Goal: Task Accomplishment & Management: Manage account settings

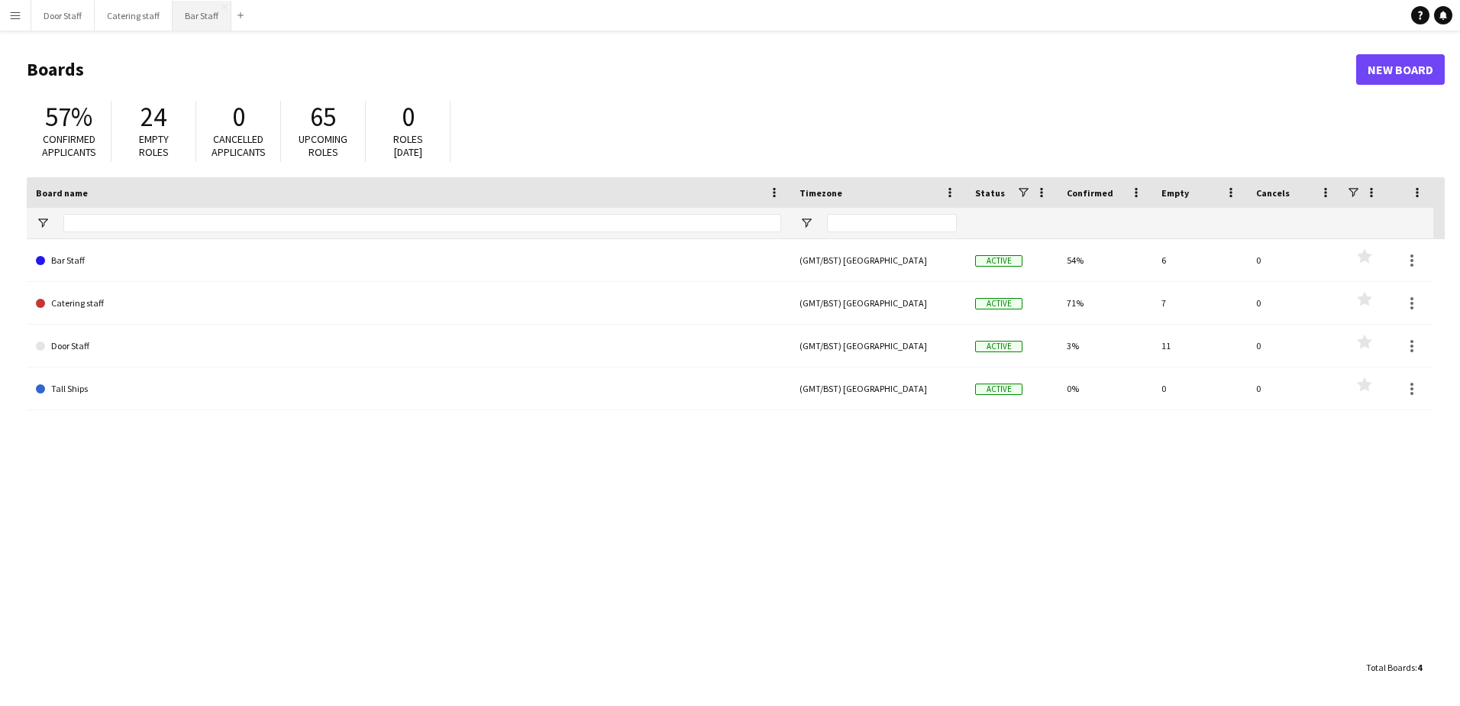
click at [187, 19] on button "Bar Staff Close" at bounding box center [202, 16] width 59 height 30
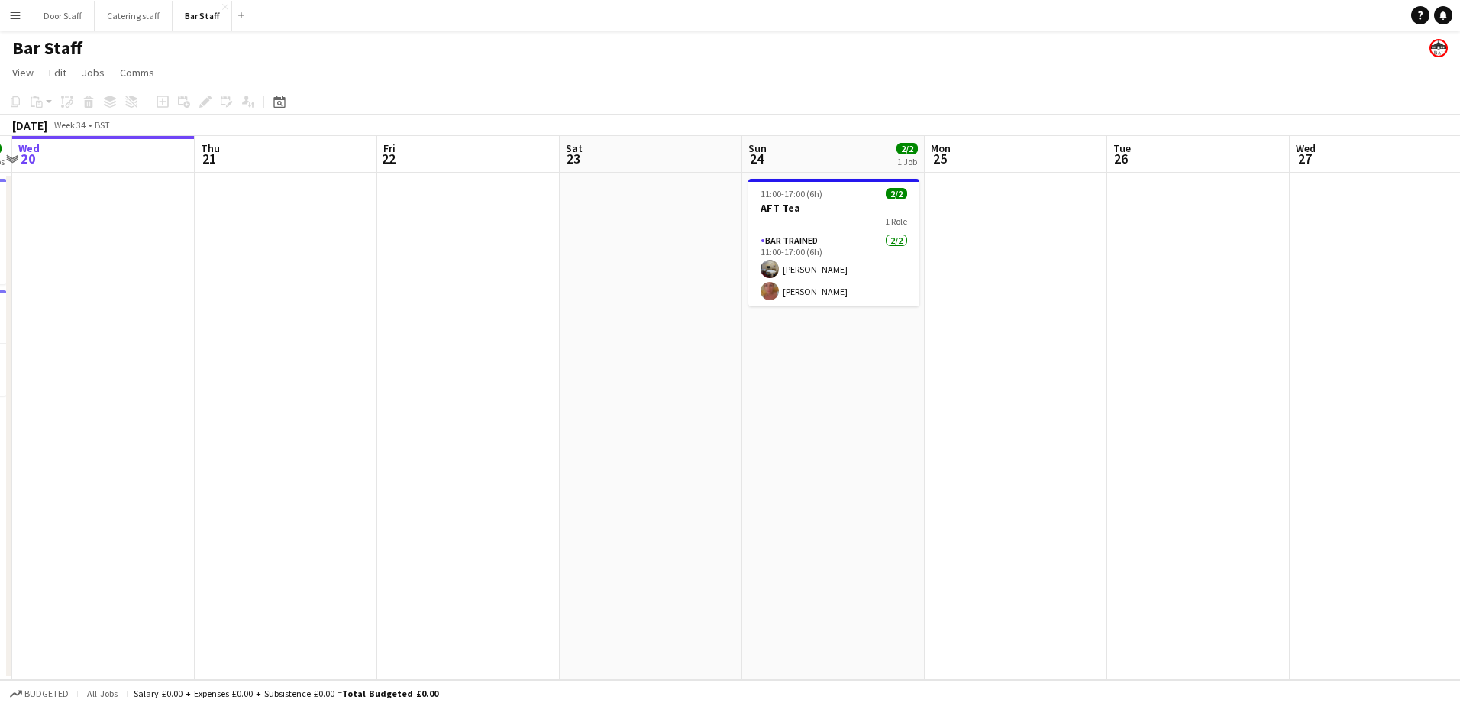
drag, startPoint x: 606, startPoint y: 460, endPoint x: 0, endPoint y: 480, distance: 606.8
click at [0, 480] on html "Menu Boards Boards Boards All jobs Status Workforce Workforce My Workforce Recr…" at bounding box center [730, 353] width 1460 height 706
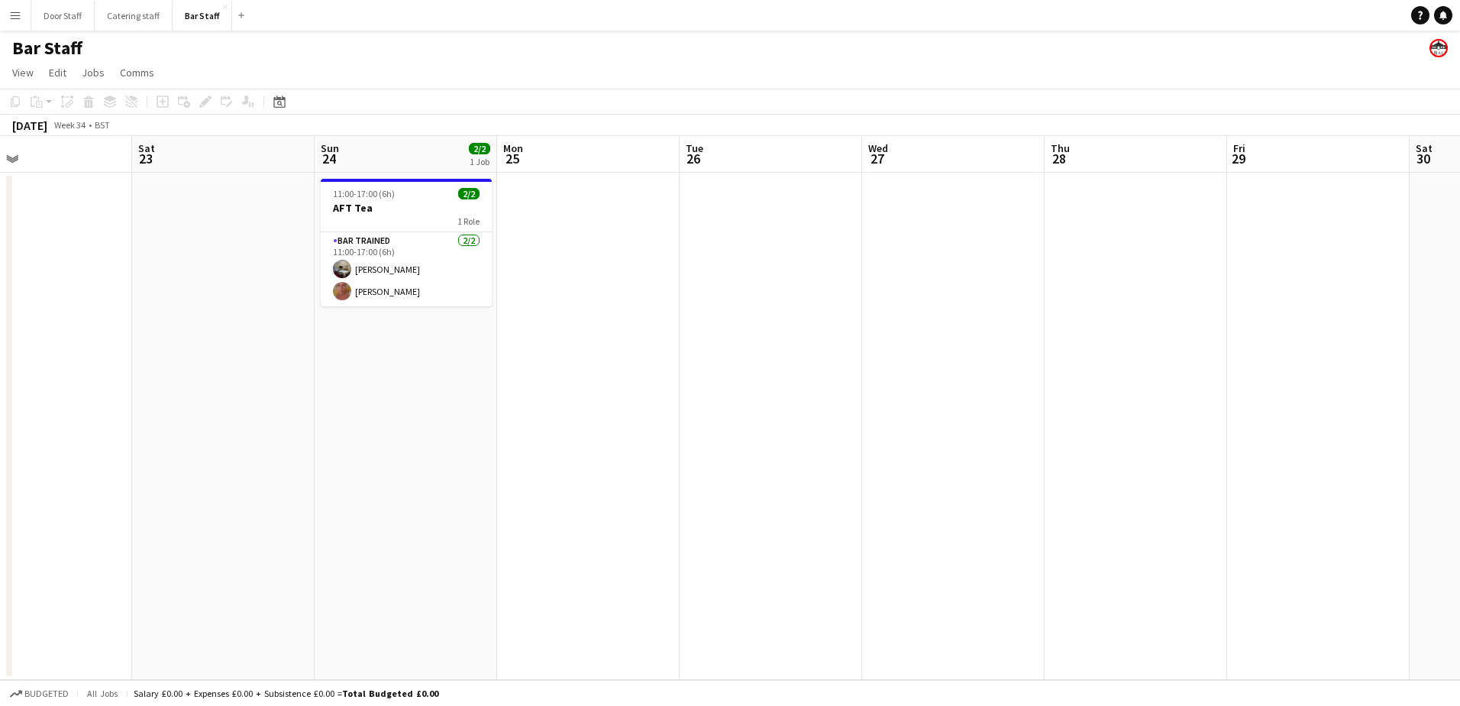
drag, startPoint x: 542, startPoint y: 334, endPoint x: -3, endPoint y: 387, distance: 547.2
click at [0, 387] on html "Menu Boards Boards Boards All jobs Status Workforce Workforce My Workforce Recr…" at bounding box center [730, 353] width 1460 height 706
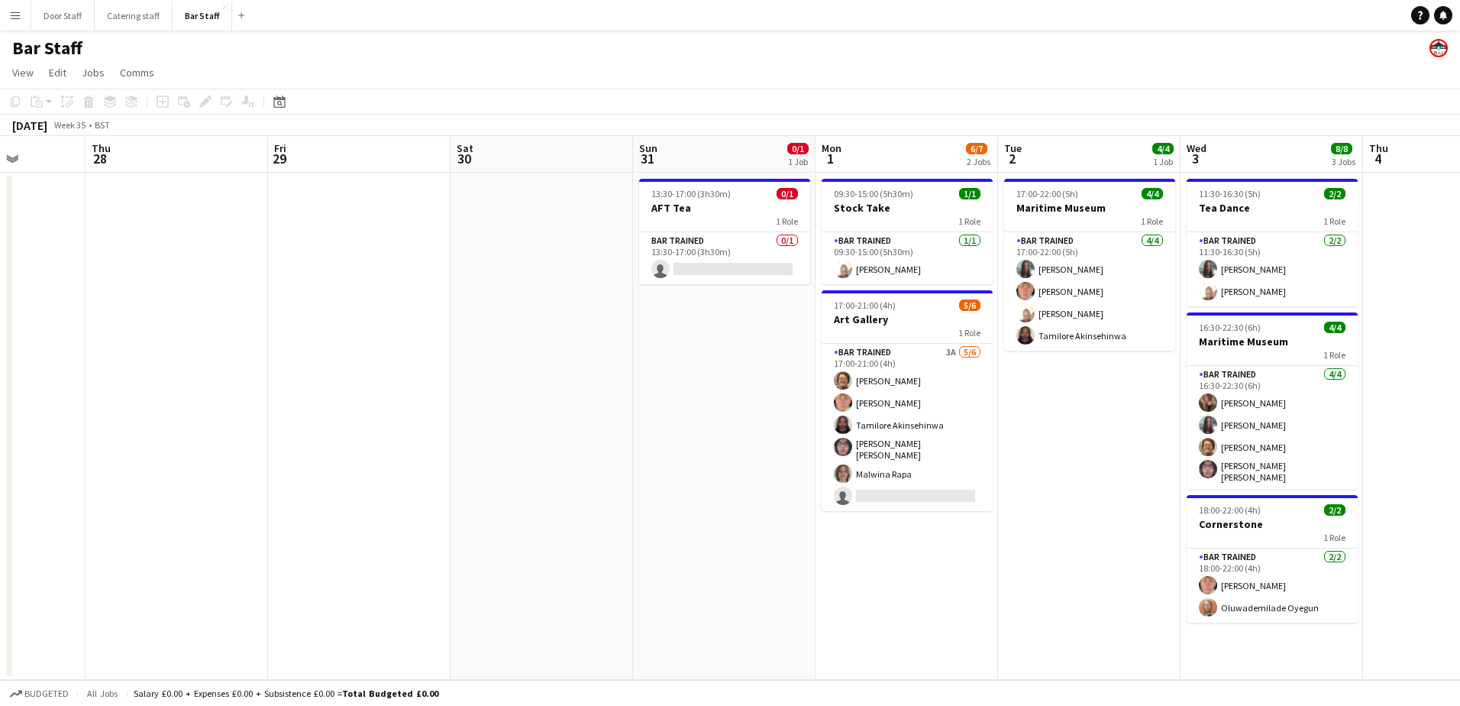
drag, startPoint x: 467, startPoint y: 326, endPoint x: 0, endPoint y: 331, distance: 466.7
click at [0, 331] on html "Menu Boards Boards Boards All jobs Status Workforce Workforce My Workforce Recr…" at bounding box center [730, 353] width 1460 height 706
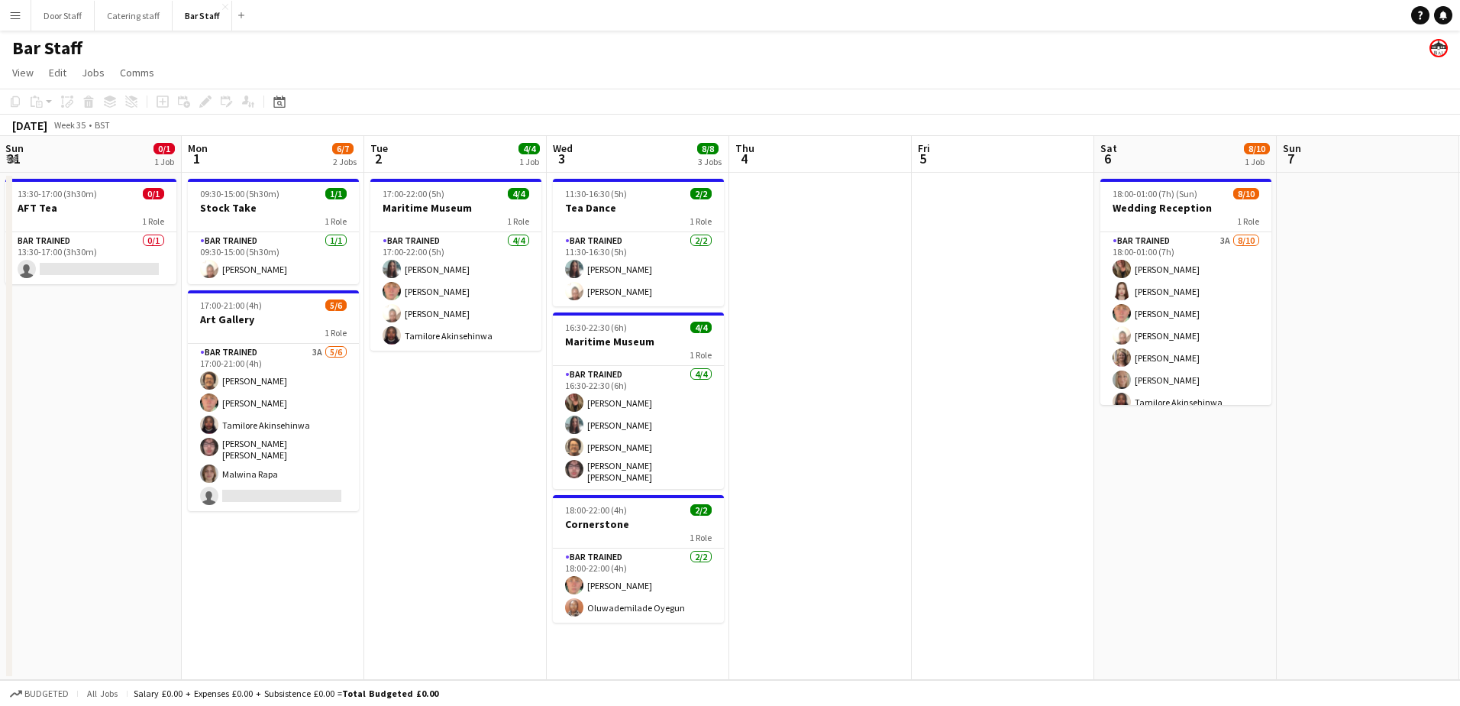
drag, startPoint x: 744, startPoint y: 312, endPoint x: -3, endPoint y: 357, distance: 748.3
click at [0, 357] on html "Menu Boards Boards Boards All jobs Status Workforce Workforce My Workforce Recr…" at bounding box center [730, 353] width 1460 height 706
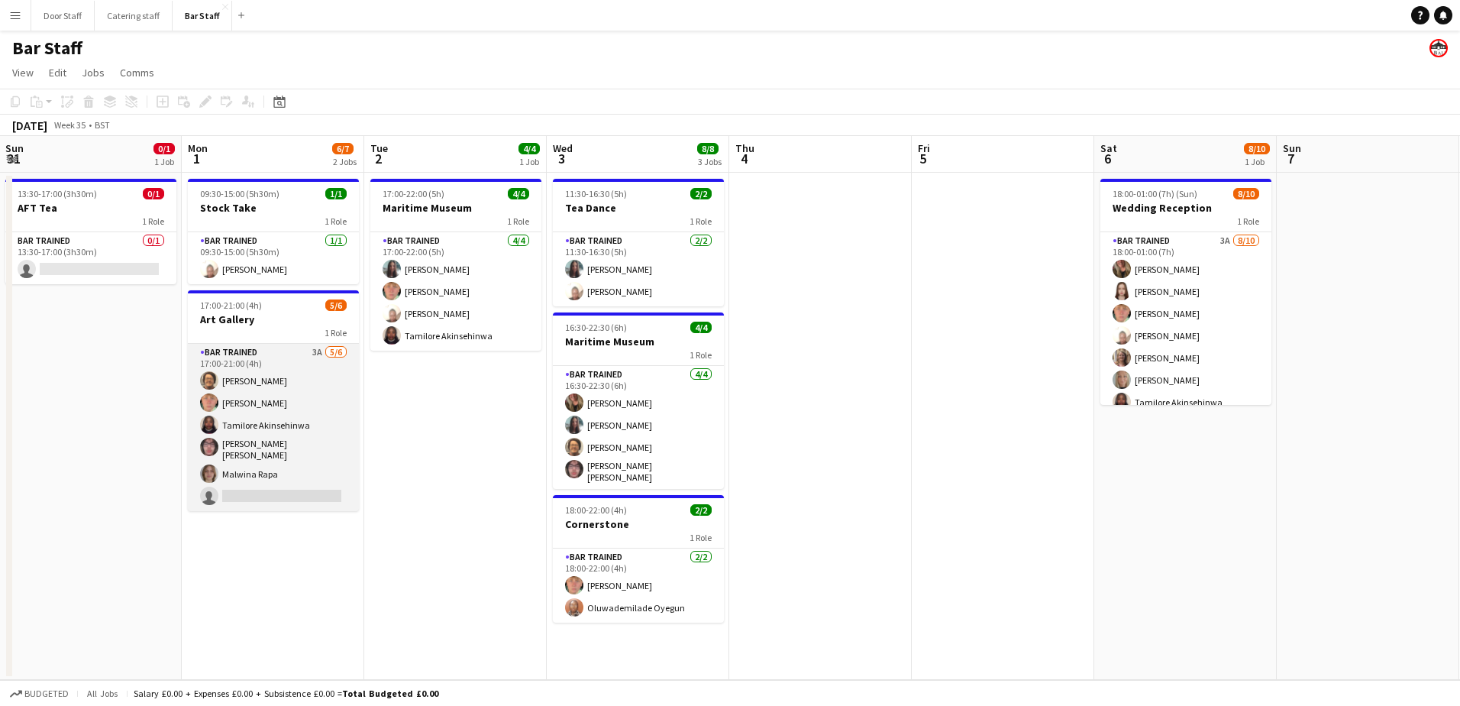
click at [301, 435] on app-card-role "Bar trained 3A [DATE] 17:00-21:00 (4h) [PERSON_NAME] [PERSON_NAME] [PERSON_NAME…" at bounding box center [273, 427] width 171 height 167
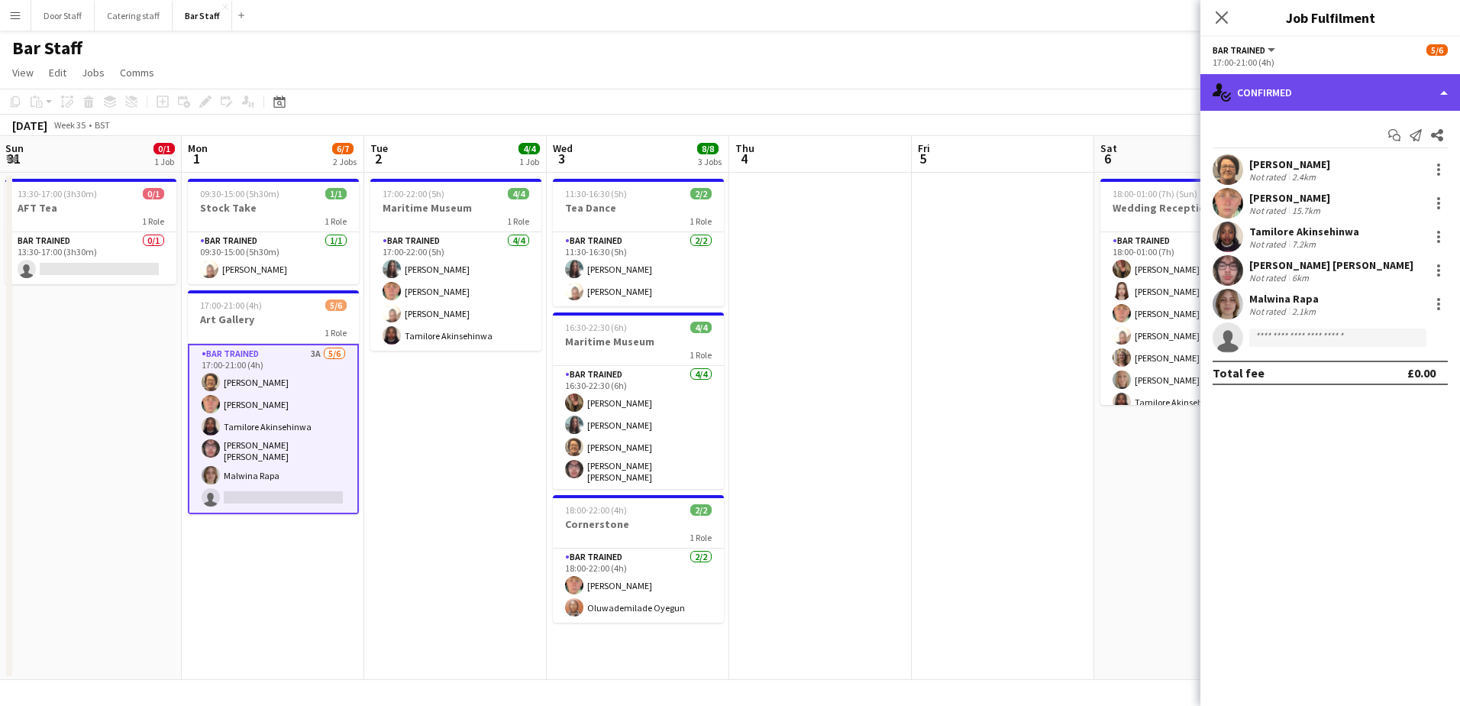
click at [1278, 99] on div "single-neutral-actions-check-2 Confirmed" at bounding box center [1331, 92] width 260 height 37
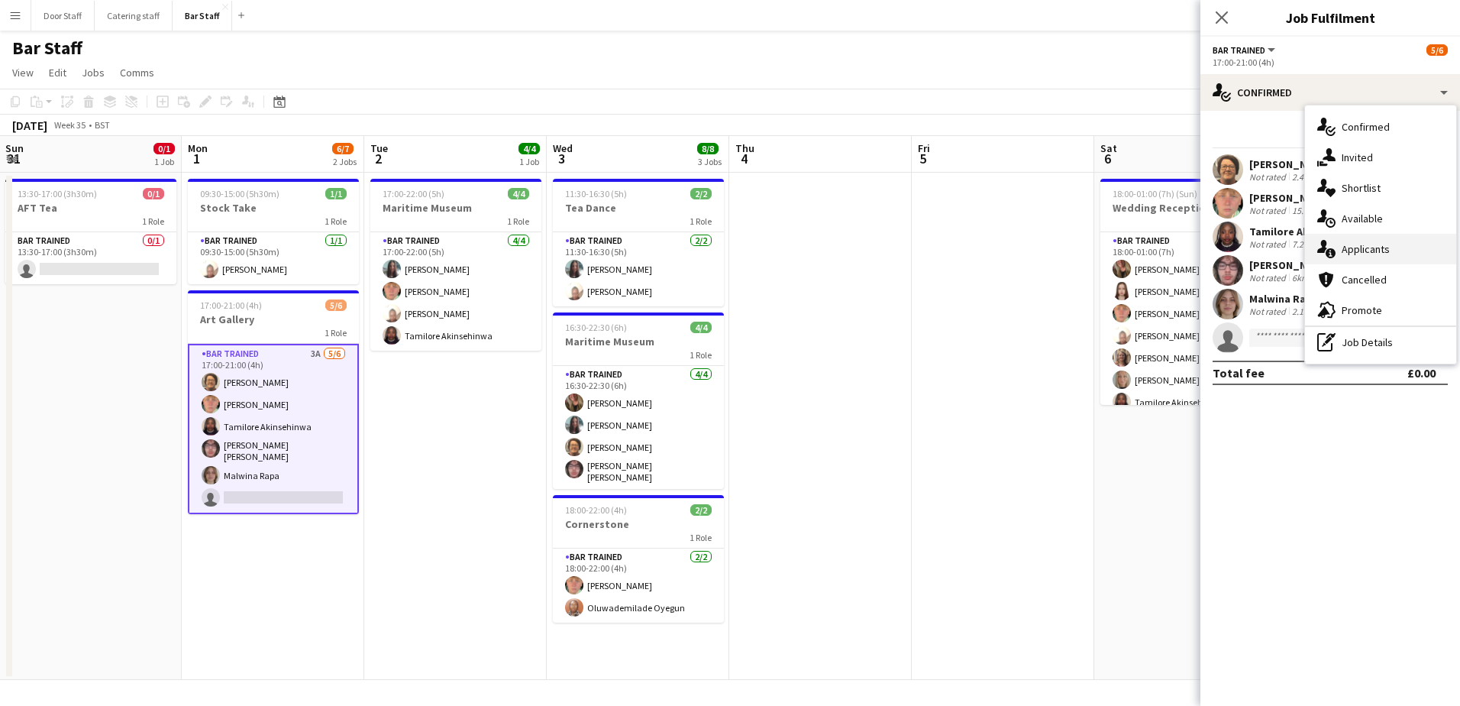
click at [1351, 250] on div "single-neutral-actions-information Applicants" at bounding box center [1380, 249] width 151 height 31
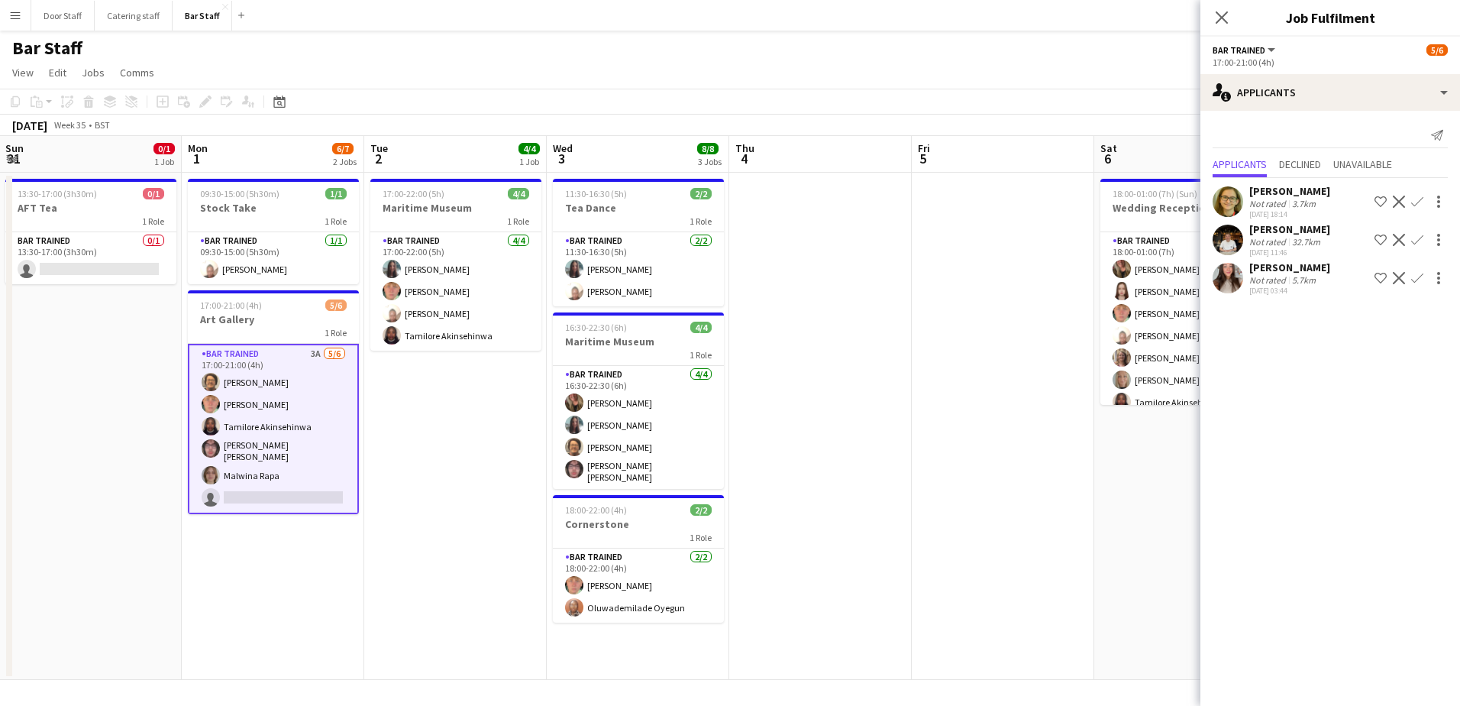
click at [1421, 202] on app-icon "Confirm" at bounding box center [1418, 202] width 12 height 12
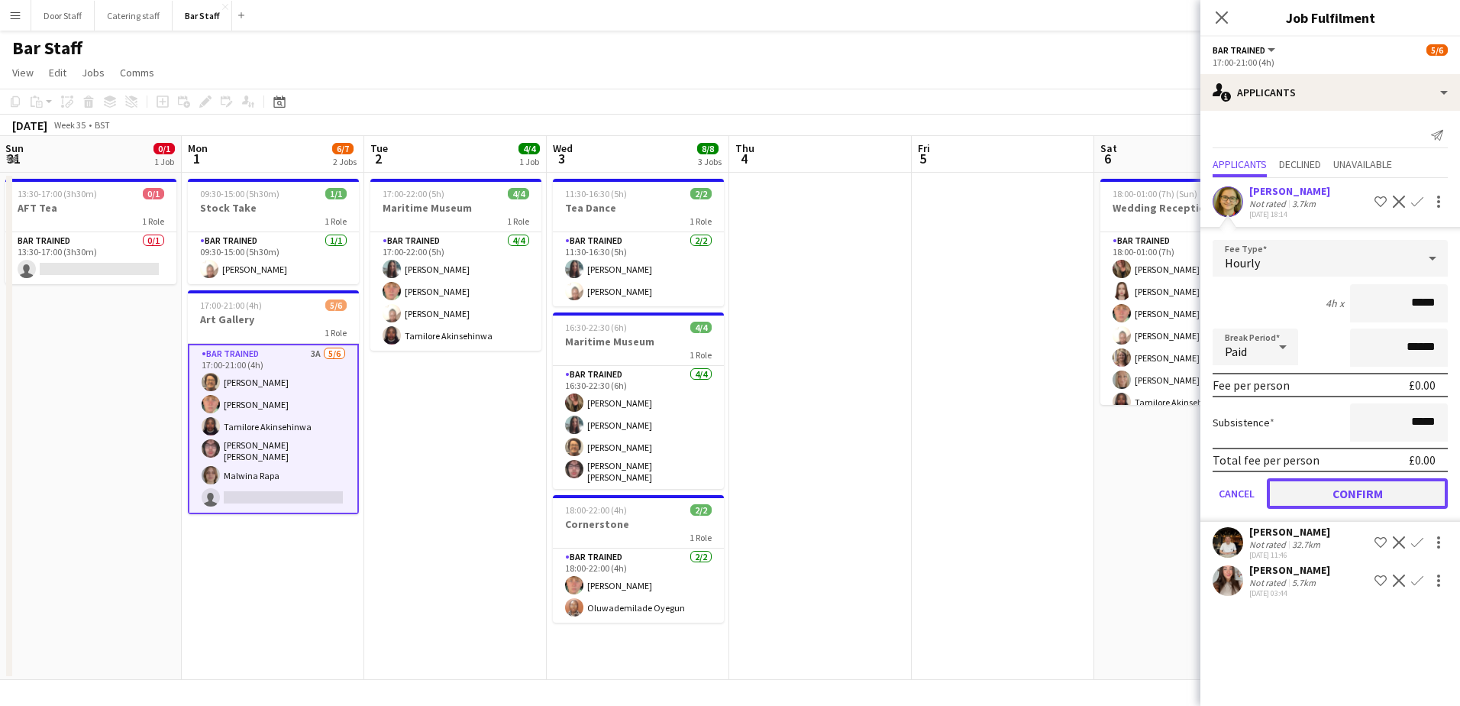
click at [1369, 496] on button "Confirm" at bounding box center [1357, 493] width 181 height 31
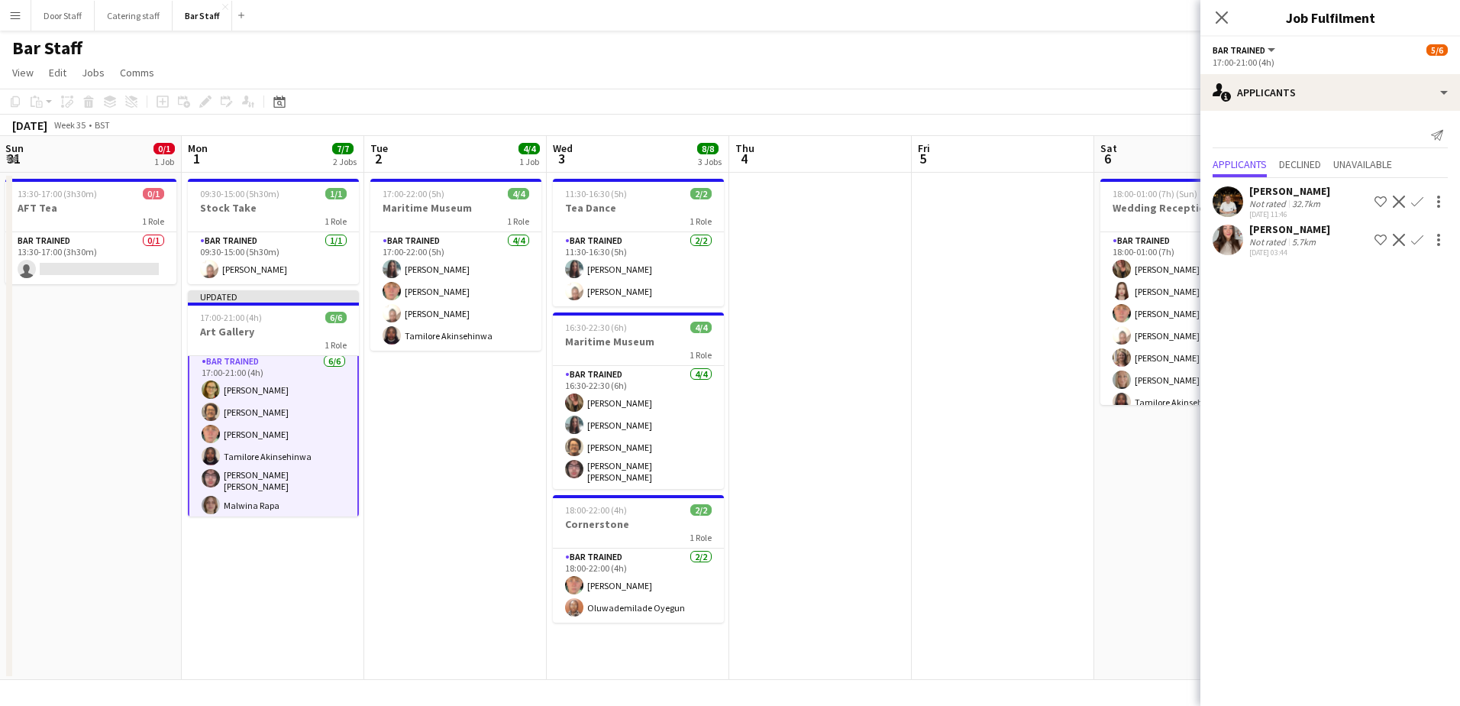
scroll to position [5, 0]
click at [1014, 242] on app-date-cell at bounding box center [1003, 426] width 183 height 507
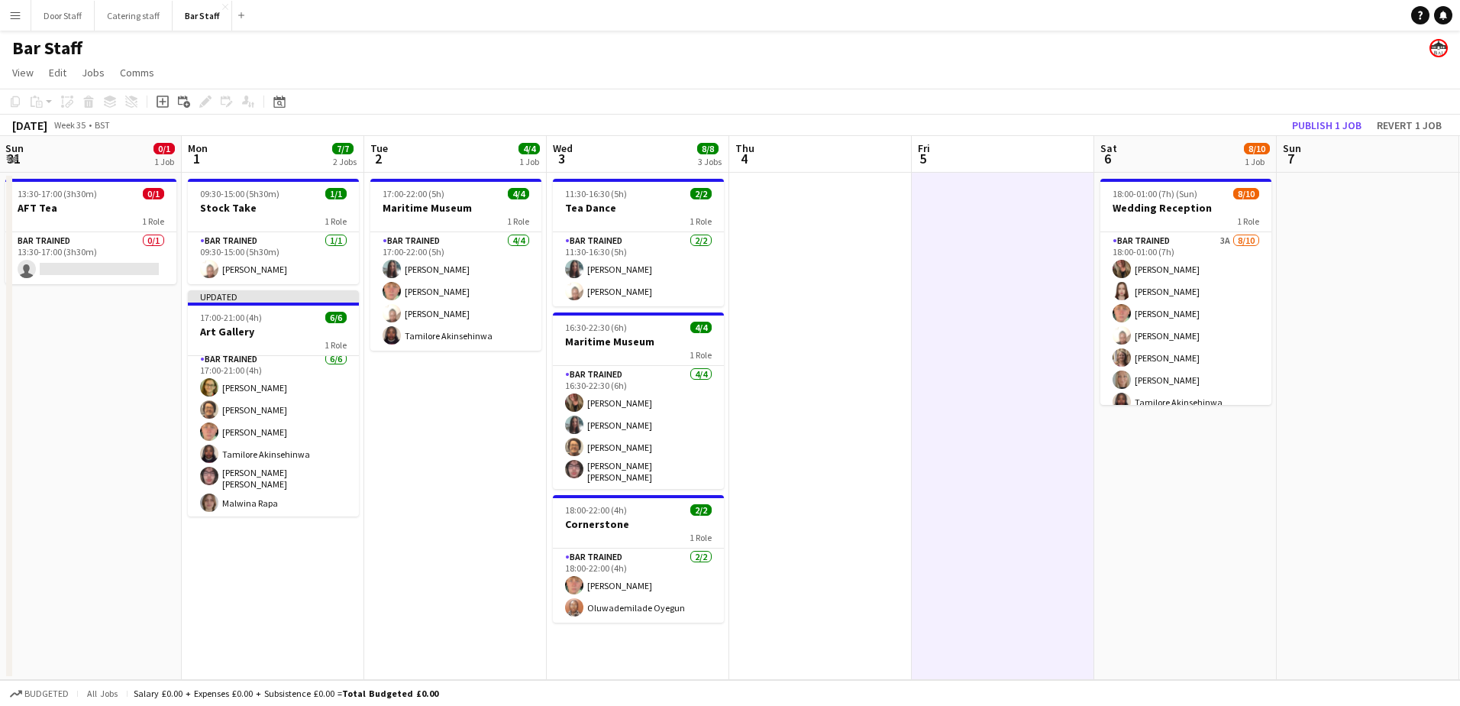
scroll to position [2, 0]
click at [1343, 120] on button "Publish 1 job" at bounding box center [1327, 125] width 82 height 20
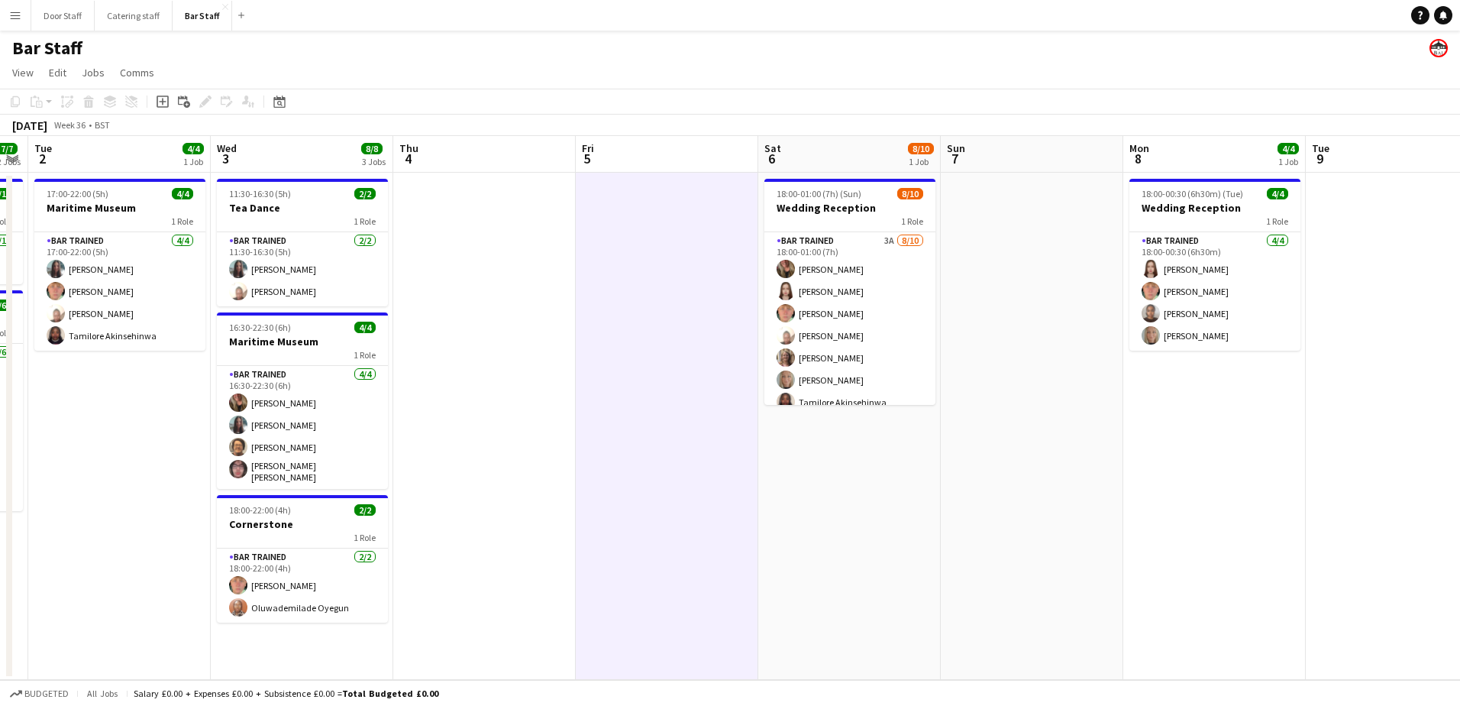
scroll to position [0, 564]
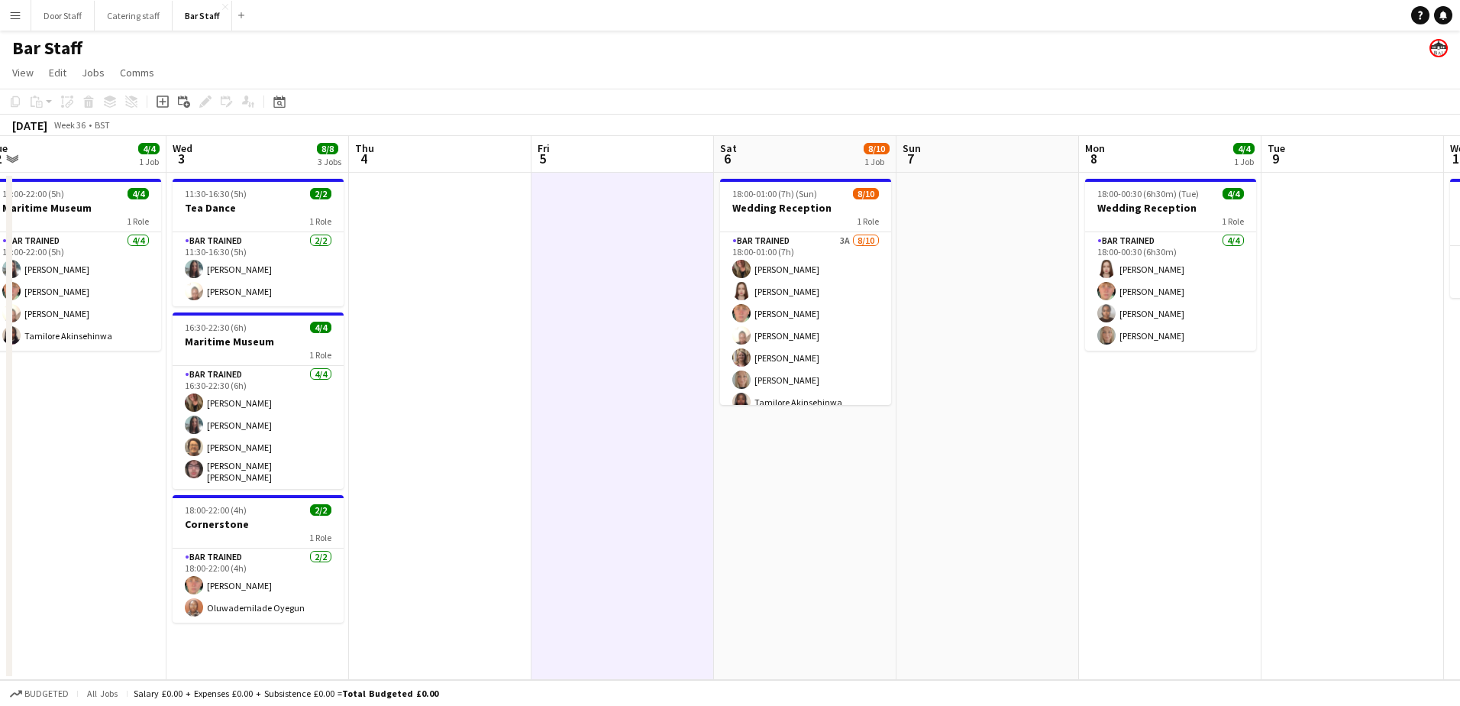
drag, startPoint x: 856, startPoint y: 420, endPoint x: 476, endPoint y: 423, distance: 380.4
click at [476, 423] on app-calendar-viewport "Sat 30 Sun 31 0/1 1 Job Mon 1 7/7 2 Jobs Tue 2 4/4 1 Job Wed 3 8/8 3 Jobs Thu 4…" at bounding box center [730, 408] width 1460 height 544
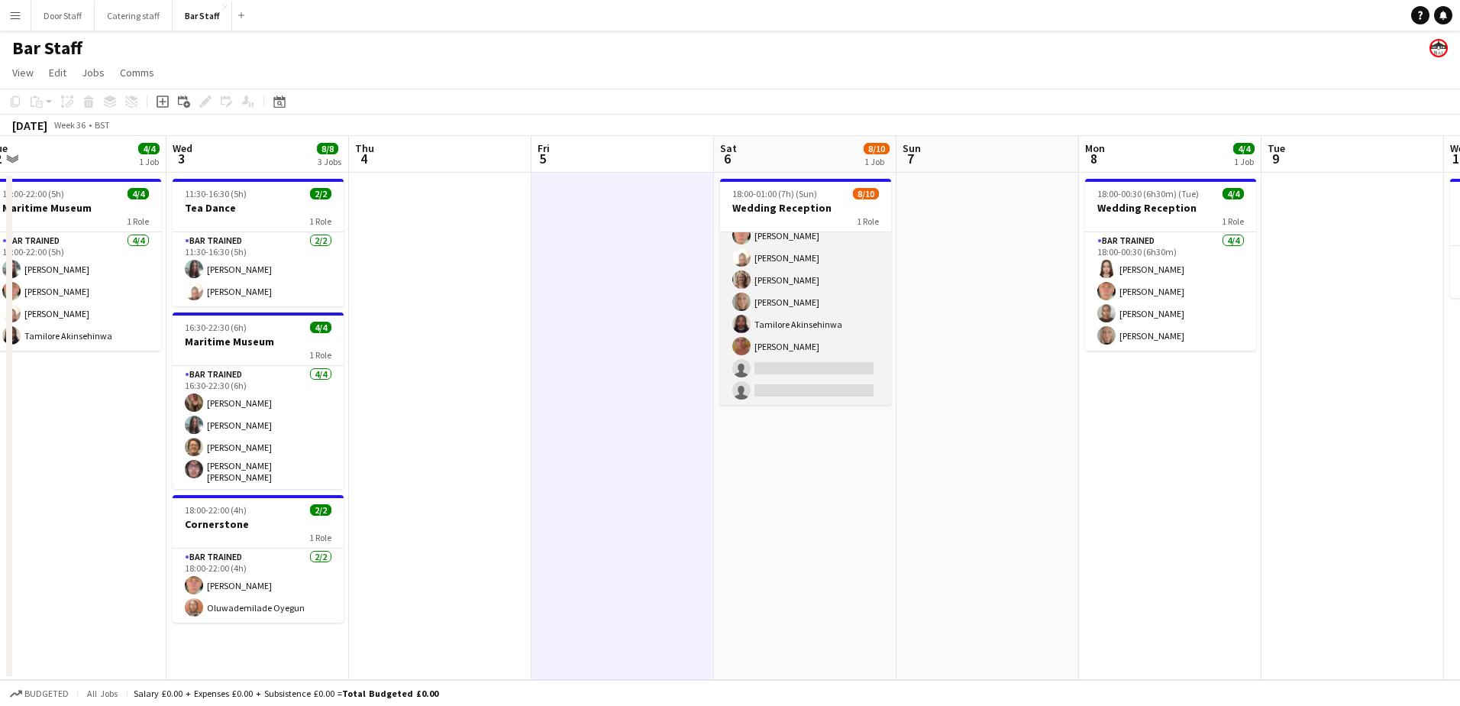
scroll to position [79, 0]
click at [826, 302] on app-card-role "Bar trained 3A [DATE] 18:00-01:00 (7h) [PERSON_NAME] [PERSON_NAME] [PERSON_NAME…" at bounding box center [805, 279] width 171 height 251
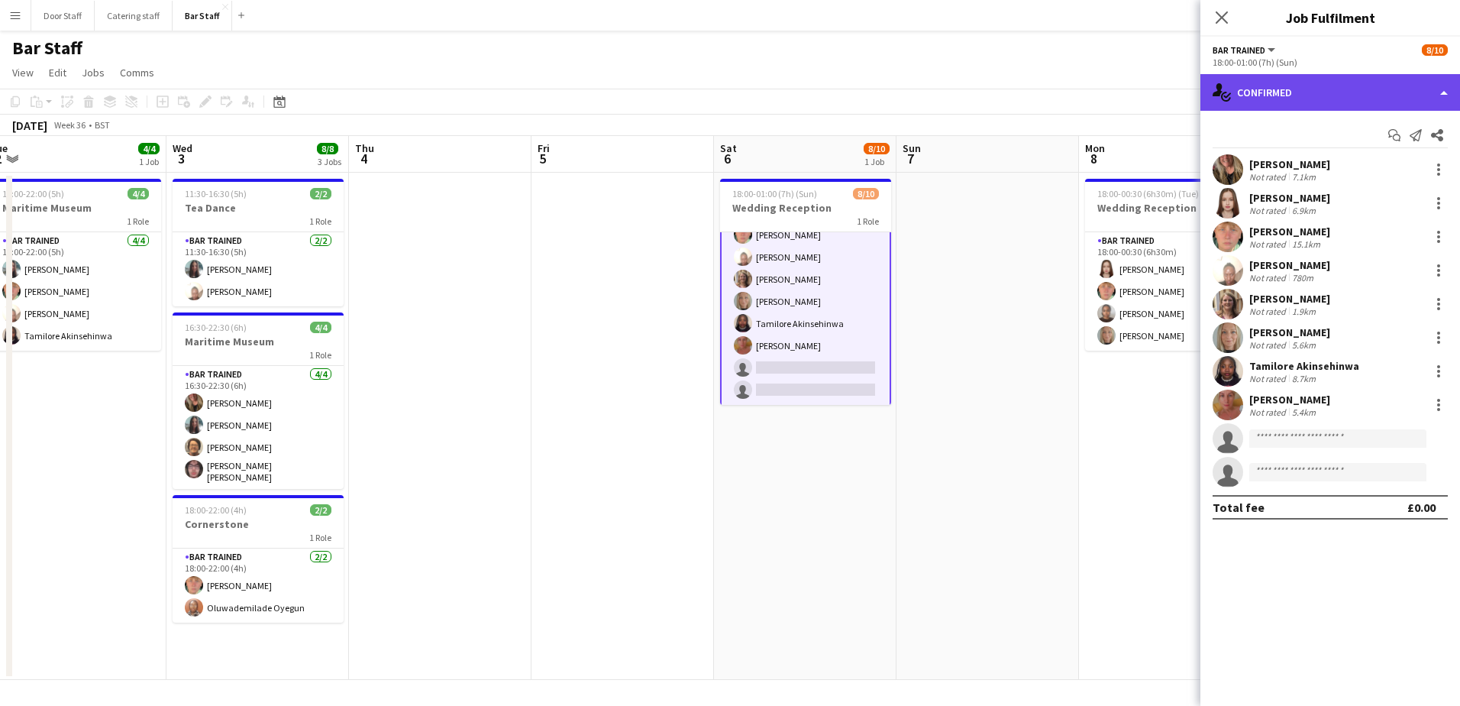
click at [1297, 89] on div "single-neutral-actions-check-2 Confirmed" at bounding box center [1331, 92] width 260 height 37
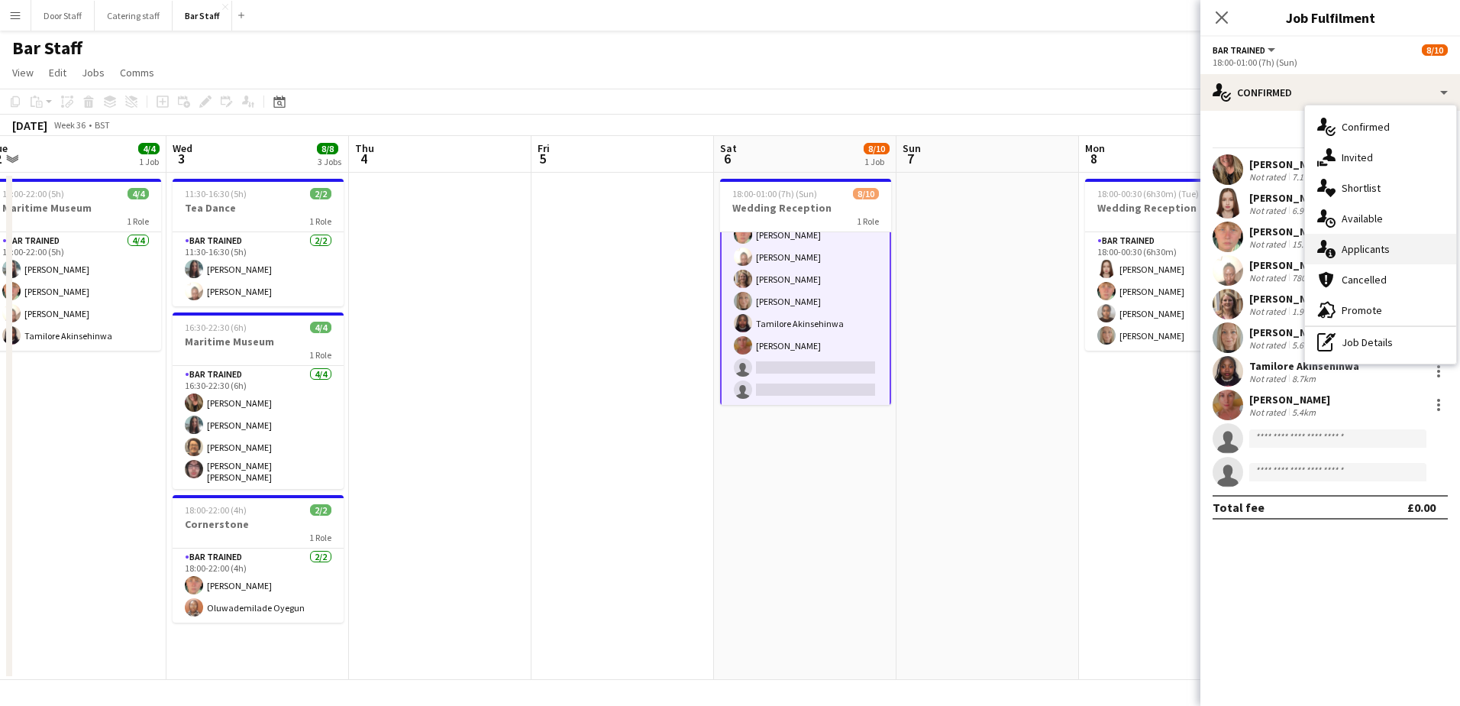
click at [1373, 253] on div "single-neutral-actions-information Applicants" at bounding box center [1380, 249] width 151 height 31
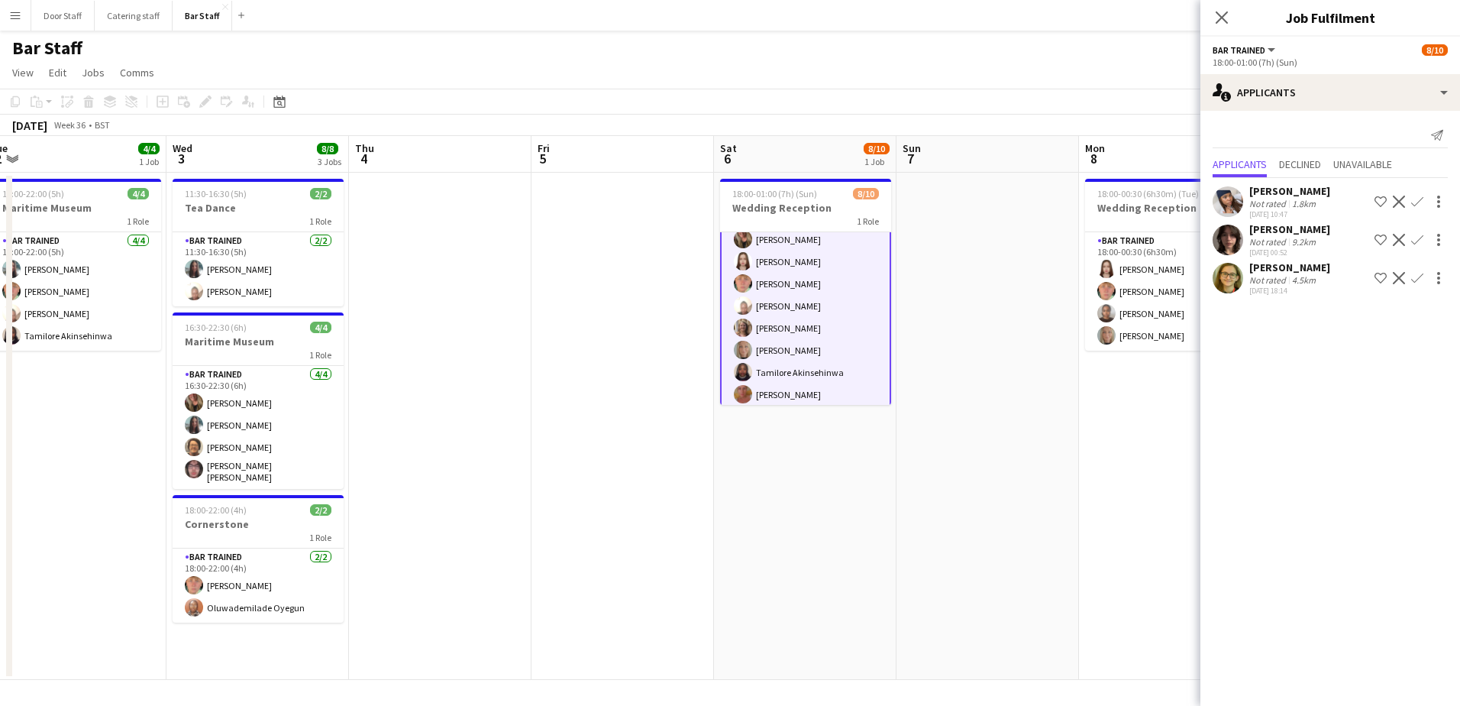
scroll to position [0, 0]
click at [1418, 283] on app-icon "Confirm" at bounding box center [1418, 278] width 12 height 12
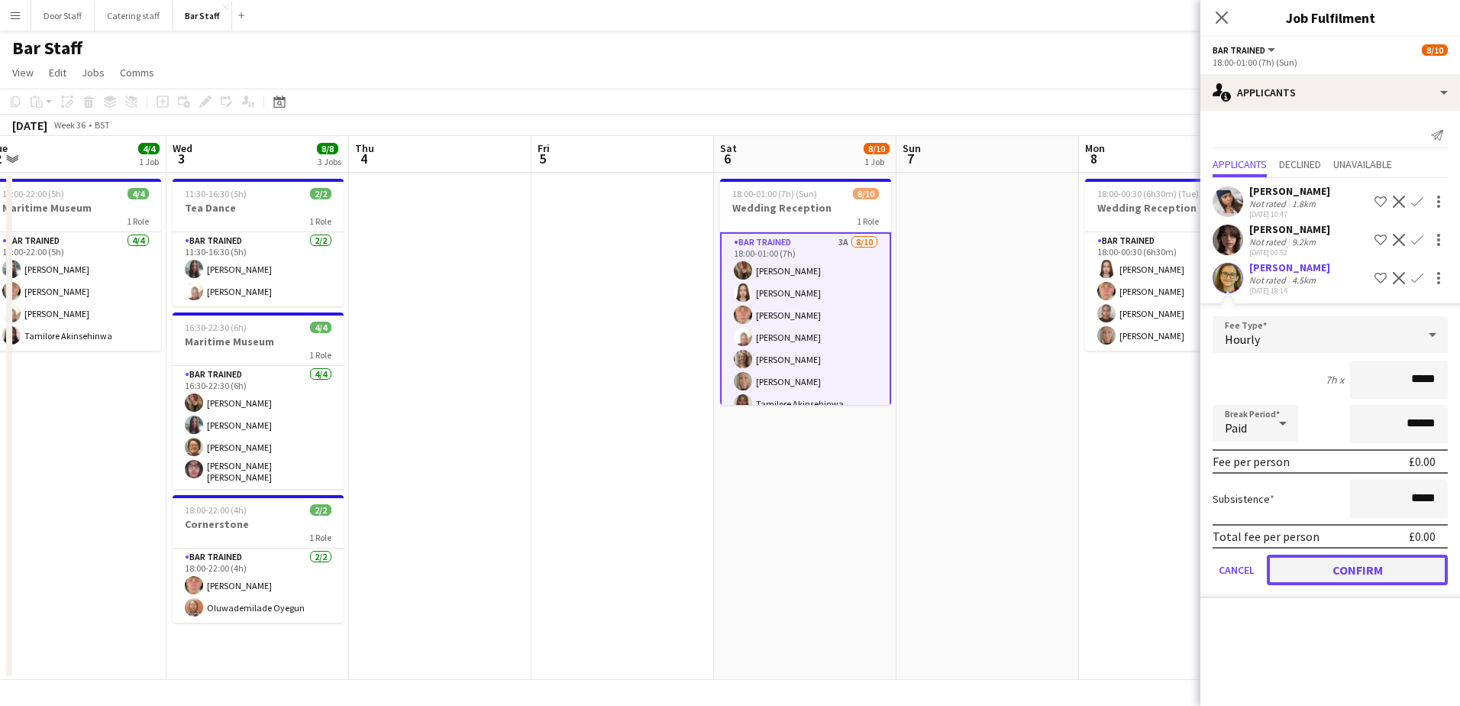
click at [1327, 564] on button "Confirm" at bounding box center [1357, 570] width 181 height 31
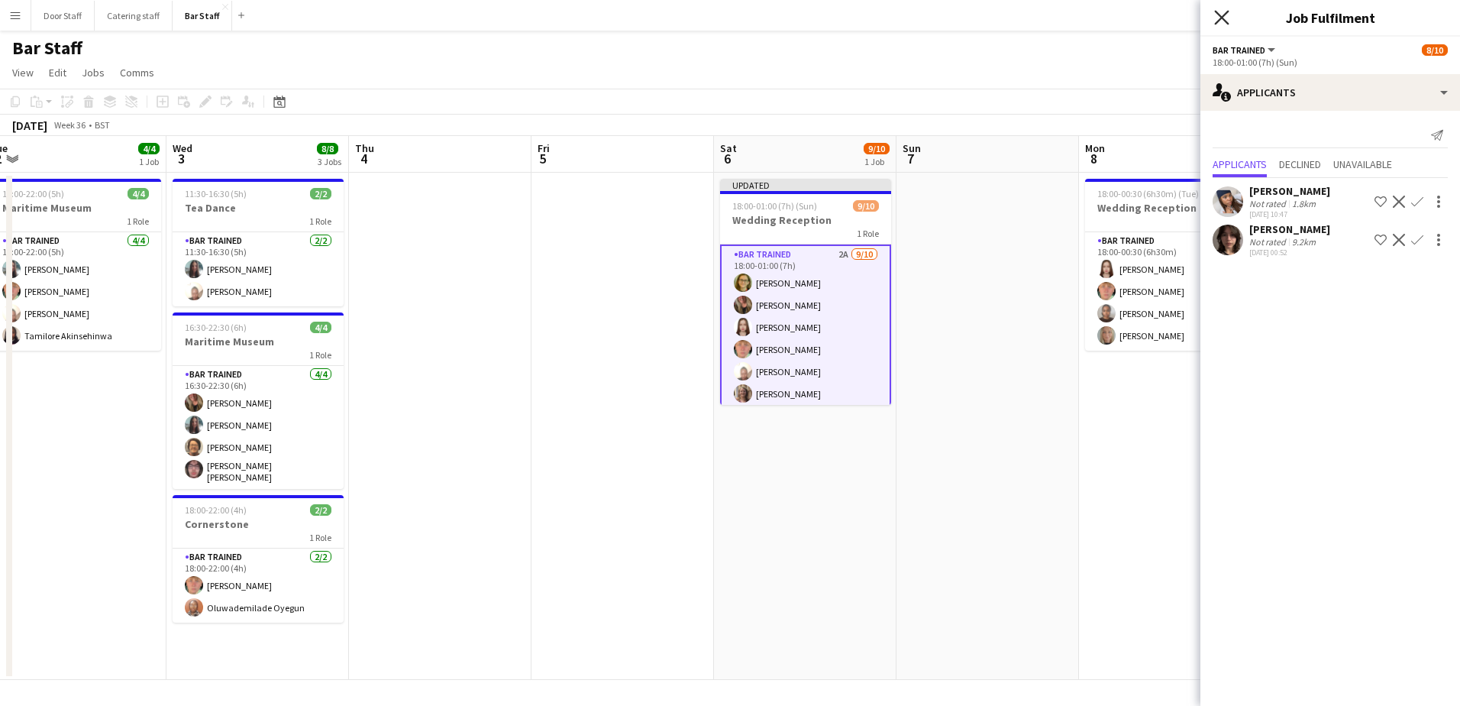
click at [1217, 15] on icon "Close pop-in" at bounding box center [1221, 17] width 15 height 15
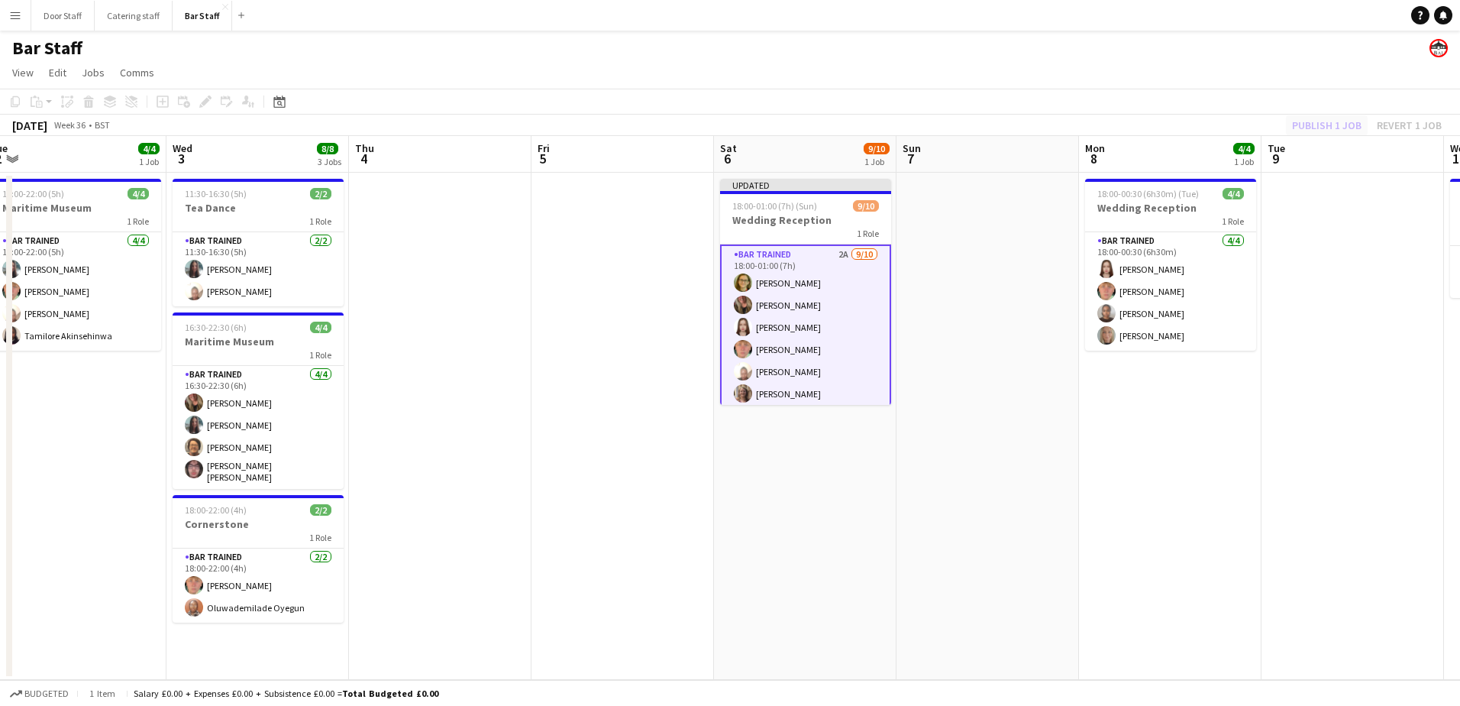
click at [1311, 127] on div "Publish 1 job Revert 1 job" at bounding box center [1367, 125] width 186 height 20
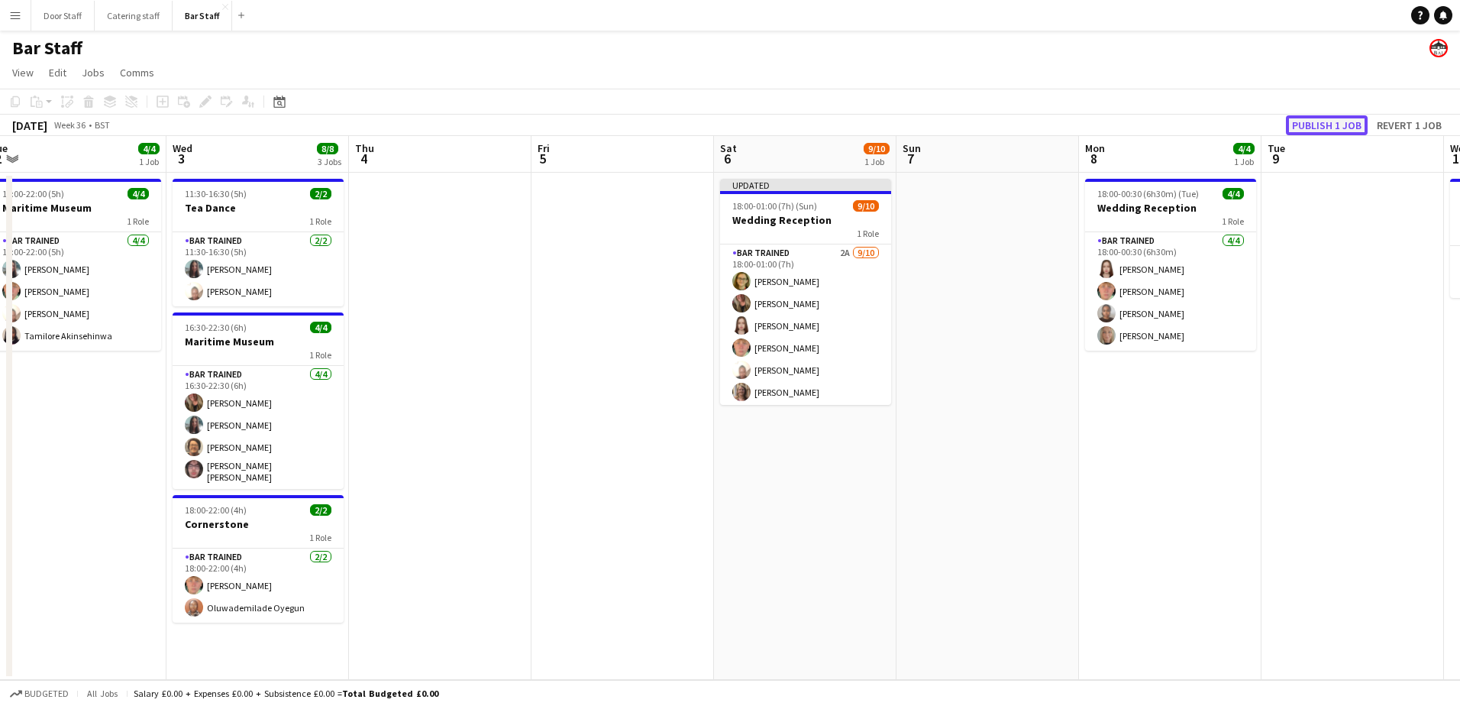
click at [1311, 127] on button "Publish 1 job" at bounding box center [1327, 125] width 82 height 20
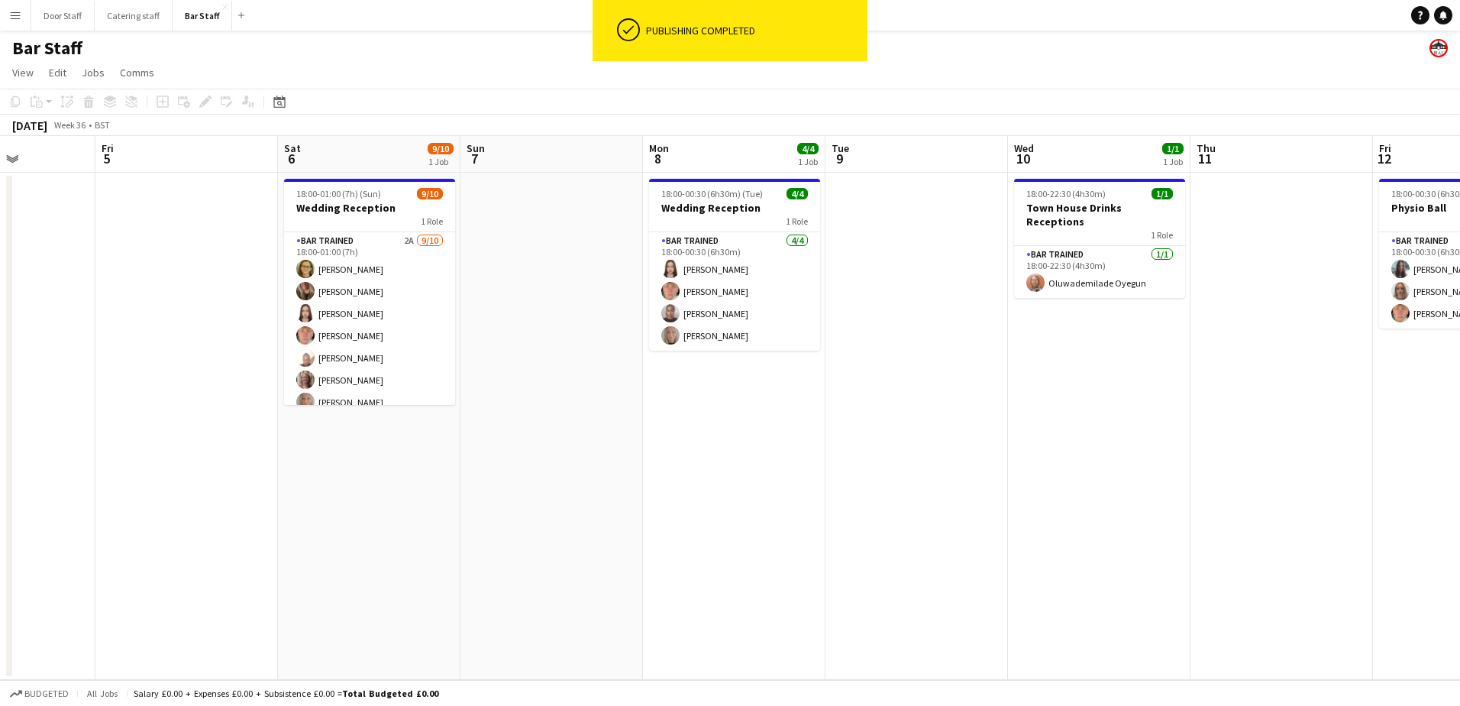
drag, startPoint x: 1181, startPoint y: 436, endPoint x: 555, endPoint y: 459, distance: 626.0
click at [555, 459] on app-calendar-viewport "Tue 2 4/4 1 Job Wed 3 8/8 3 Jobs Thu 4 Fri 5 Sat 6 9/10 1 Job Sun 7 Mon 8 4/4 1…" at bounding box center [730, 408] width 1460 height 544
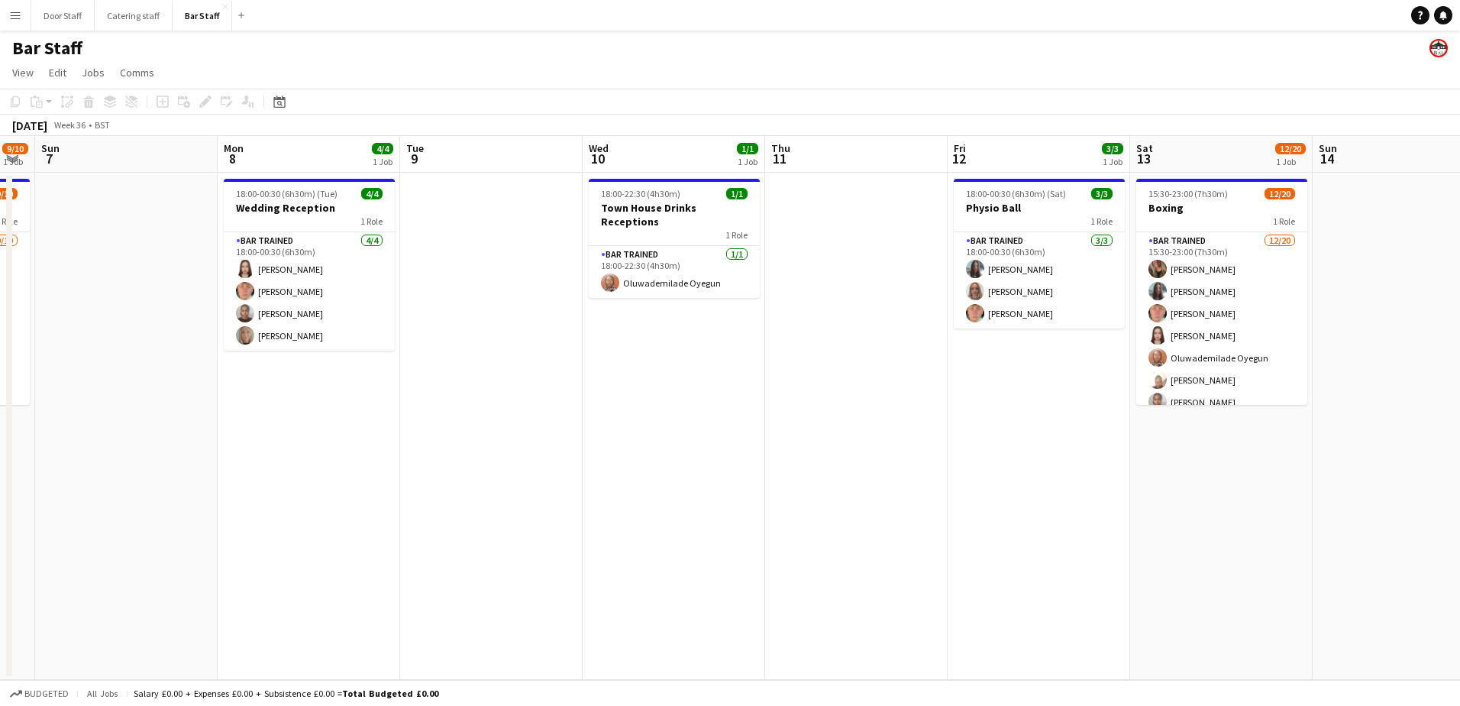
scroll to position [0, 587]
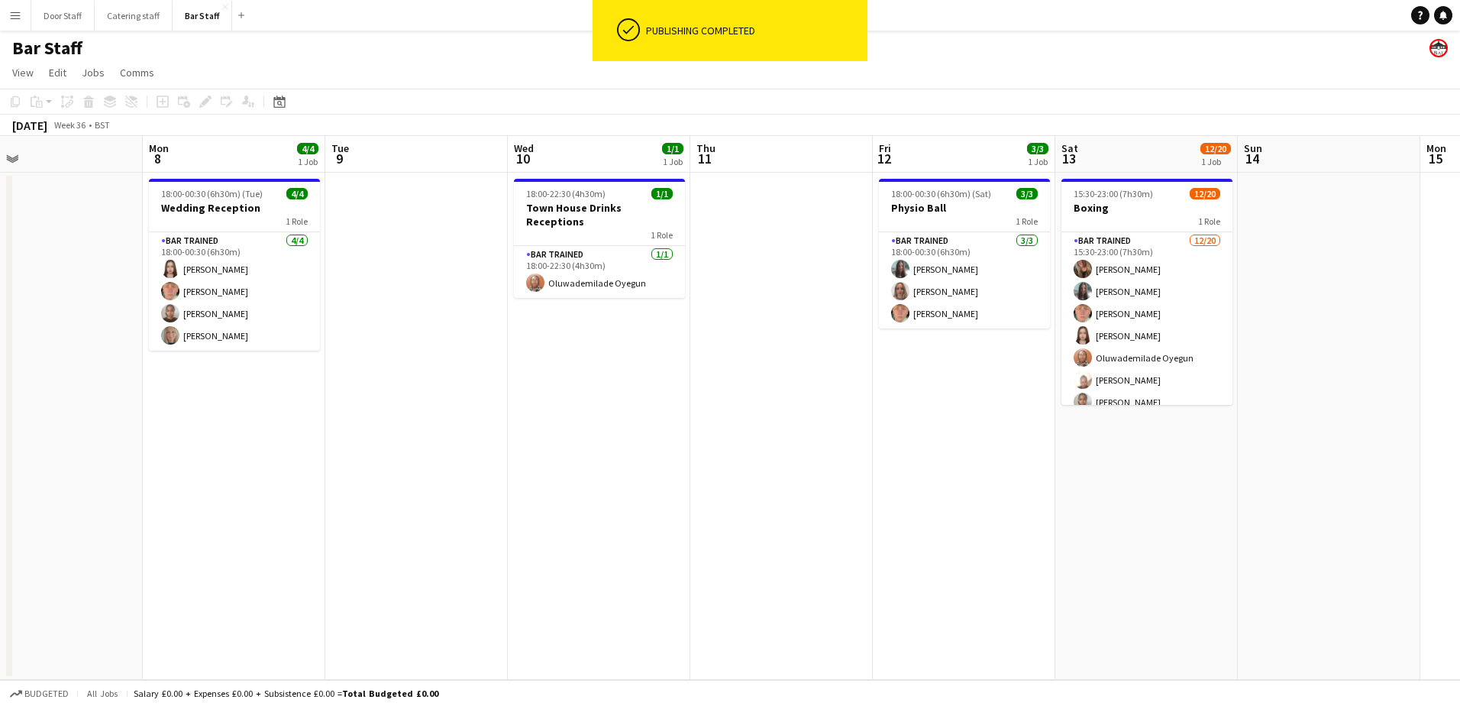
drag, startPoint x: 1092, startPoint y: 456, endPoint x: 781, endPoint y: 464, distance: 311.0
click at [781, 464] on app-calendar-viewport "Thu 4 Fri 5 Sat 6 9/10 1 Job Sun 7 Mon 8 4/4 1 Job Tue 9 Wed 10 1/1 1 Job Thu 1…" at bounding box center [730, 408] width 1460 height 544
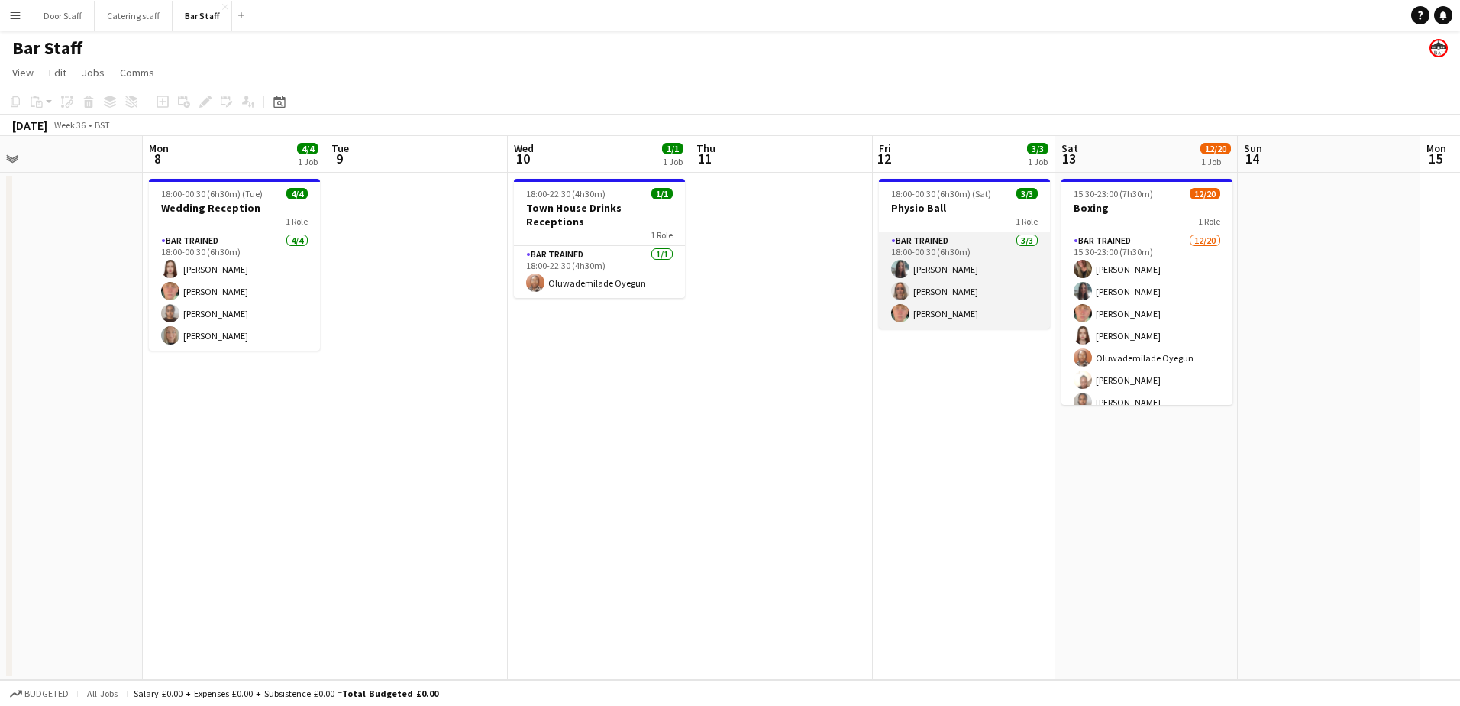
click at [973, 275] on app-card-role "Bar trained [DATE] 18:00-00:30 (6h30m) [PERSON_NAME] [PERSON_NAME] [PERSON_NAME]" at bounding box center [964, 280] width 171 height 96
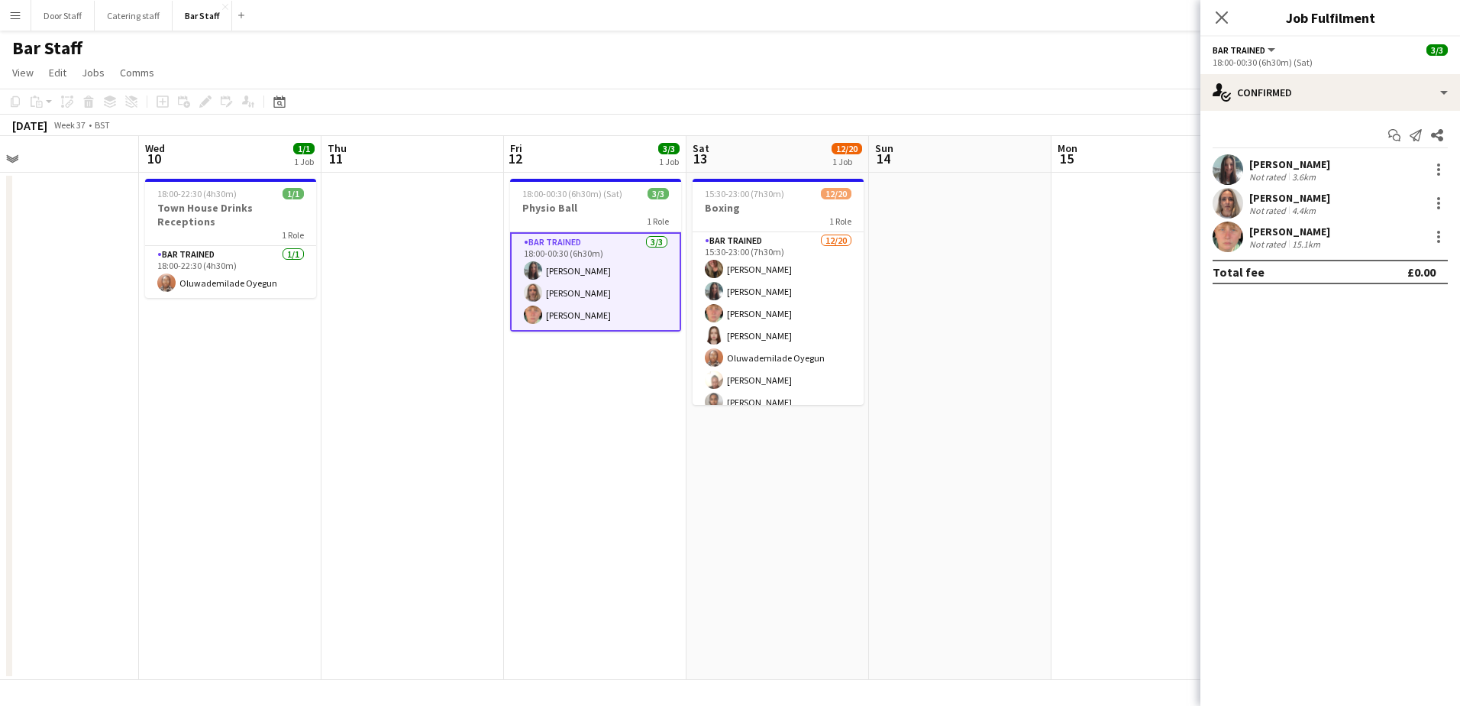
drag, startPoint x: 937, startPoint y: 506, endPoint x: 716, endPoint y: 507, distance: 220.7
click at [716, 507] on app-calendar-viewport "Sat 6 9/10 1 Job Sun 7 Mon 8 4/4 1 Job Tue 9 Wed 10 1/1 1 Job Thu 11 Fri 12 3/3…" at bounding box center [730, 408] width 1460 height 544
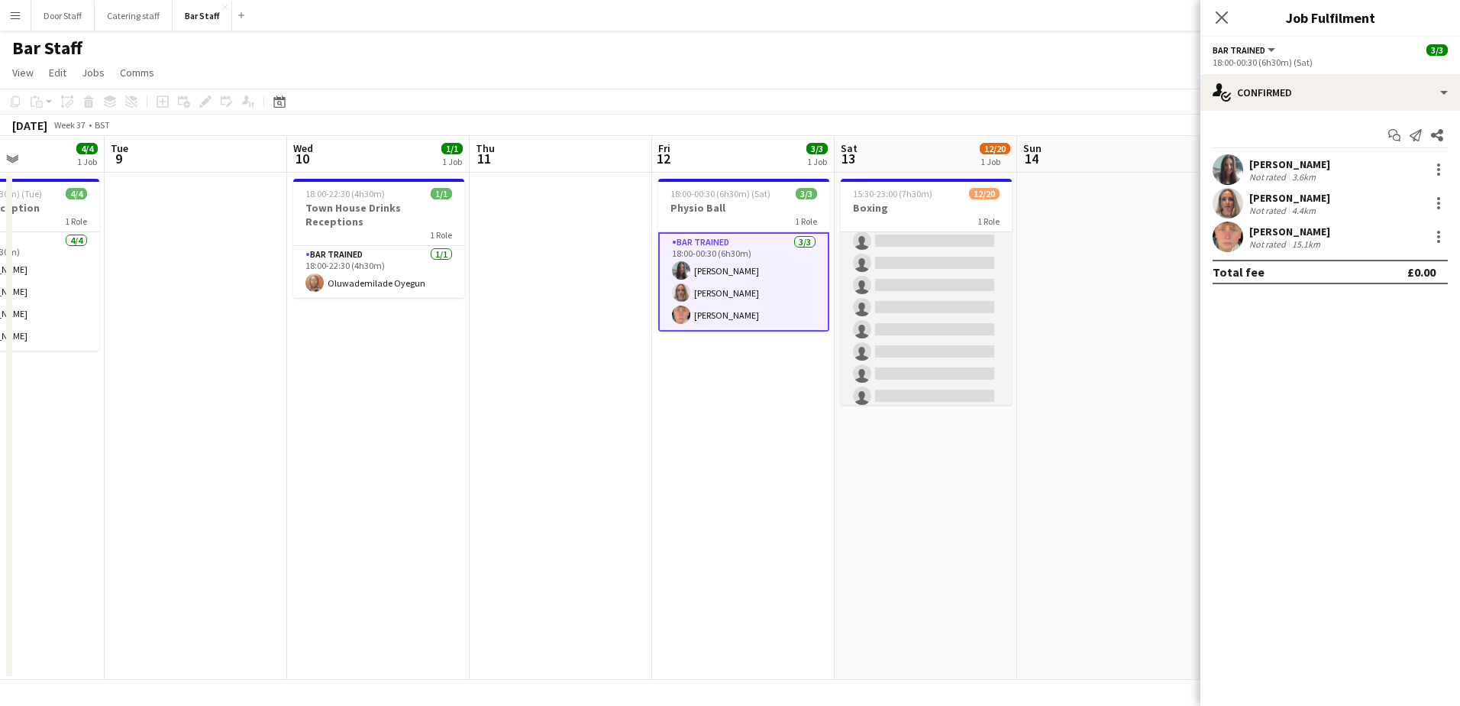
scroll to position [300, 0]
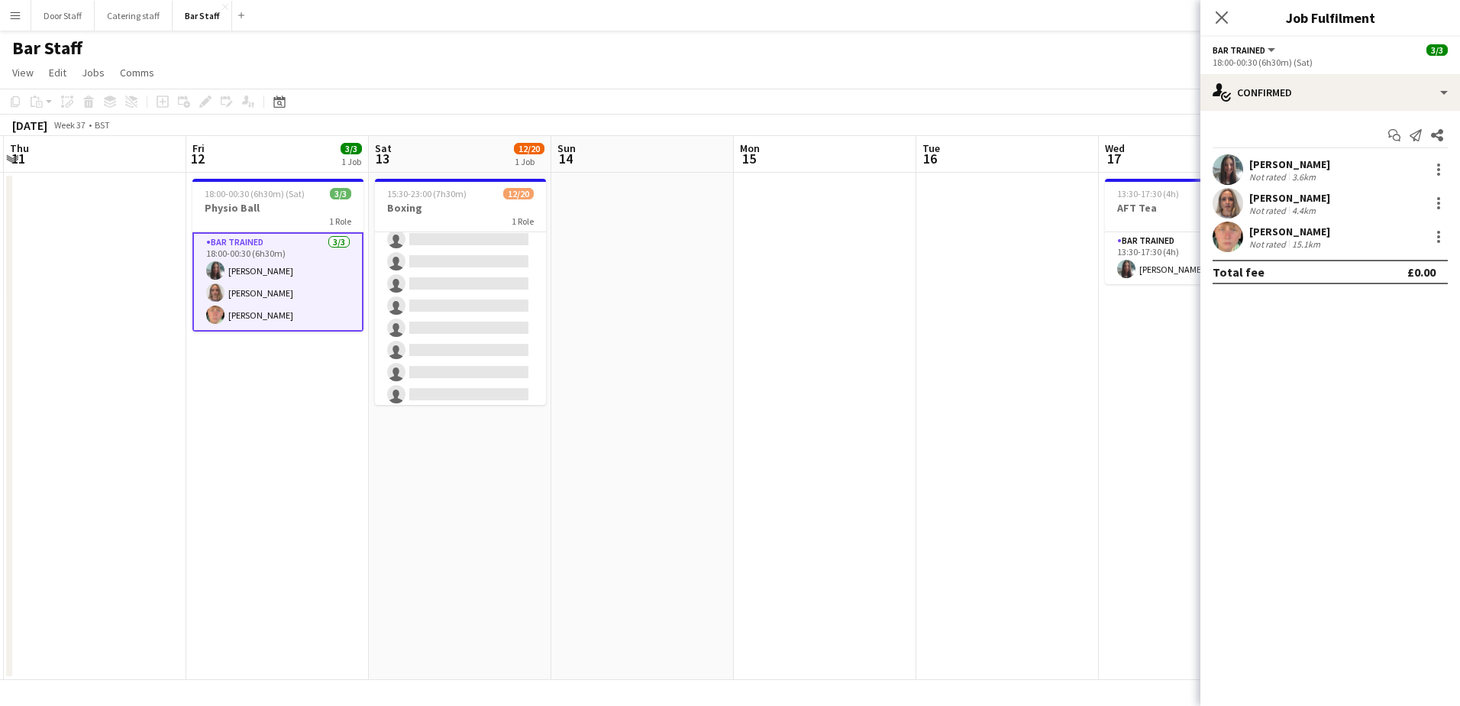
drag, startPoint x: 976, startPoint y: 472, endPoint x: 510, endPoint y: 458, distance: 466.1
click at [510, 460] on app-calendar-viewport "Mon 8 4/4 1 Job Tue 9 Wed 10 1/1 1 Job Thu 11 Fri 12 3/3 1 Job Sat 13 12/20 1 J…" at bounding box center [730, 408] width 1460 height 544
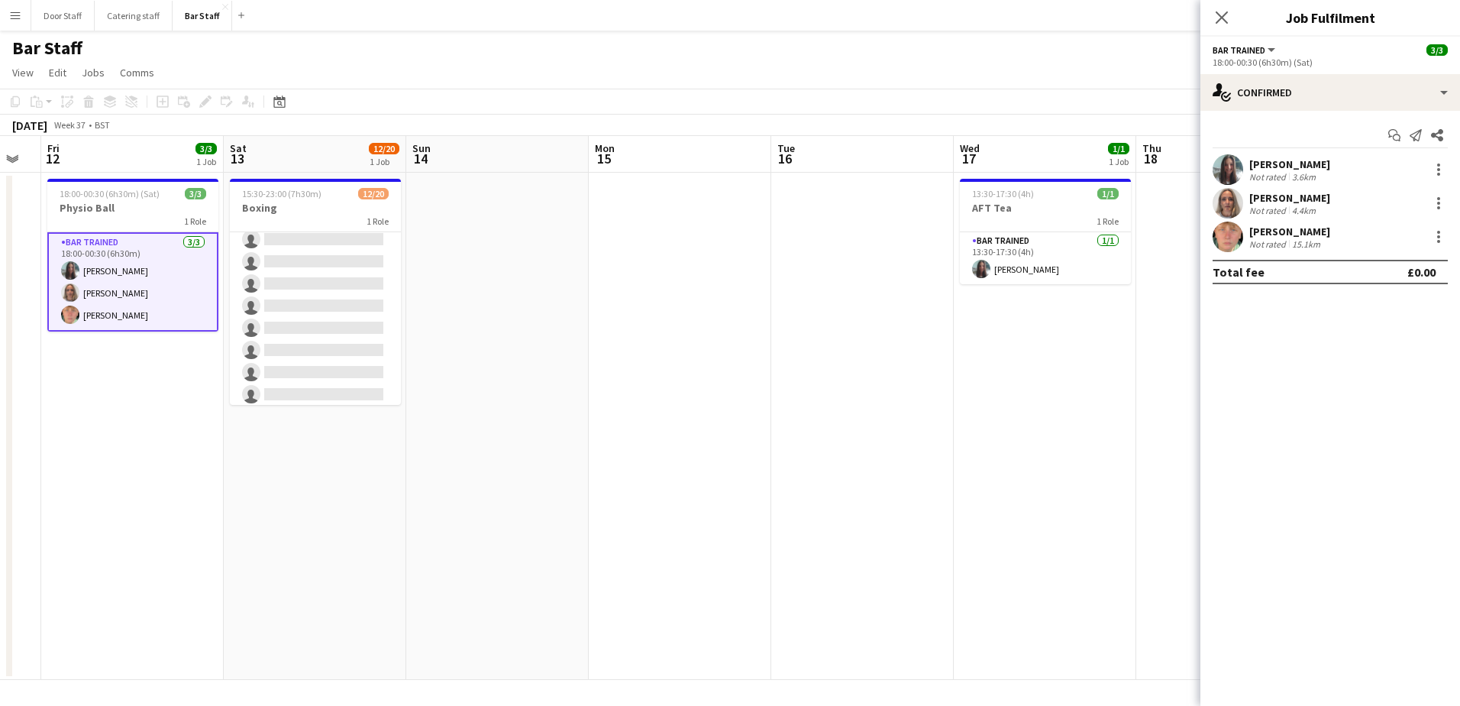
drag, startPoint x: 774, startPoint y: 414, endPoint x: 465, endPoint y: 414, distance: 308.6
click at [465, 414] on app-calendar-viewport "Tue 9 Wed 10 1/1 1 Job Thu 11 Fri 12 3/3 1 Job Sat 13 12/20 1 Job Sun 14 Mon 15…" at bounding box center [730, 408] width 1460 height 544
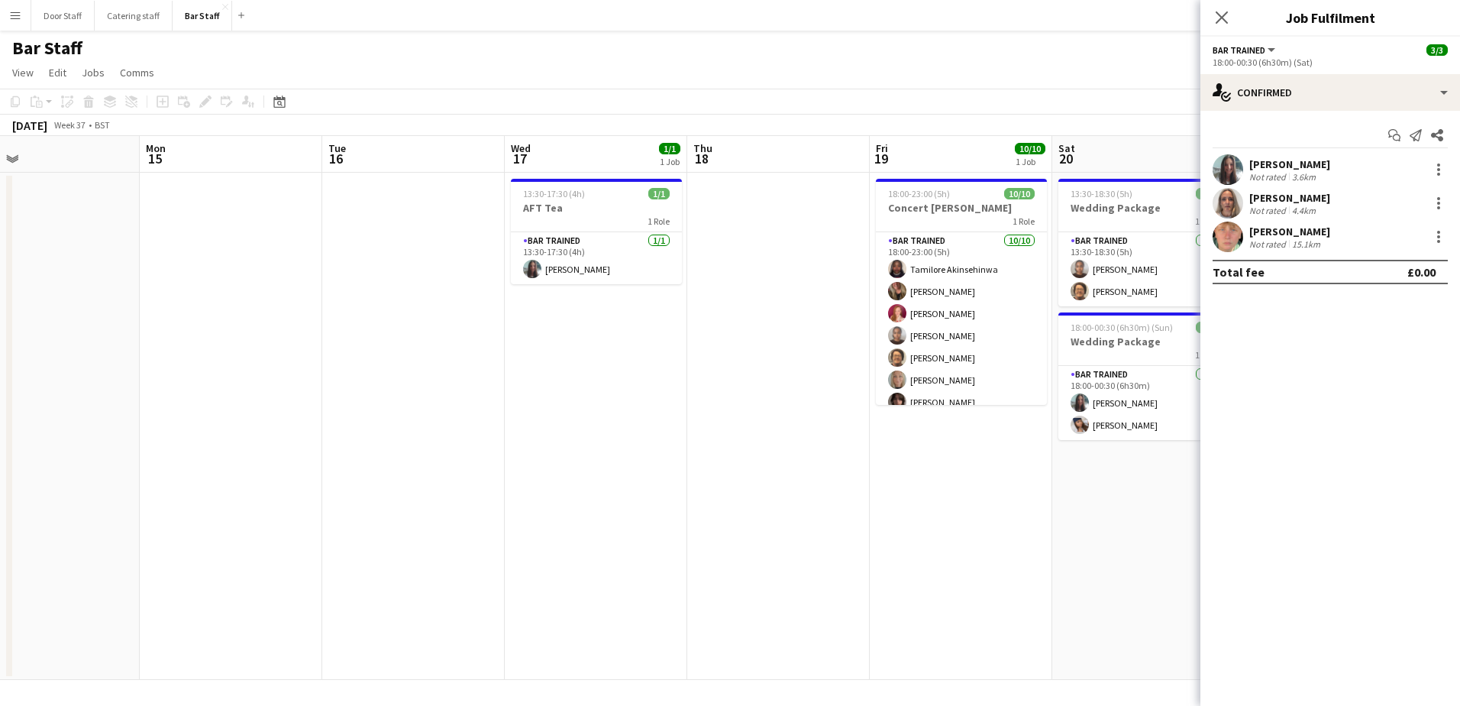
scroll to position [0, 597]
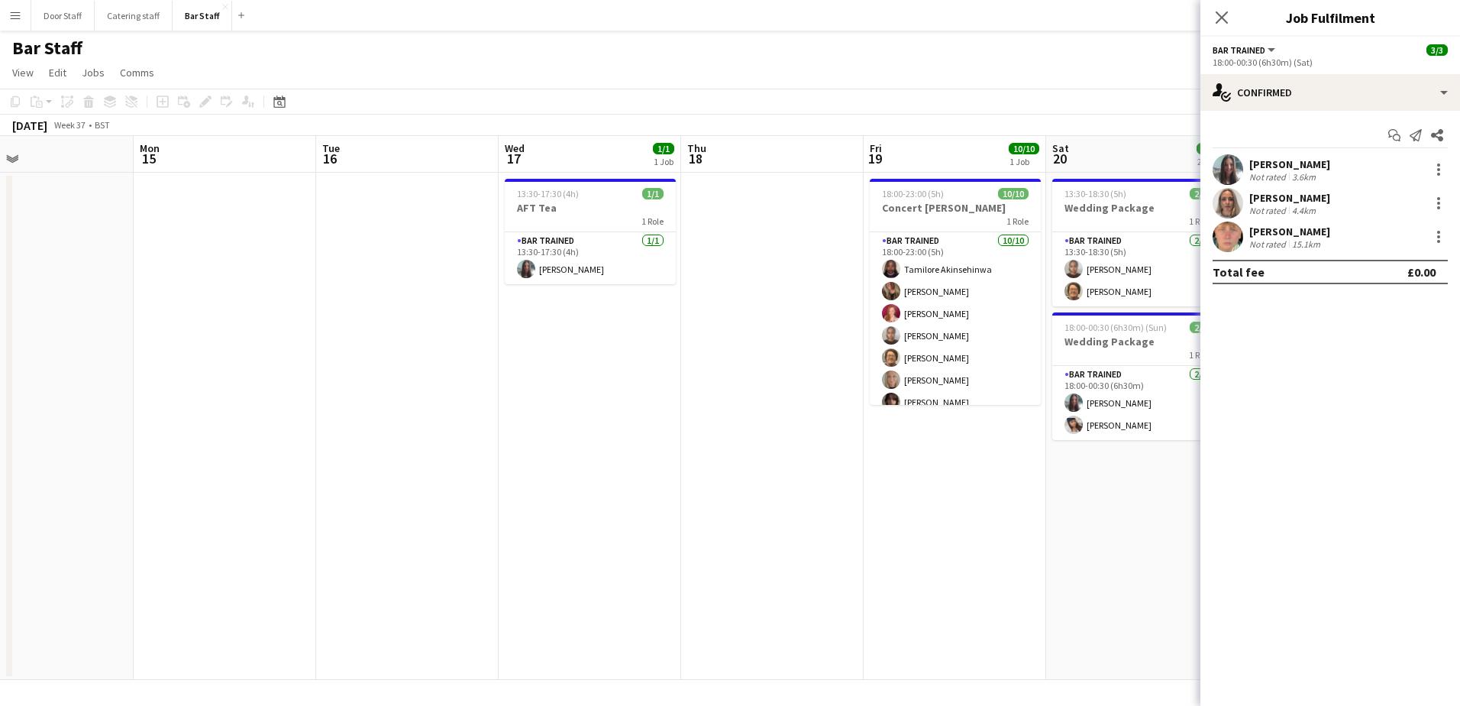
drag, startPoint x: 801, startPoint y: 394, endPoint x: 572, endPoint y: 404, distance: 229.4
click at [572, 404] on app-calendar-viewport "Thu 11 Fri 12 3/3 1 Job Sat 13 12/20 1 Job Sun 14 Mon 15 Tue 16 Wed 17 1/1 1 Jo…" at bounding box center [730, 408] width 1460 height 544
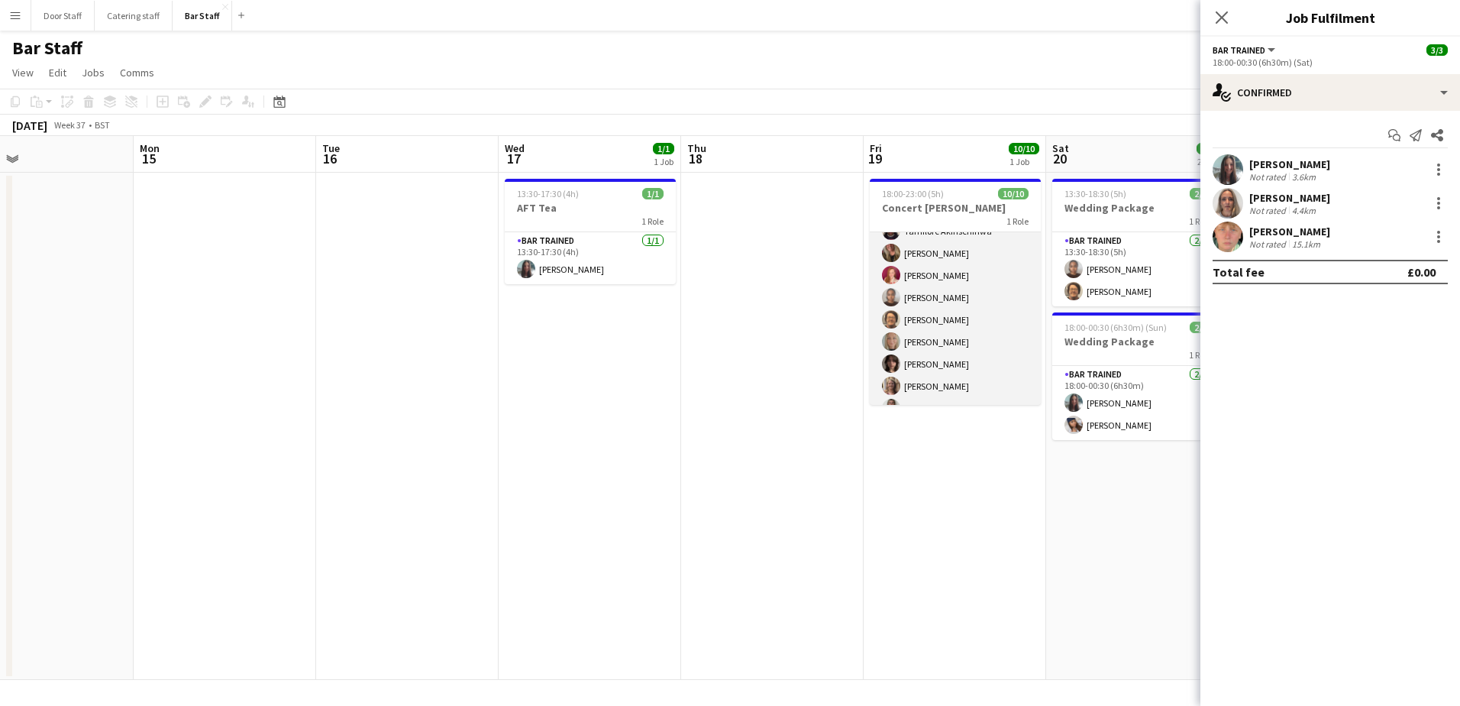
scroll to position [0, 0]
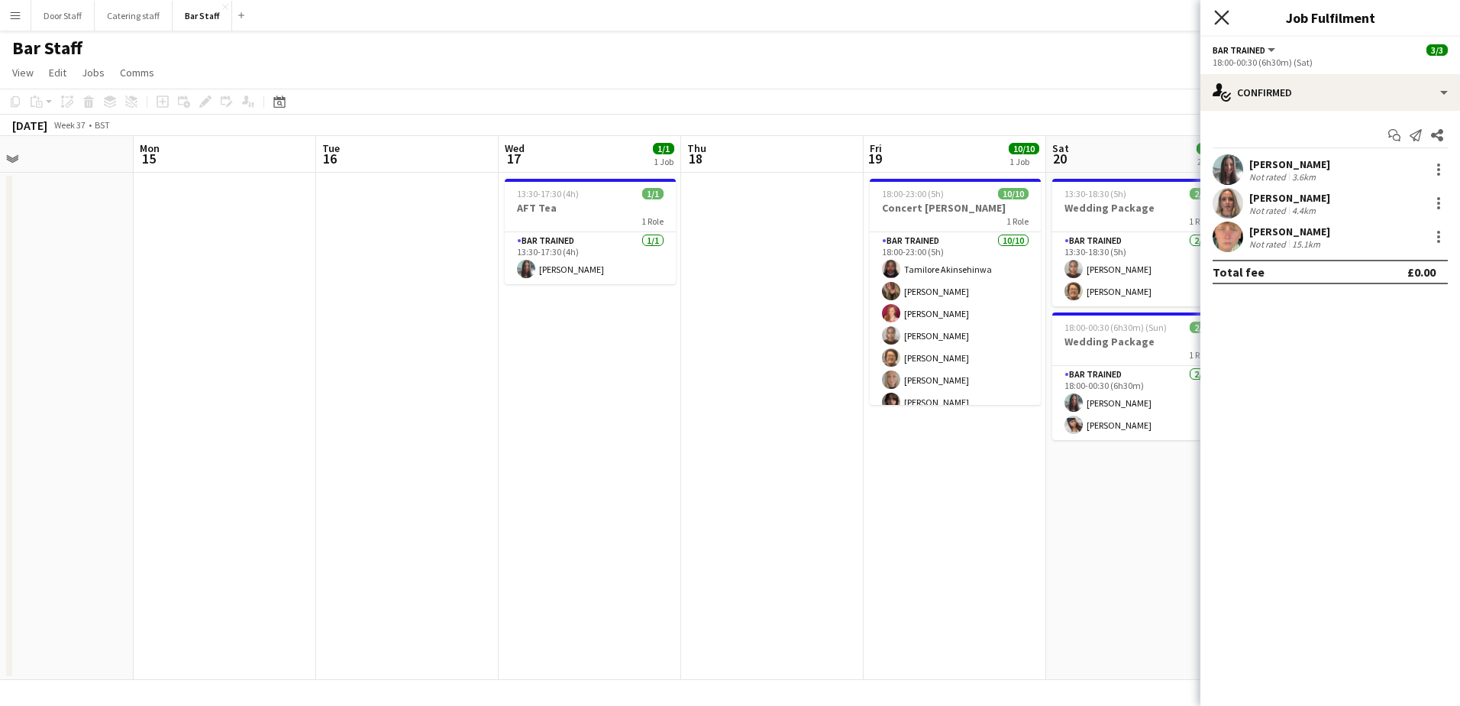
click at [1224, 10] on icon "Close pop-in" at bounding box center [1221, 17] width 15 height 15
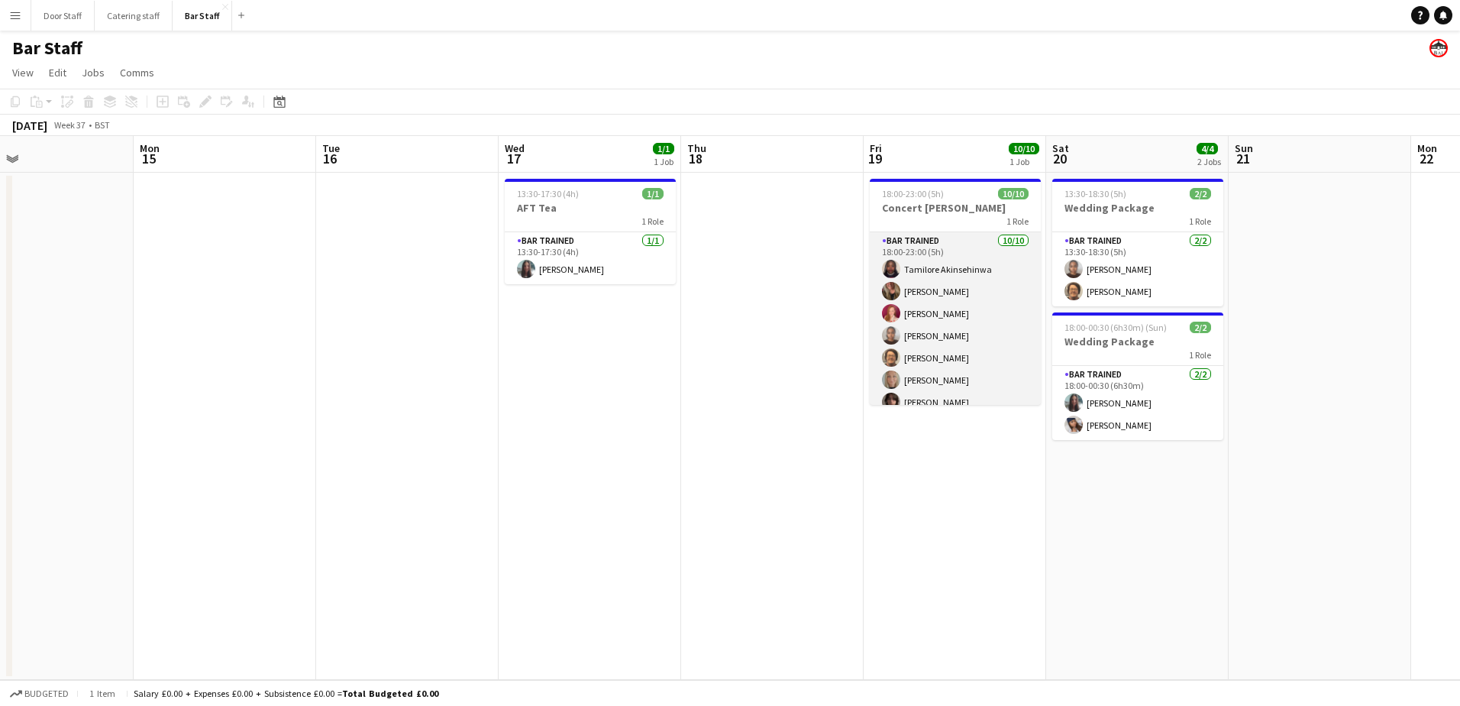
click at [957, 344] on app-card-role "Bar trained [DATE] 18:00-23:00 (5h) [DEMOGRAPHIC_DATA] Akinsehinwa [PERSON_NAME…" at bounding box center [955, 357] width 171 height 251
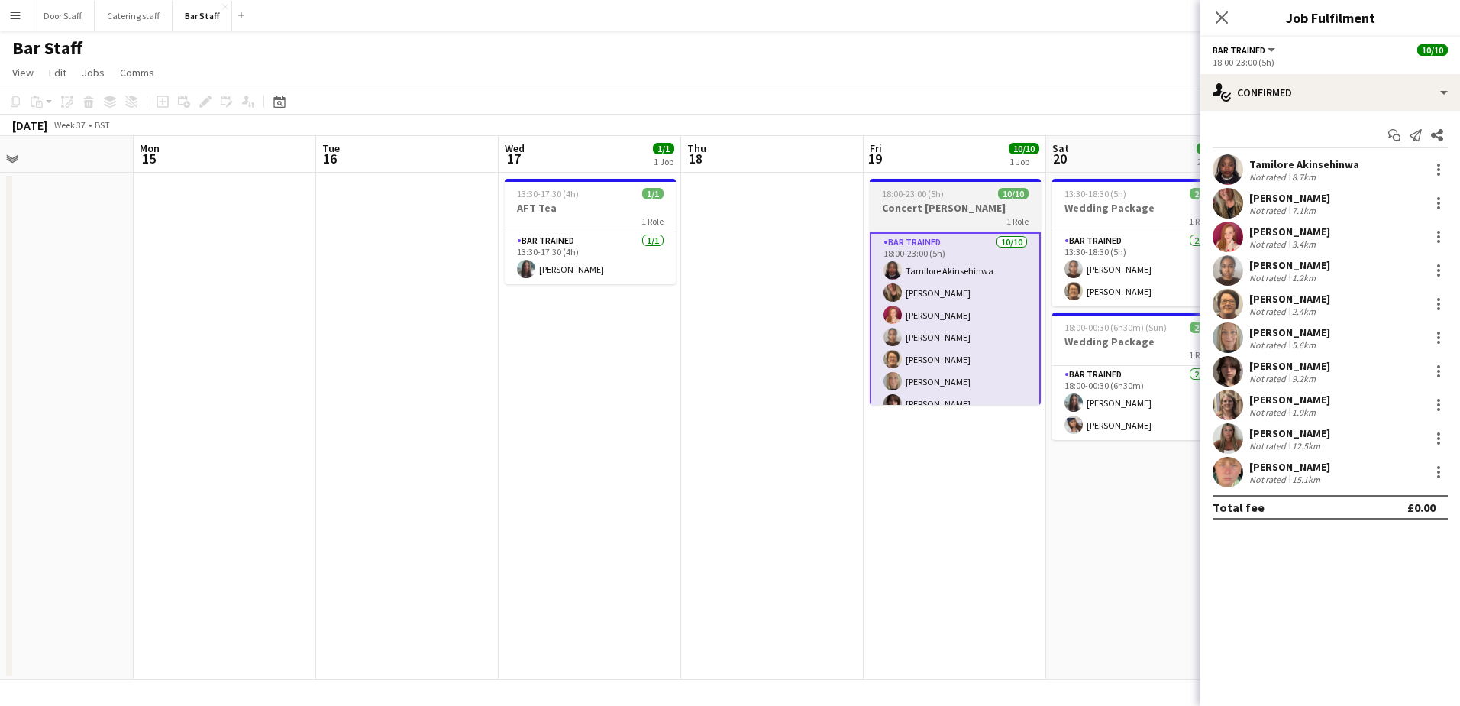
click at [913, 222] on div "1 Role" at bounding box center [955, 221] width 171 height 12
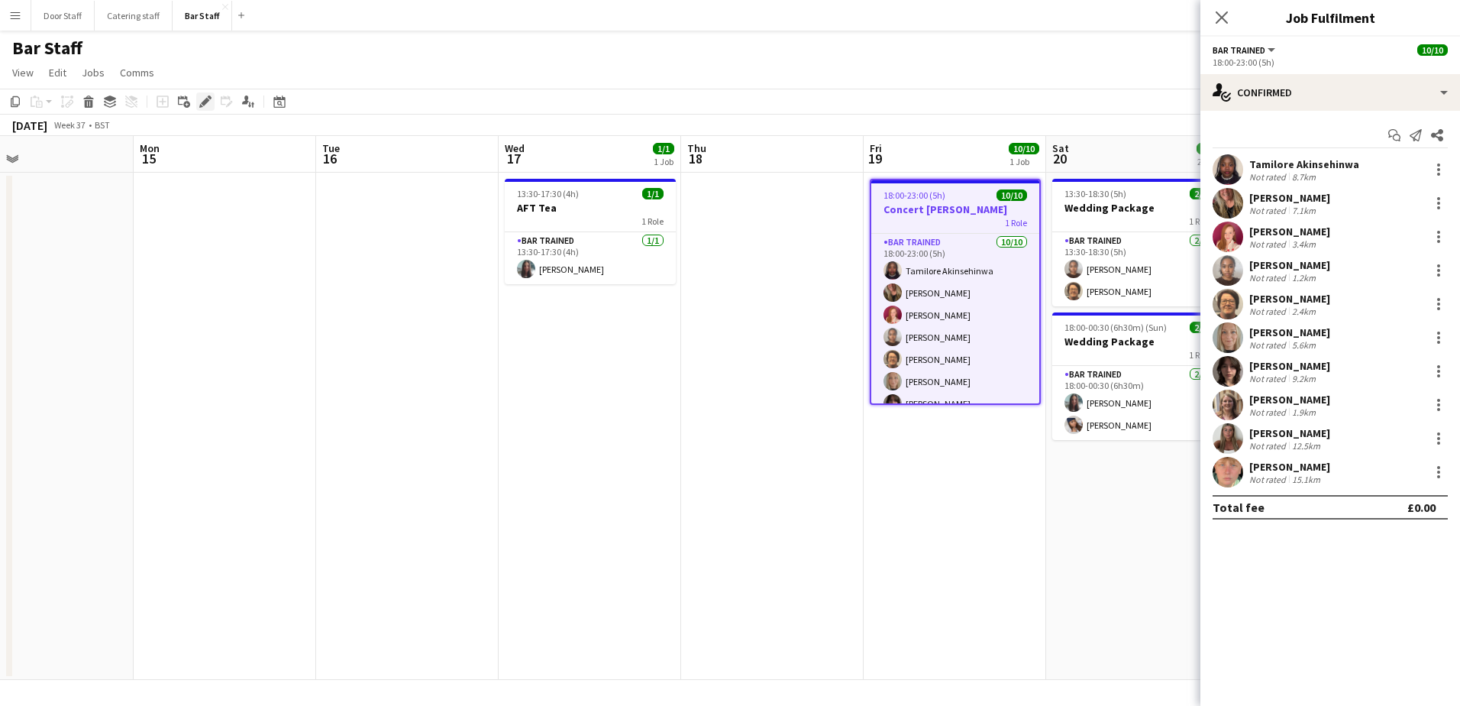
click at [204, 105] on icon at bounding box center [205, 102] width 8 height 8
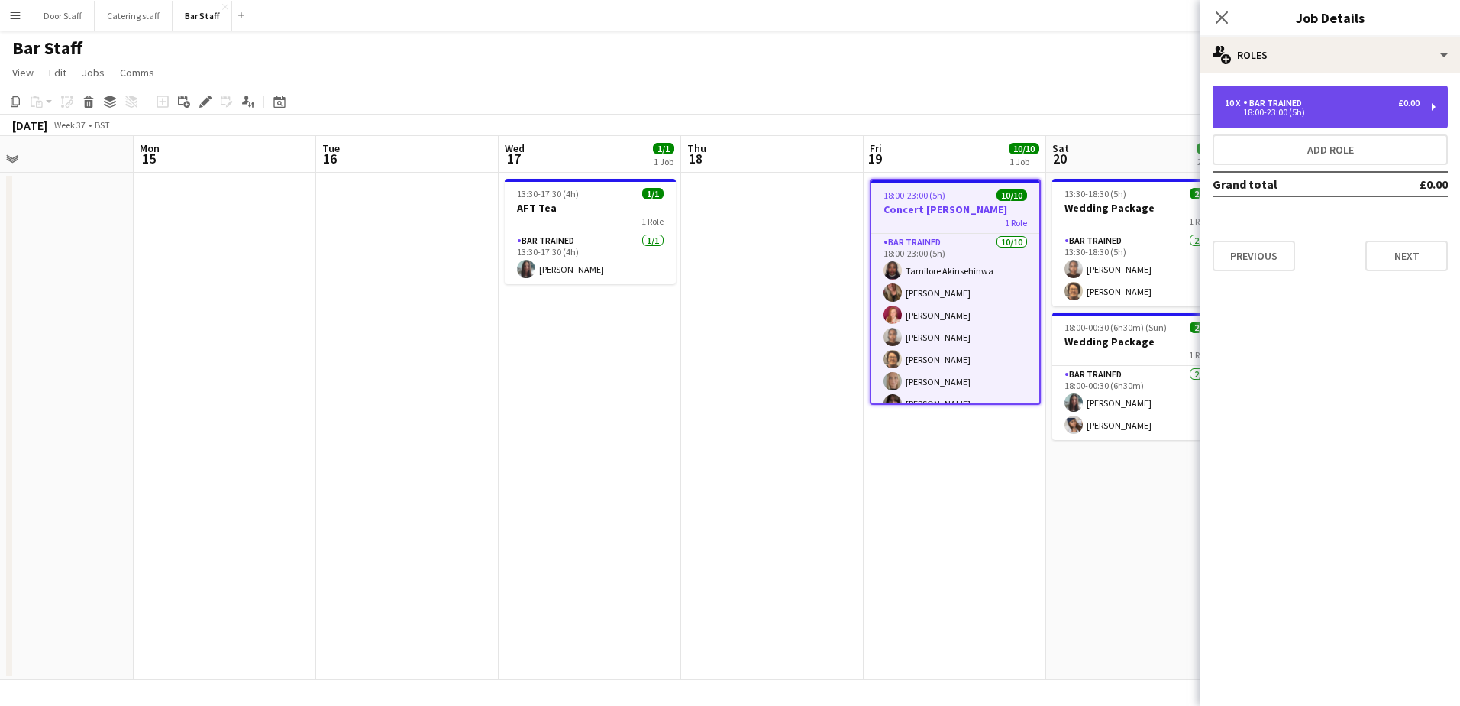
click at [1292, 105] on div "Bar trained" at bounding box center [1275, 103] width 65 height 11
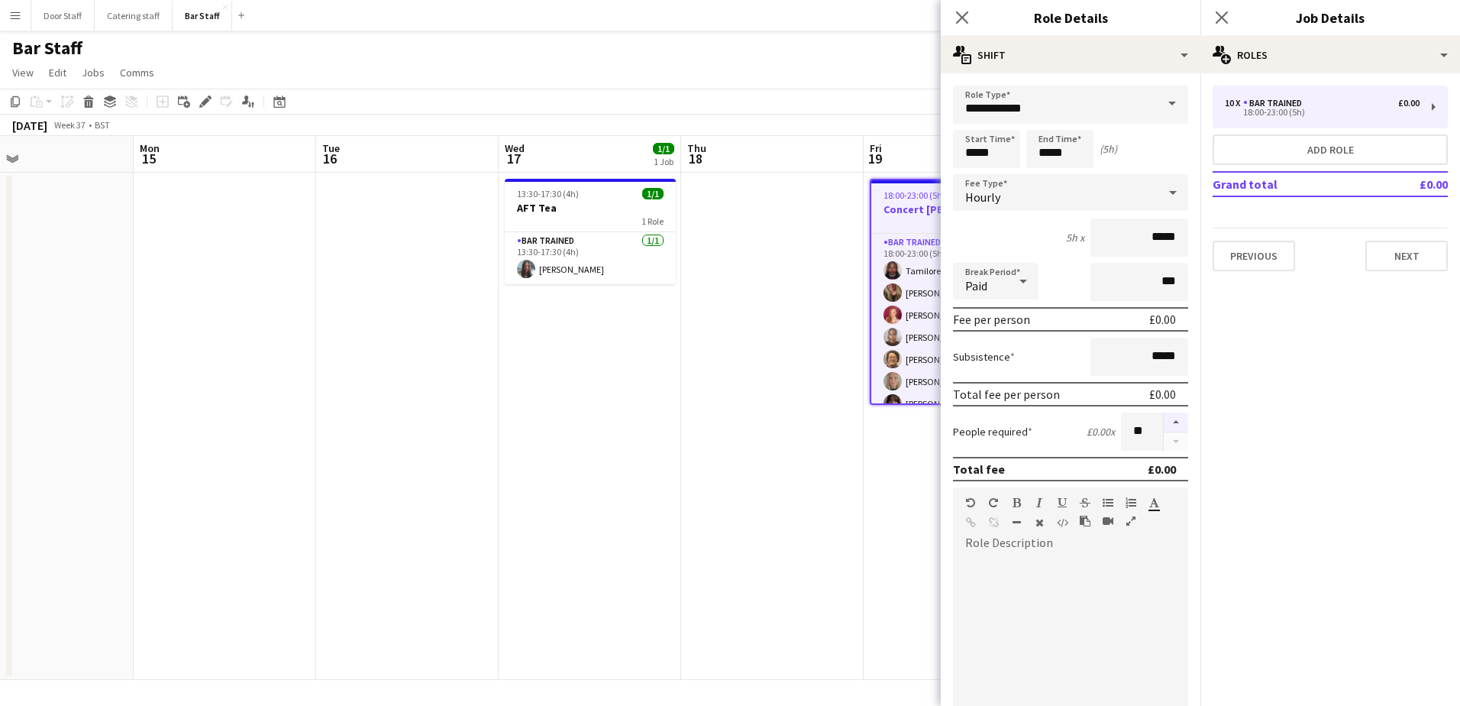
click at [1166, 426] on button "button" at bounding box center [1176, 422] width 24 height 20
type input "**"
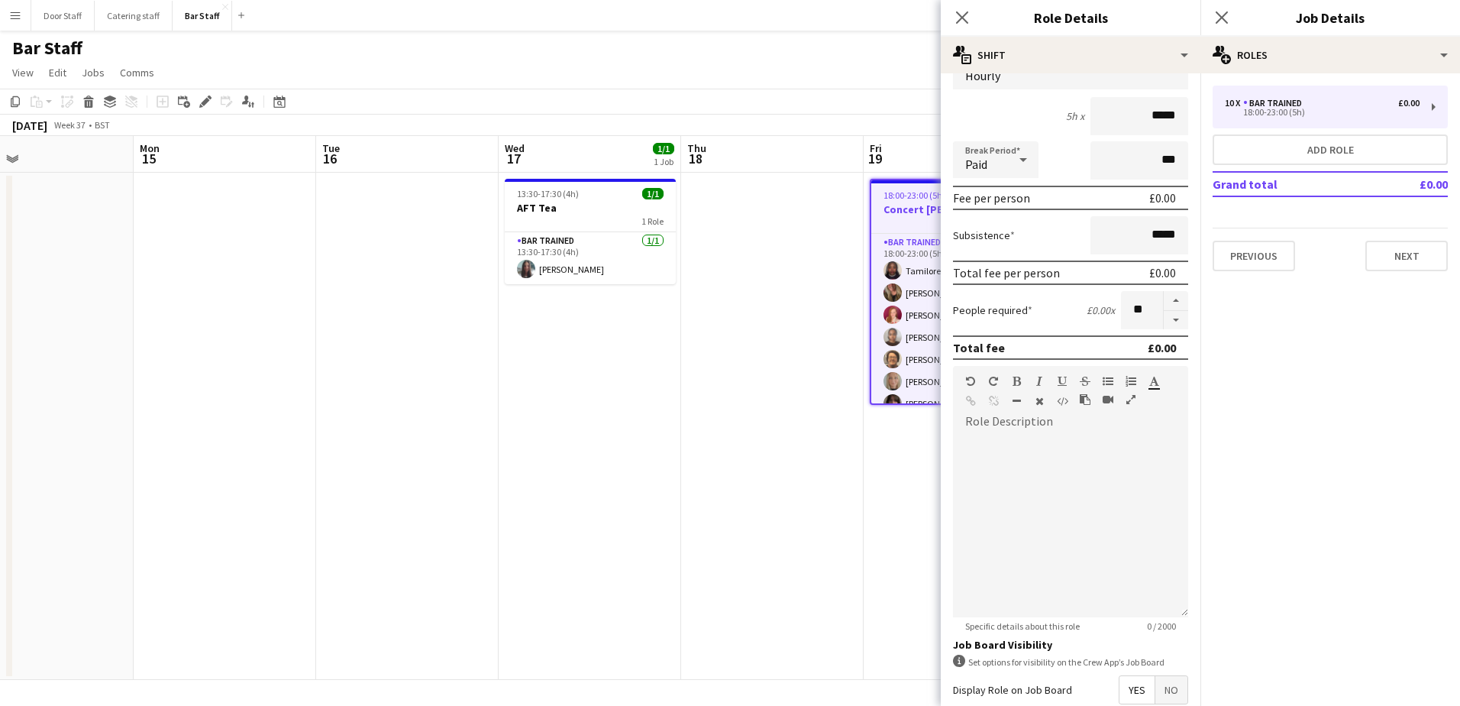
scroll to position [285, 0]
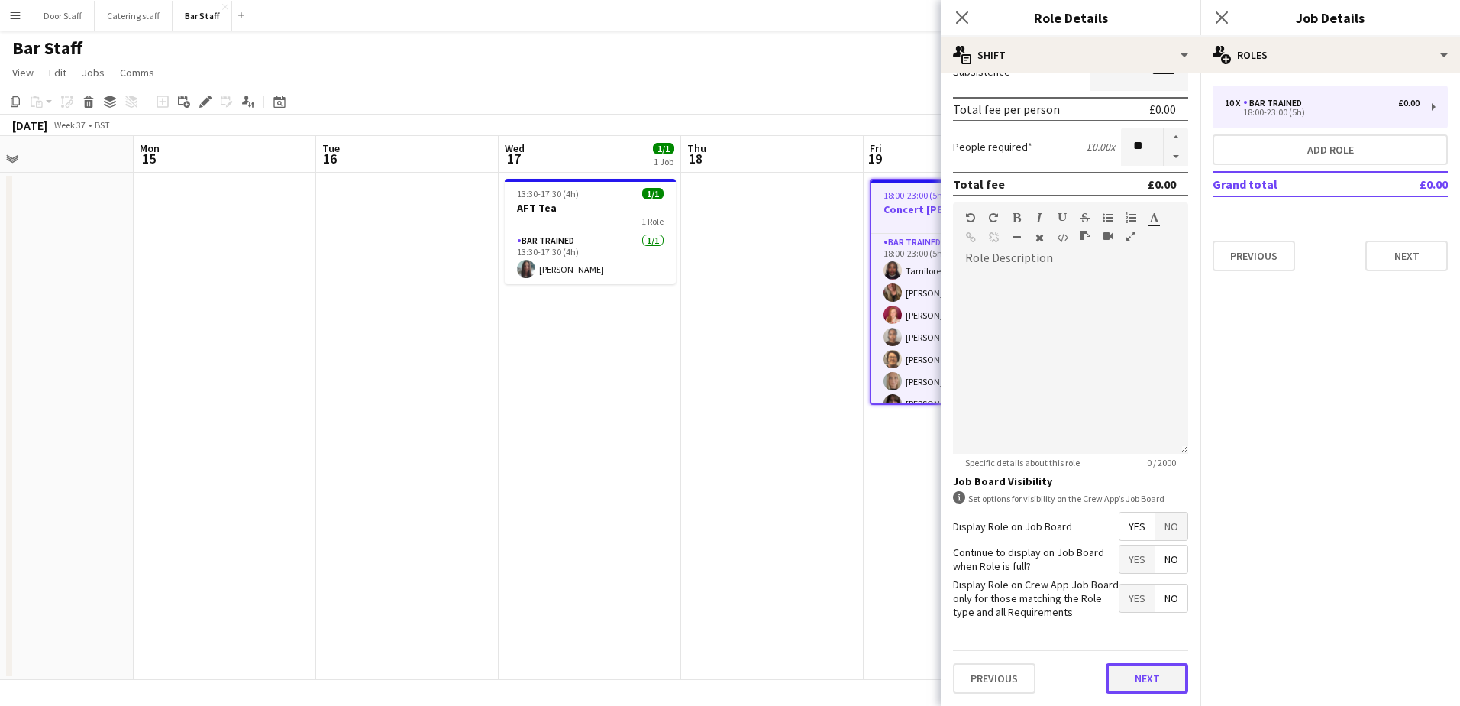
click at [1132, 680] on button "Next" at bounding box center [1147, 678] width 82 height 31
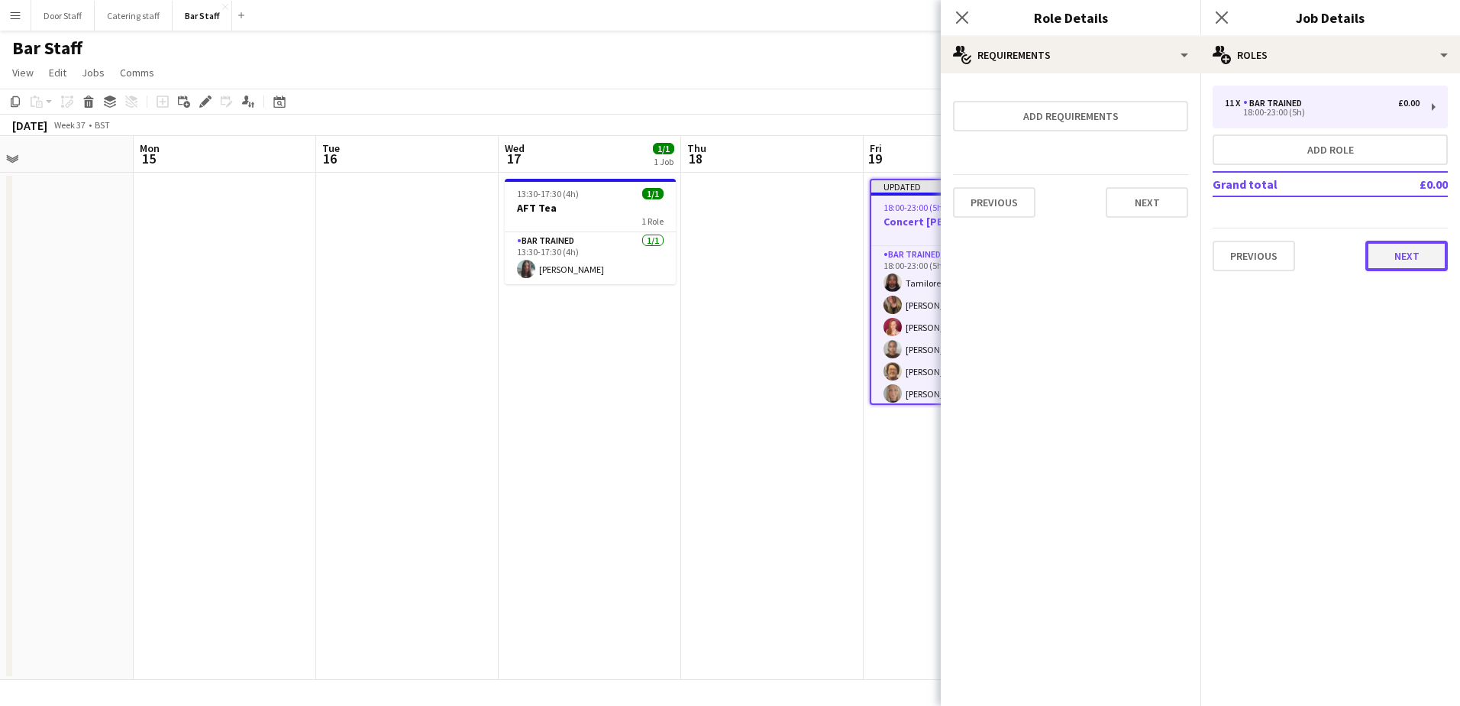
click at [1430, 251] on button "Next" at bounding box center [1407, 256] width 82 height 31
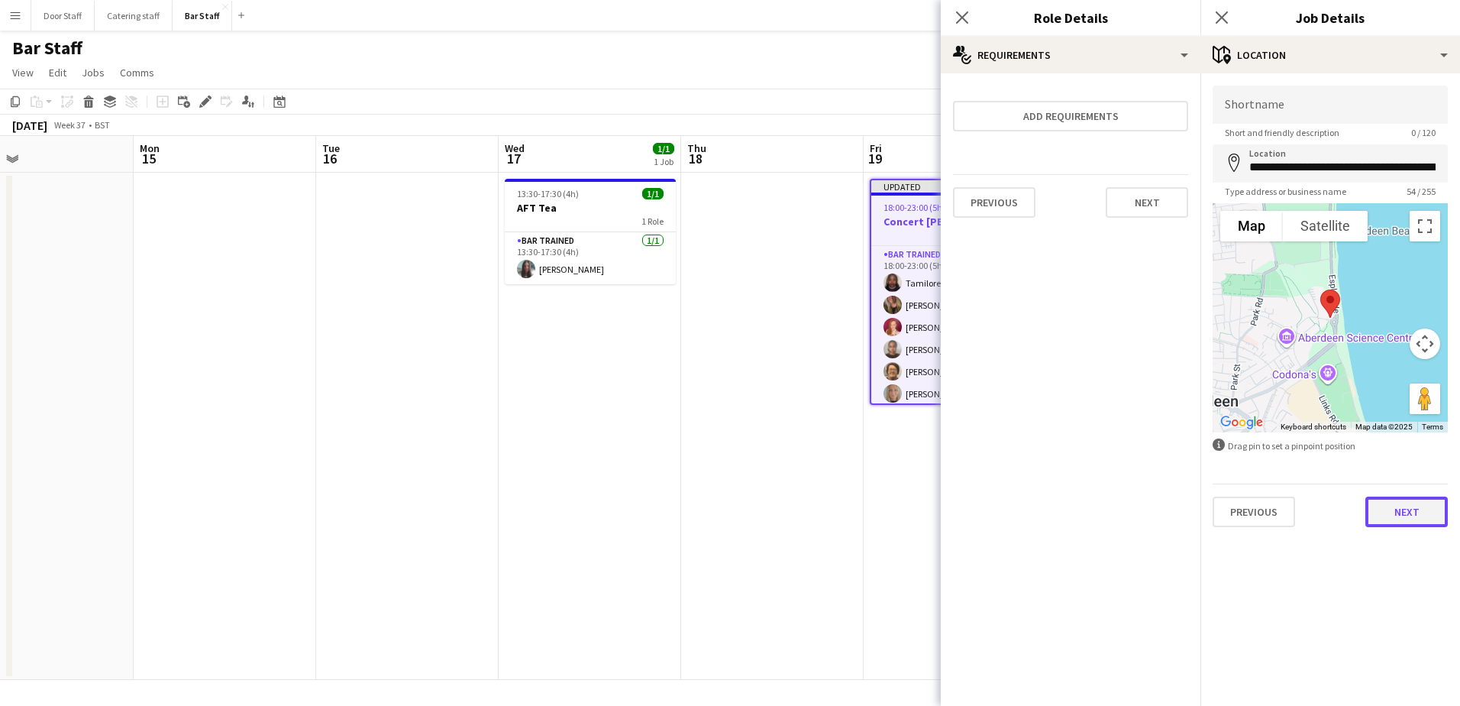
click at [1398, 525] on button "Next" at bounding box center [1407, 511] width 82 height 31
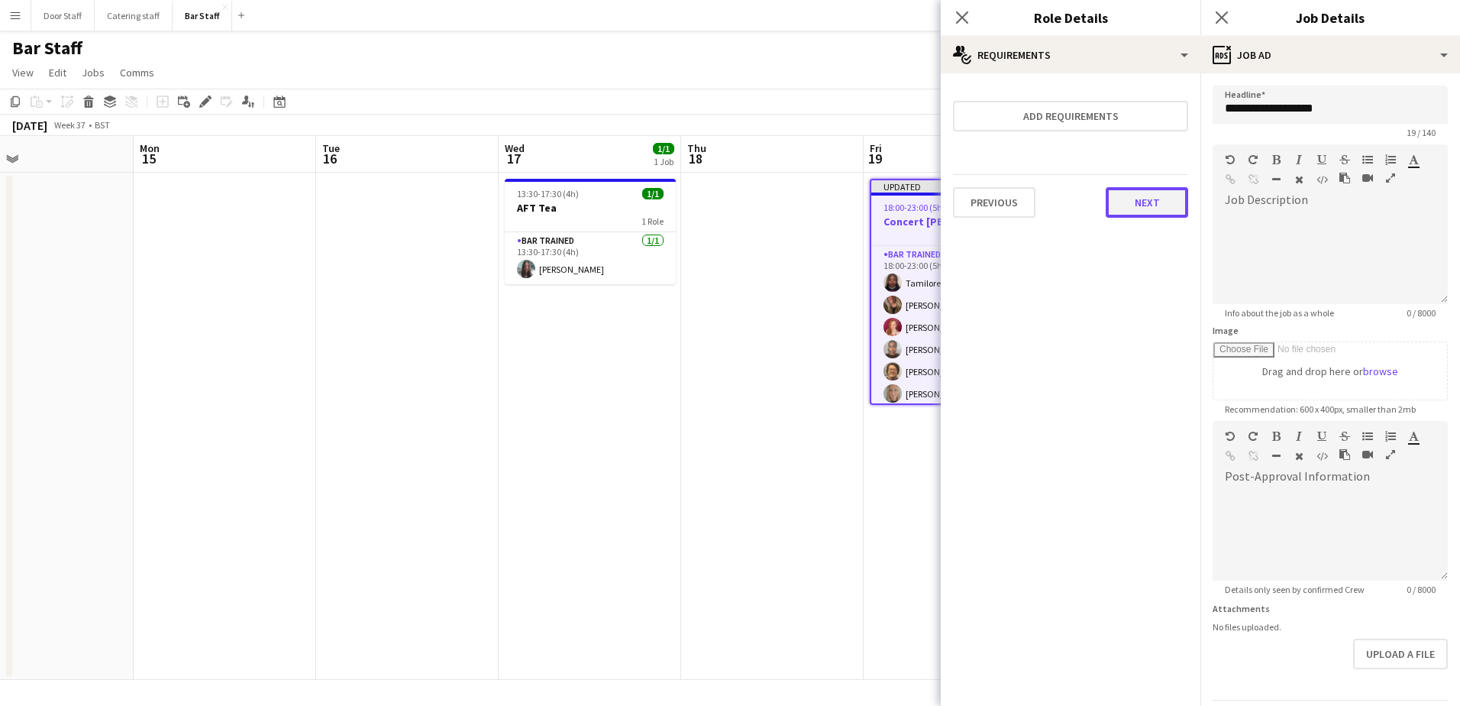
click at [1175, 197] on button "Next" at bounding box center [1147, 202] width 82 height 31
click at [1153, 215] on button "Finish" at bounding box center [1159, 204] width 57 height 31
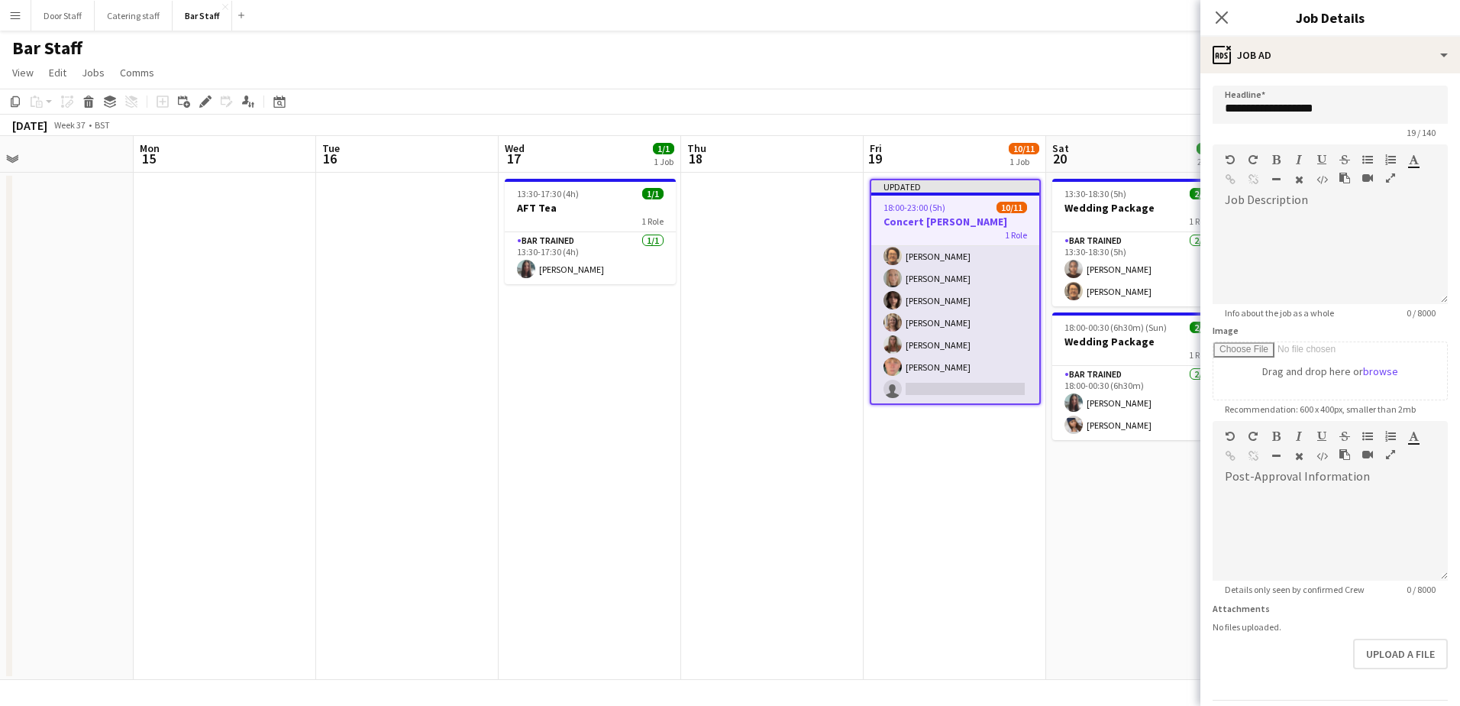
scroll to position [116, 0]
click at [976, 397] on app-card-role "Bar trained [DATE] 18:00-23:00 (5h) [DEMOGRAPHIC_DATA] Akinsehinwa [PERSON_NAME…" at bounding box center [955, 266] width 168 height 273
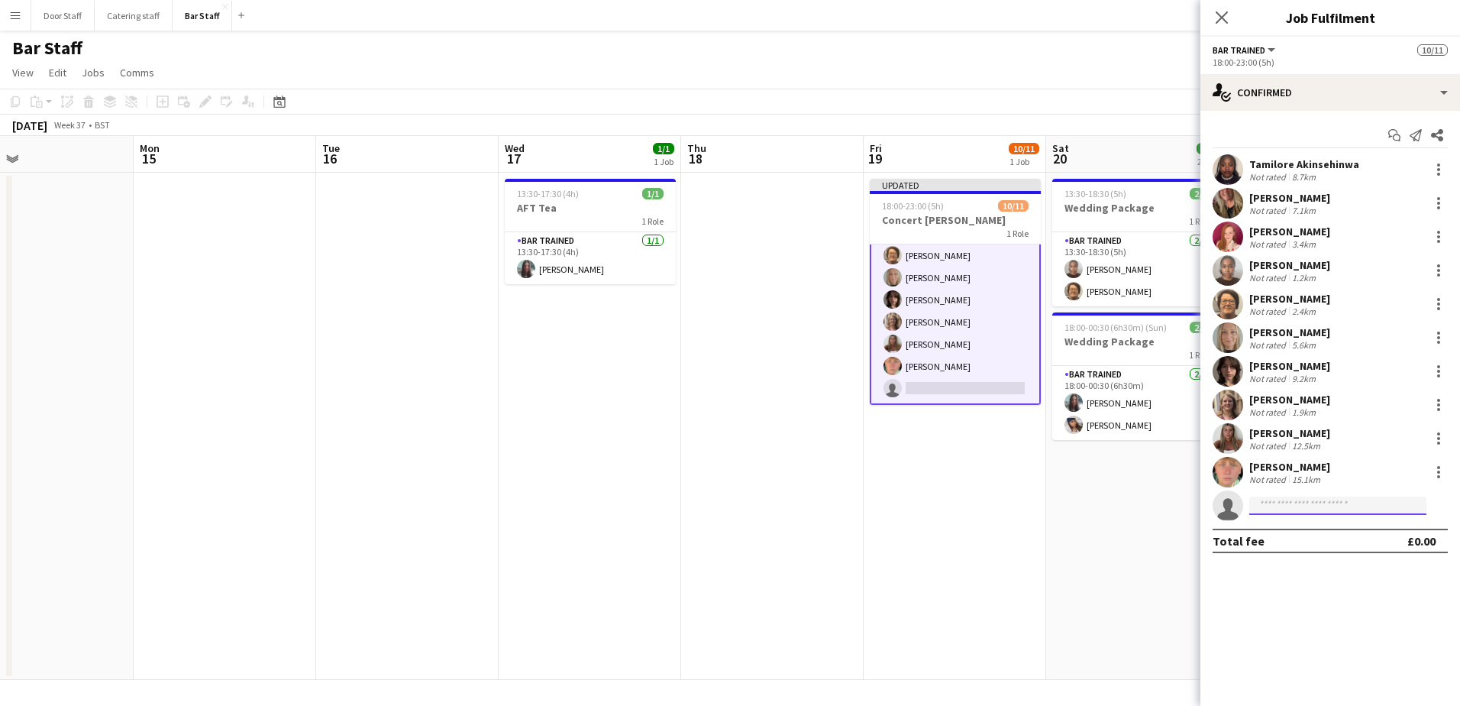
click at [1279, 506] on input at bounding box center [1338, 505] width 177 height 18
type input "****"
click at [1293, 535] on span "[PERSON_NAME][EMAIL_ADDRESS][DOMAIN_NAME]" at bounding box center [1338, 540] width 153 height 12
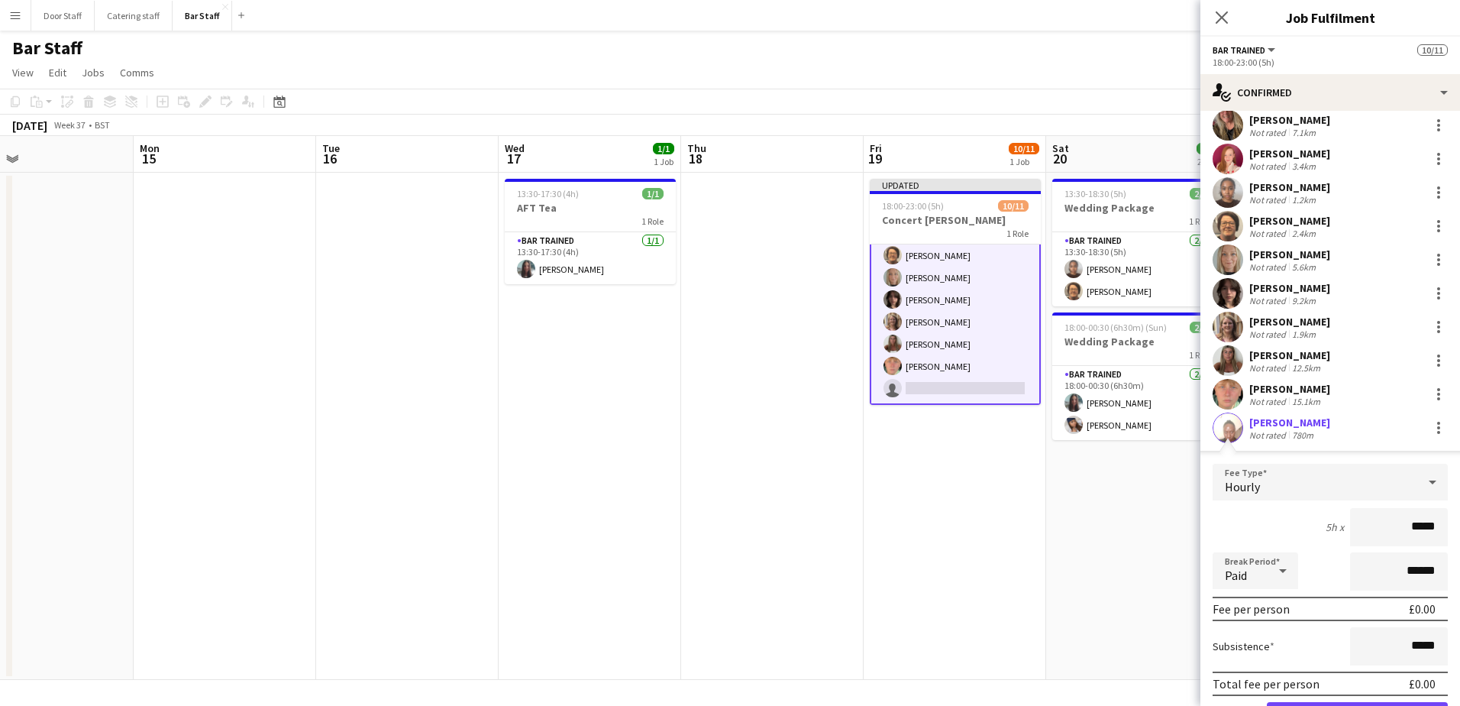
scroll to position [162, 0]
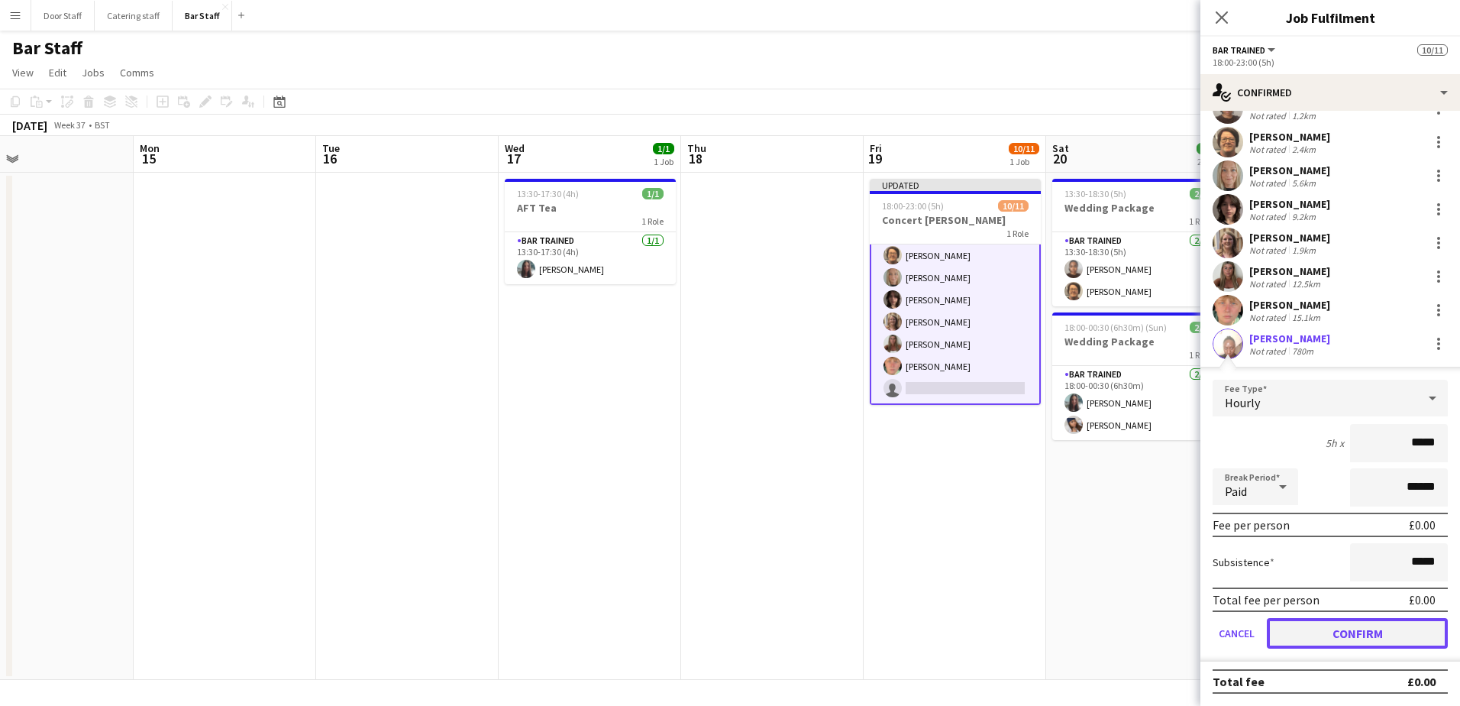
click at [1350, 627] on button "Confirm" at bounding box center [1357, 633] width 181 height 31
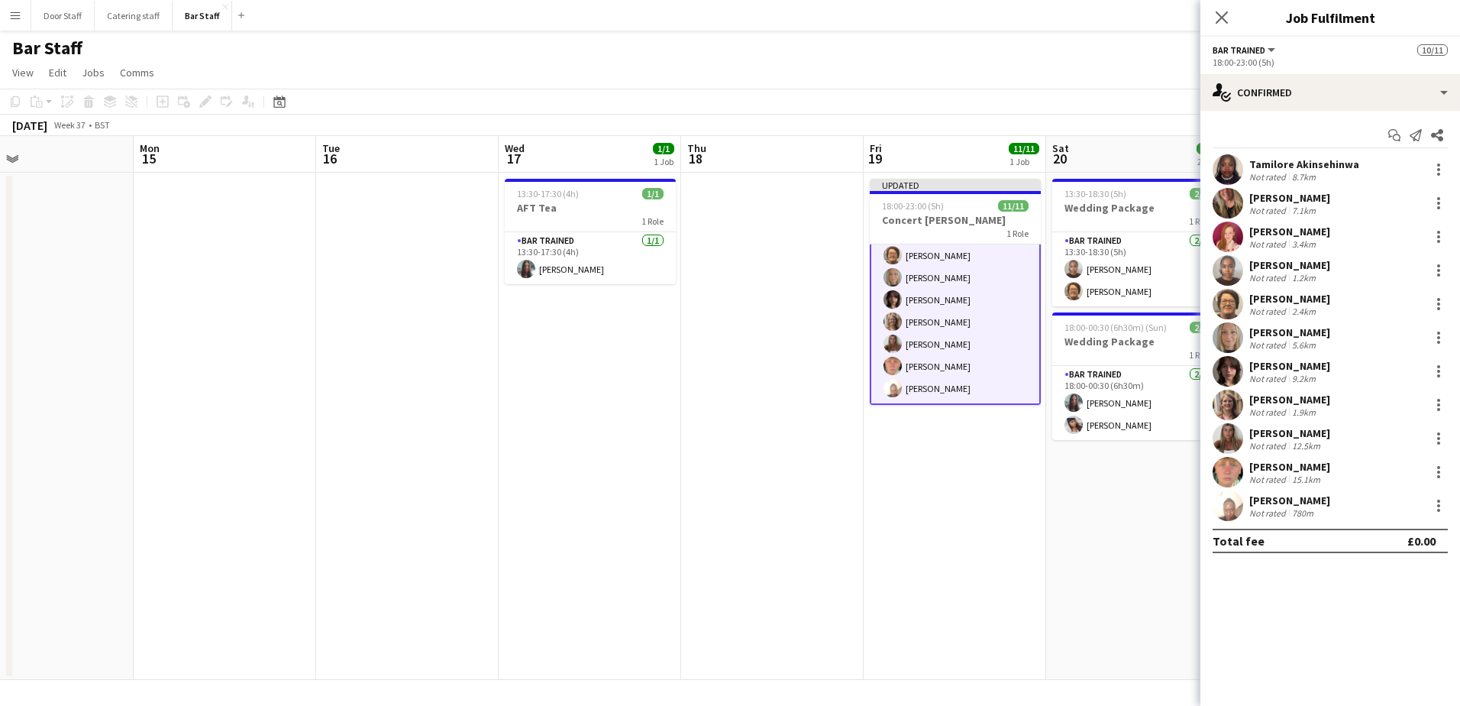
scroll to position [0, 0]
click at [974, 509] on app-date-cell "Updated 18:00-23:00 (5h) 11/11 Concert [PERSON_NAME] 1 Role Bar trained [DATE] …" at bounding box center [955, 426] width 183 height 507
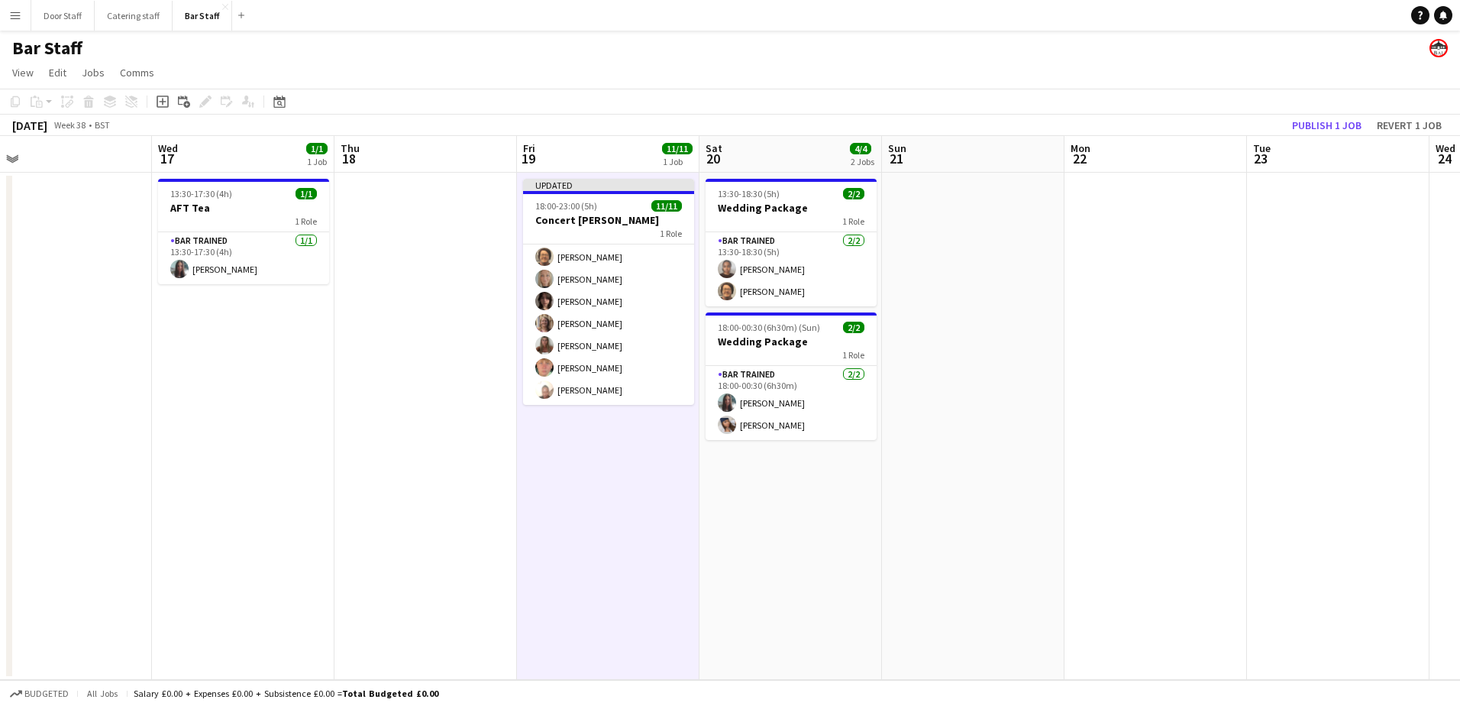
scroll to position [0, 490]
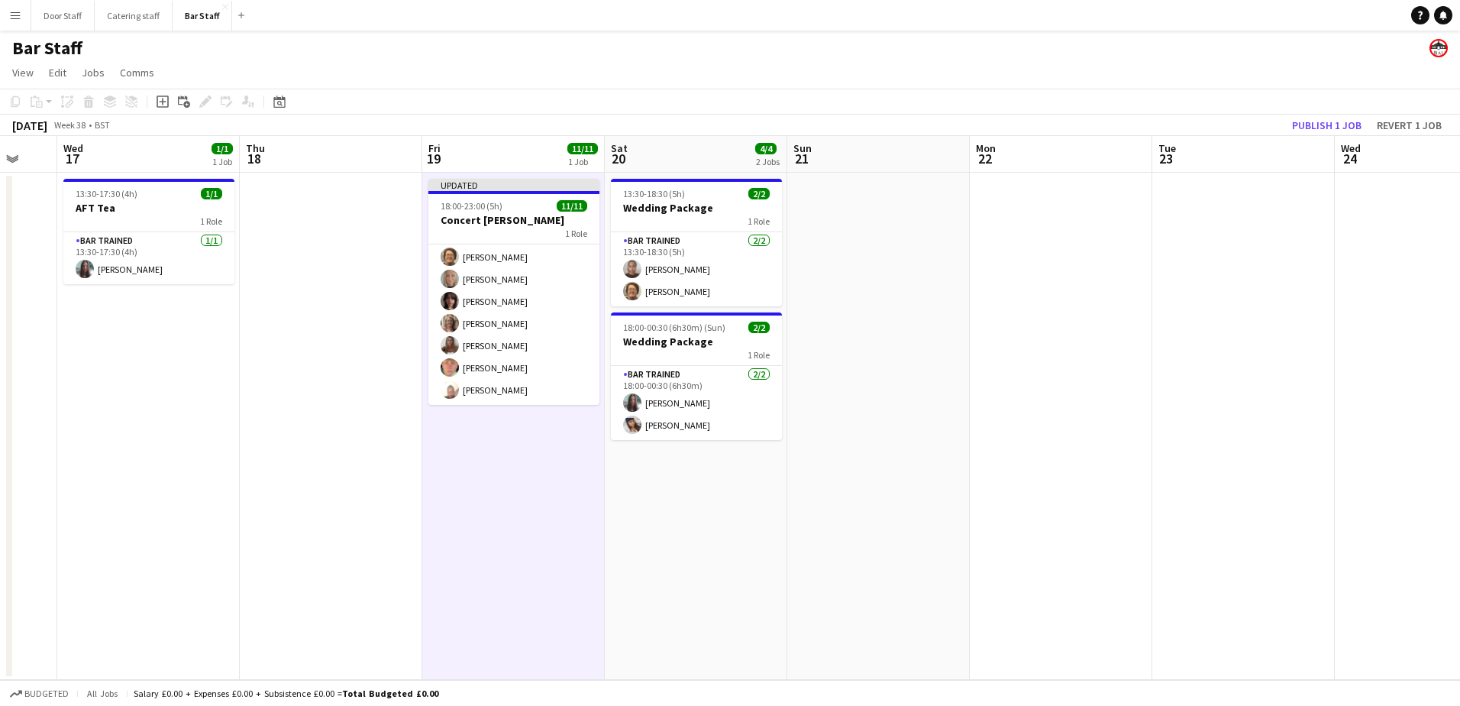
drag, startPoint x: 988, startPoint y: 519, endPoint x: 546, endPoint y: 545, distance: 442.2
click at [546, 545] on app-calendar-viewport "Sun 14 Mon 15 Tue 16 Wed 17 1/1 1 Job Thu 18 Fri 19 11/11 1 Job Sat 20 4/4 2 Jo…" at bounding box center [730, 408] width 1460 height 544
click at [1314, 124] on button "Publish 1 job" at bounding box center [1327, 125] width 82 height 20
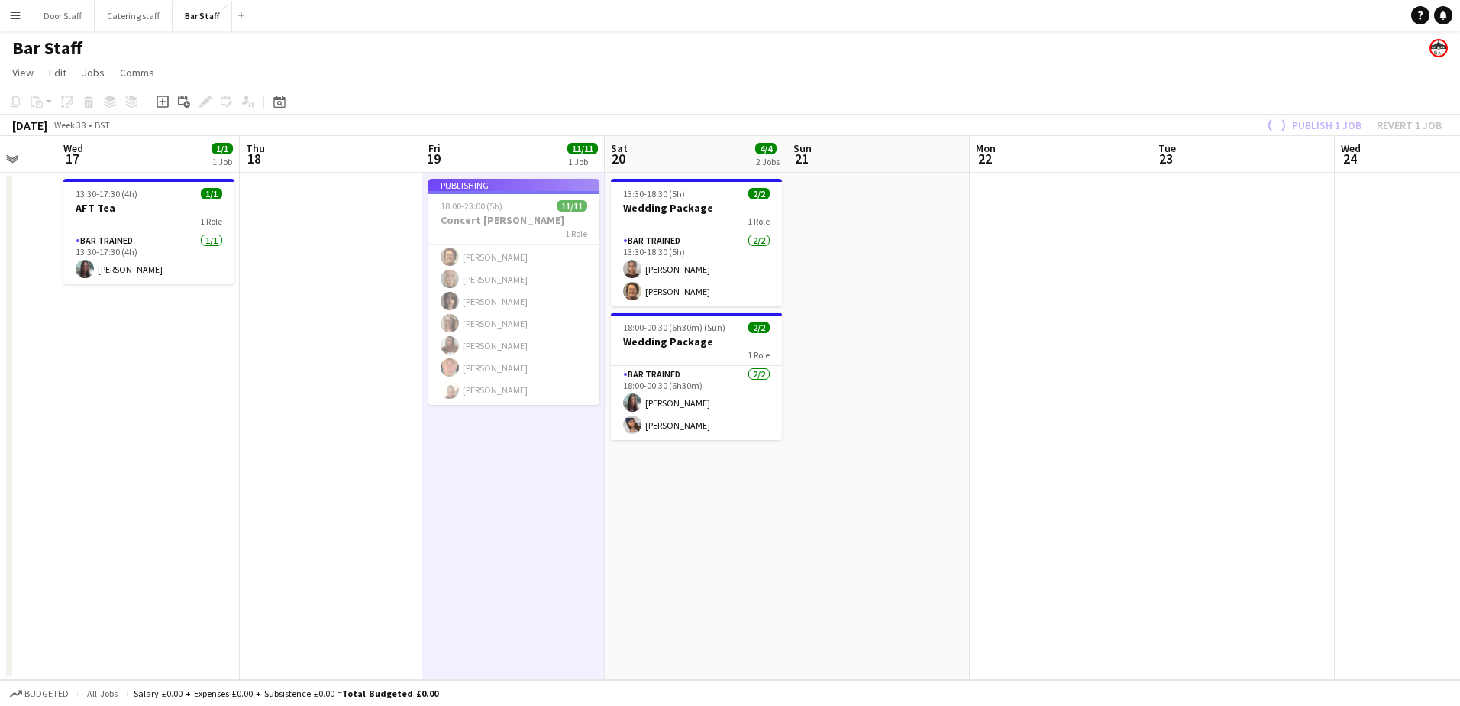
scroll to position [101, 0]
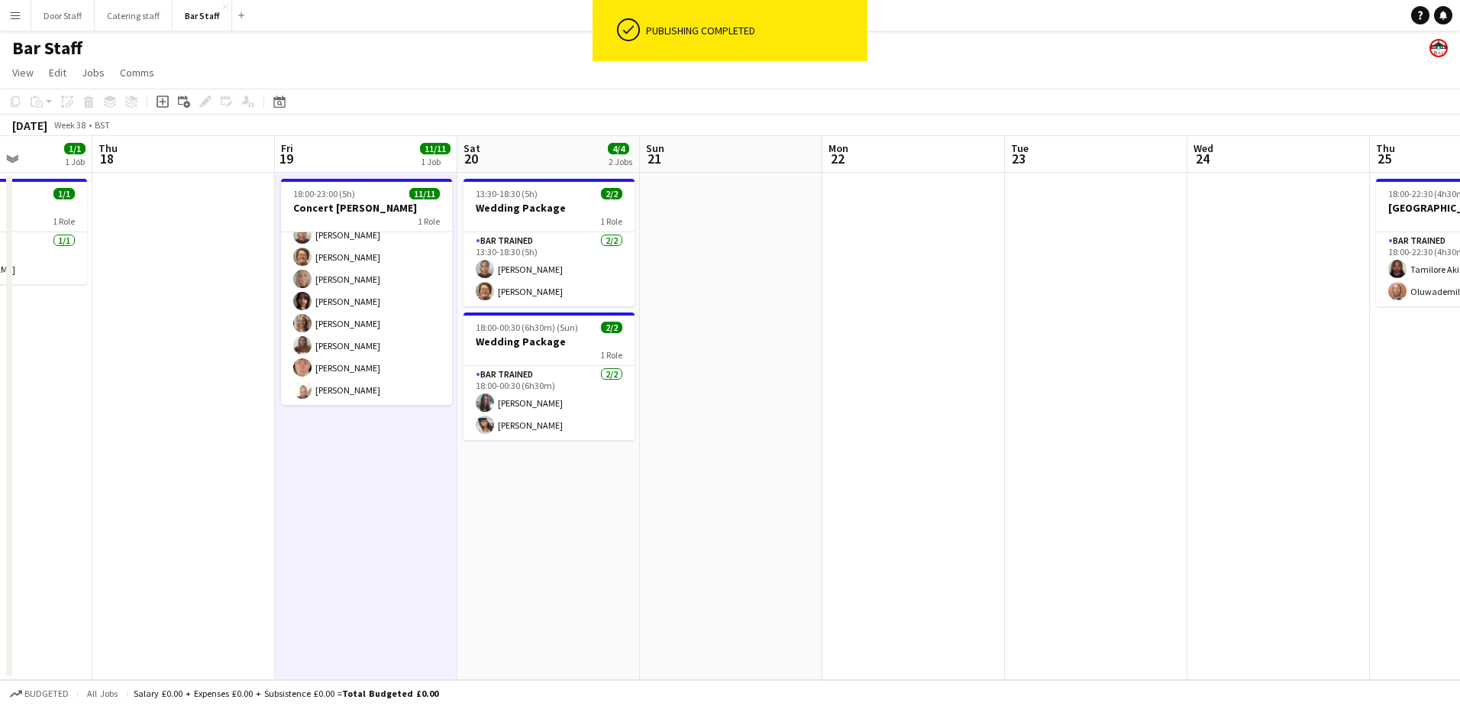
drag, startPoint x: 990, startPoint y: 516, endPoint x: 643, endPoint y: 546, distance: 348.1
click at [658, 548] on app-calendar-viewport "Mon 15 Tue 16 Wed 17 1/1 1 Job Thu 18 Fri 19 11/11 1 Job Sat 20 4/4 2 Jobs Sun …" at bounding box center [730, 408] width 1460 height 544
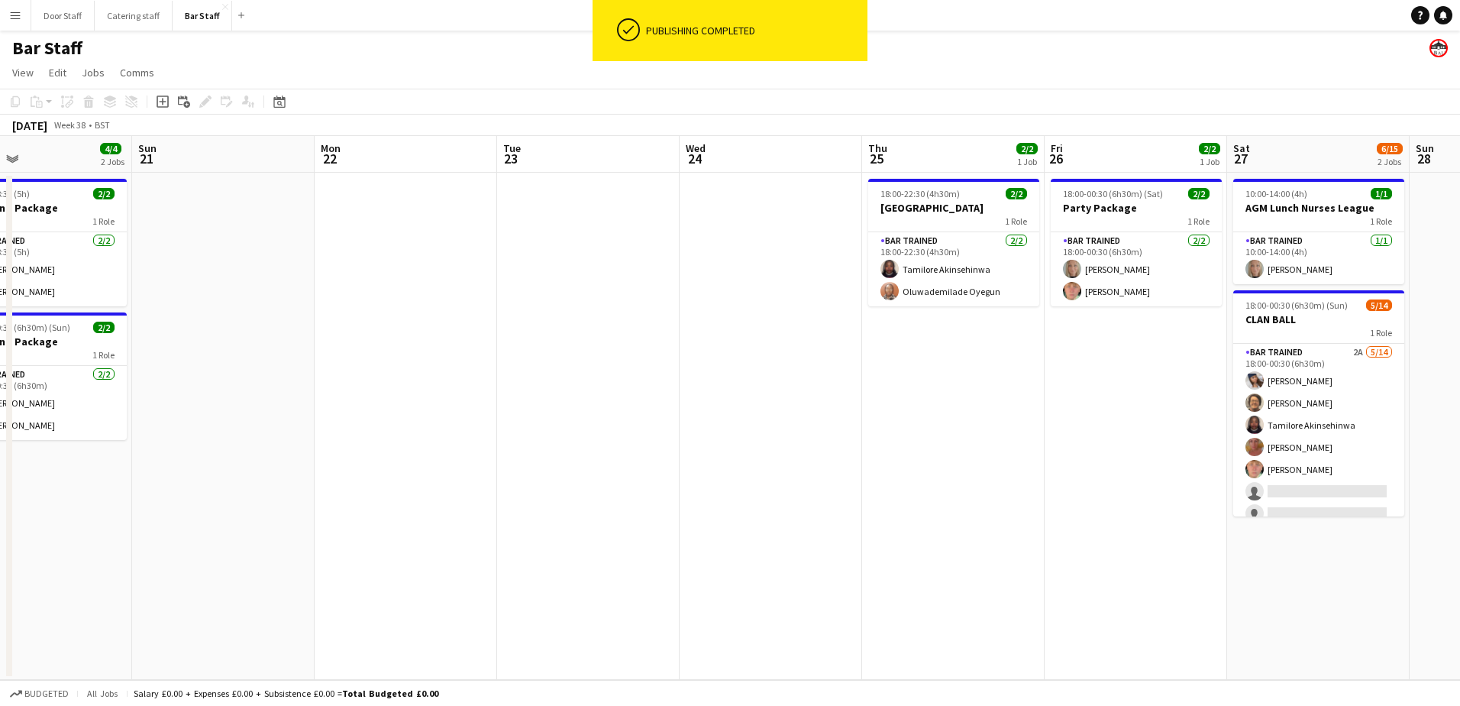
scroll to position [0, 607]
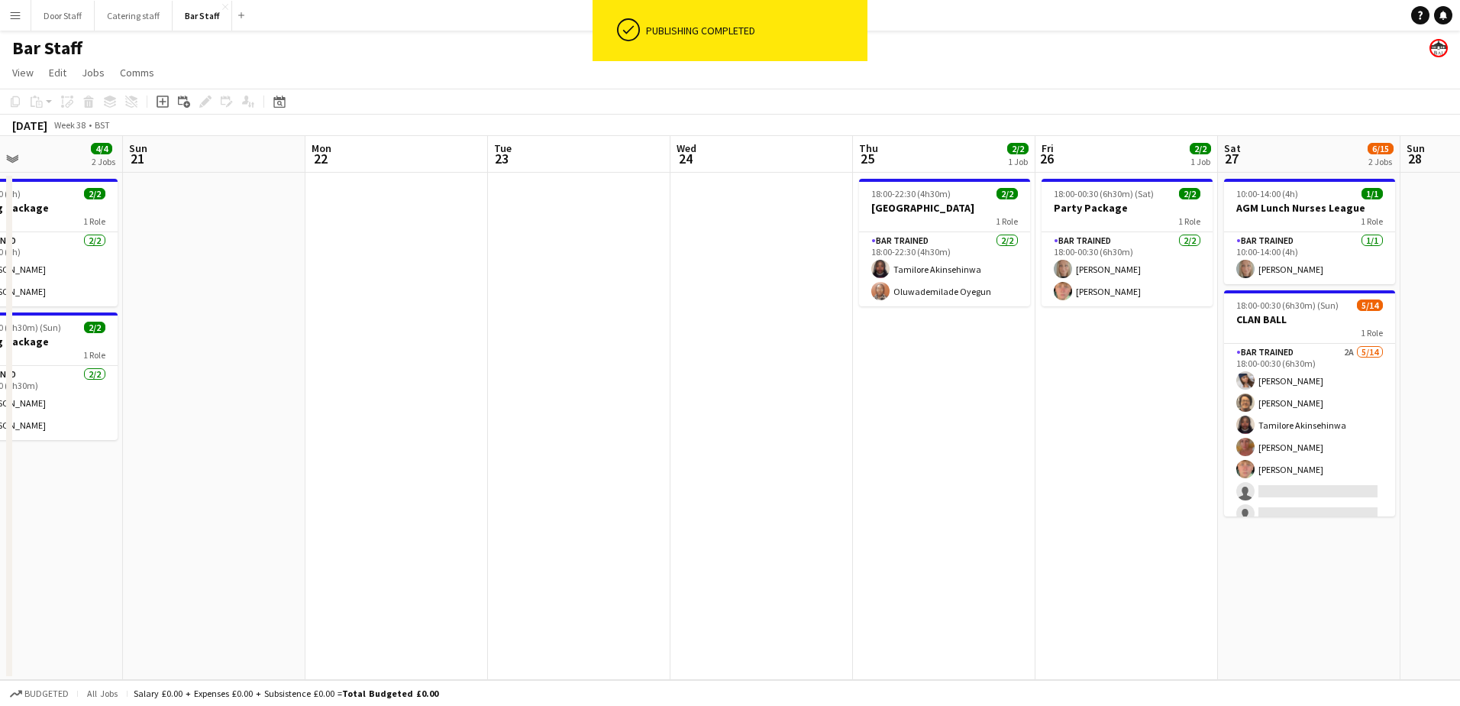
drag, startPoint x: 1046, startPoint y: 441, endPoint x: 714, endPoint y: 464, distance: 333.0
click at [714, 464] on app-calendar-viewport "Wed 17 1/1 1 Job Thu 18 Fri 19 11/11 1 Job Sat 20 4/4 2 Jobs Sun 21 Mon 22 Tue …" at bounding box center [730, 408] width 1460 height 544
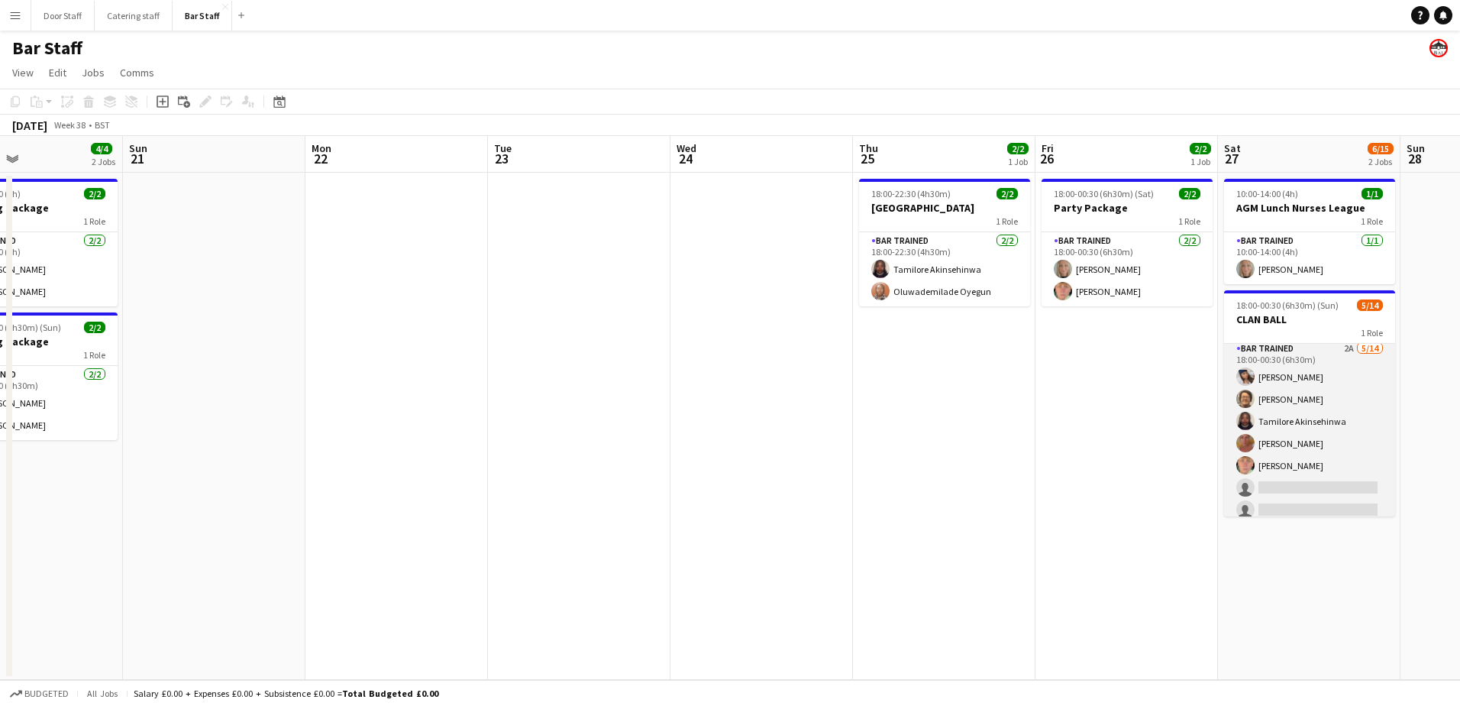
scroll to position [0, 0]
click at [1338, 395] on app-card-role "Bar trained 2A [DATE] 18:00-00:30 (6h30m) [PERSON_NAME] [PERSON_NAME] [PERSON_N…" at bounding box center [1309, 514] width 171 height 340
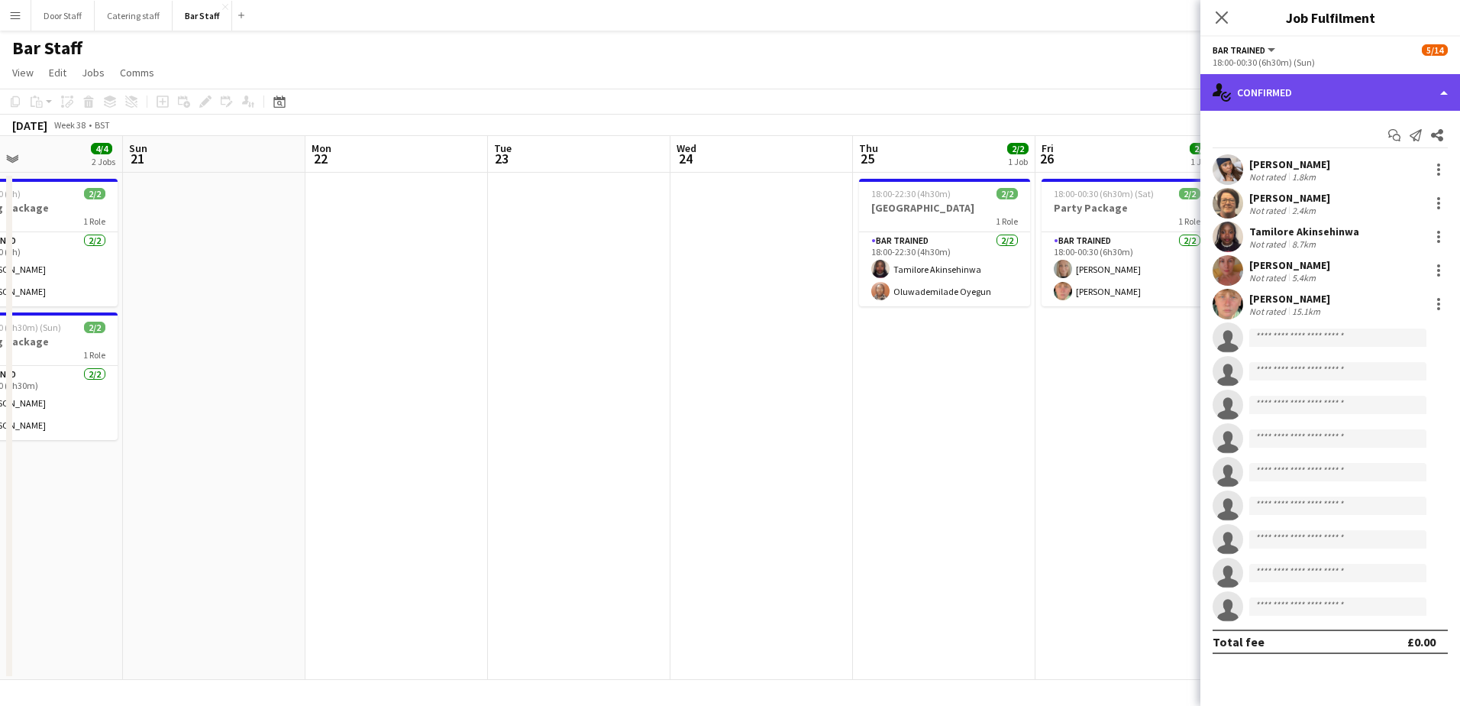
click at [1328, 98] on div "single-neutral-actions-check-2 Confirmed" at bounding box center [1331, 92] width 260 height 37
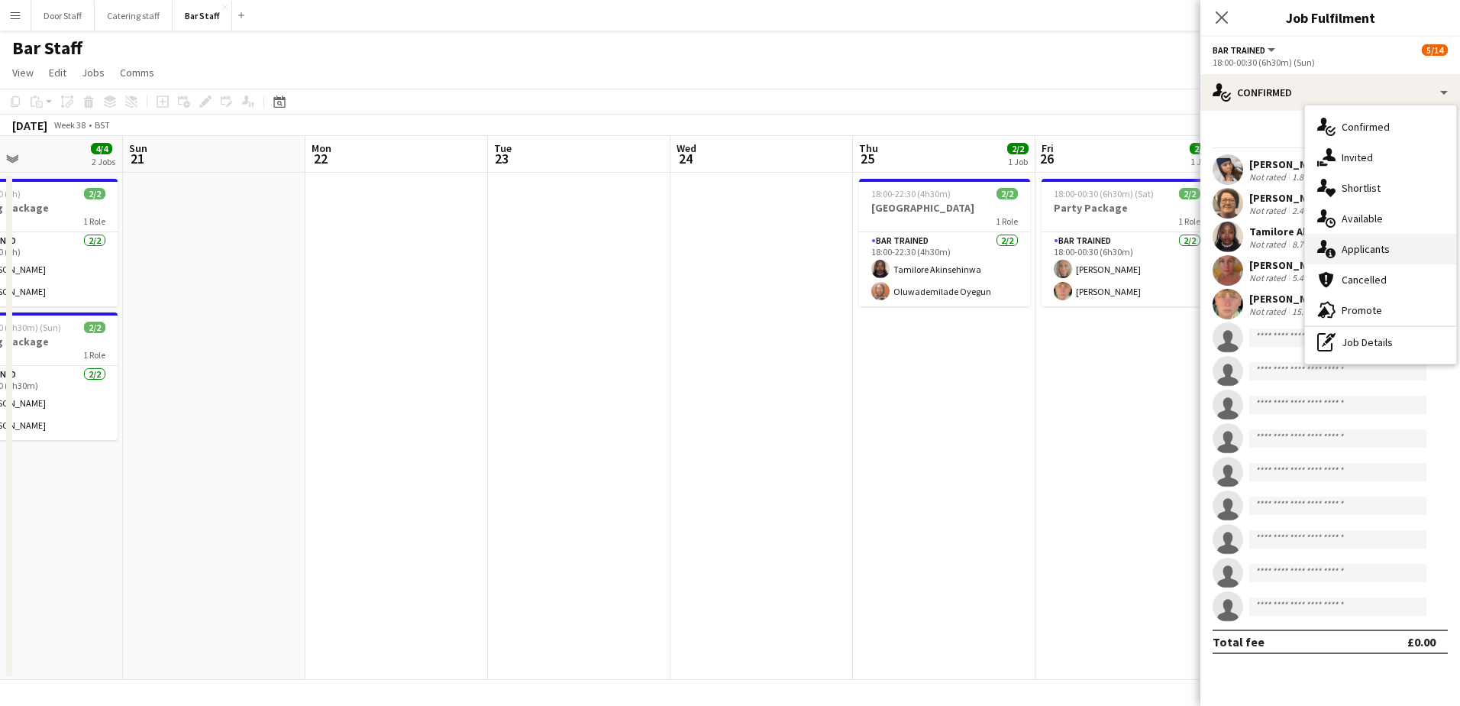
click at [1388, 241] on div "single-neutral-actions-information Applicants" at bounding box center [1380, 249] width 151 height 31
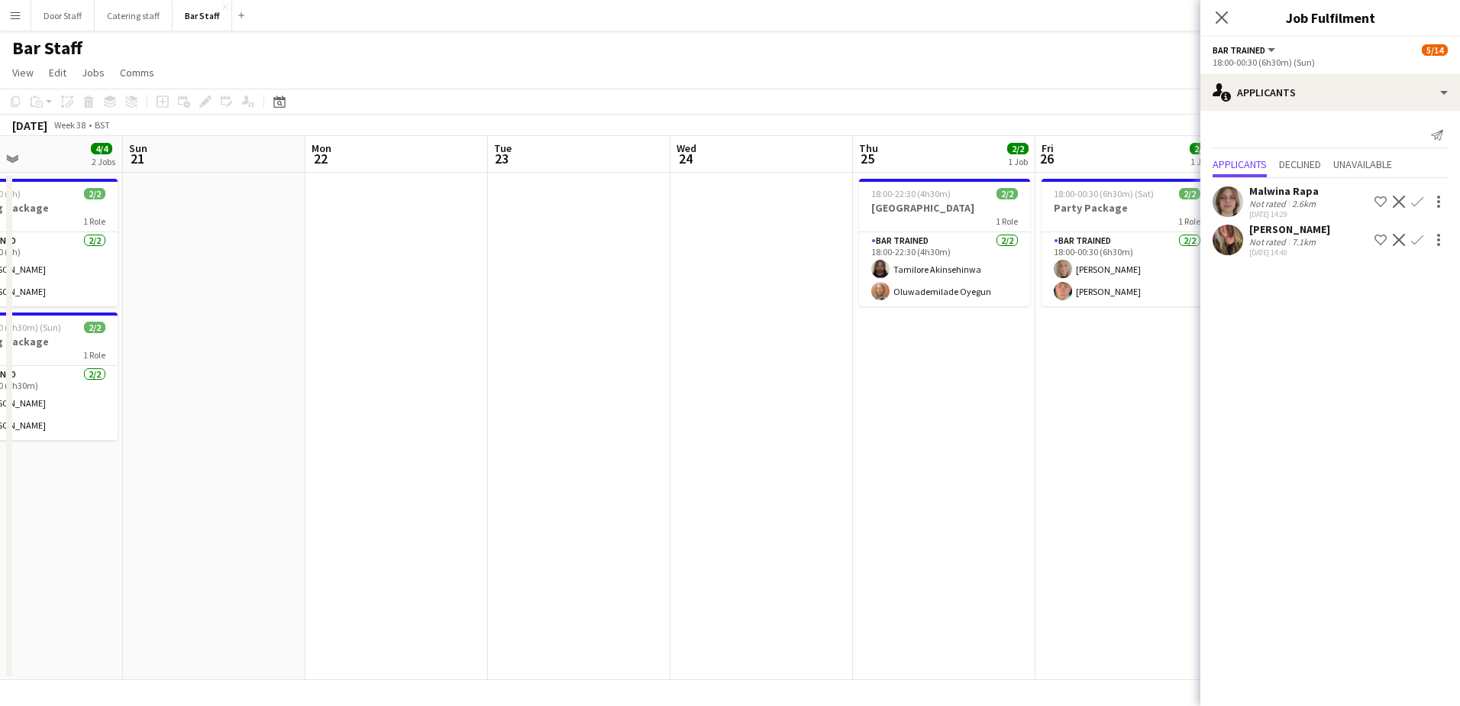
click at [1420, 202] on app-icon "Confirm" at bounding box center [1418, 202] width 12 height 12
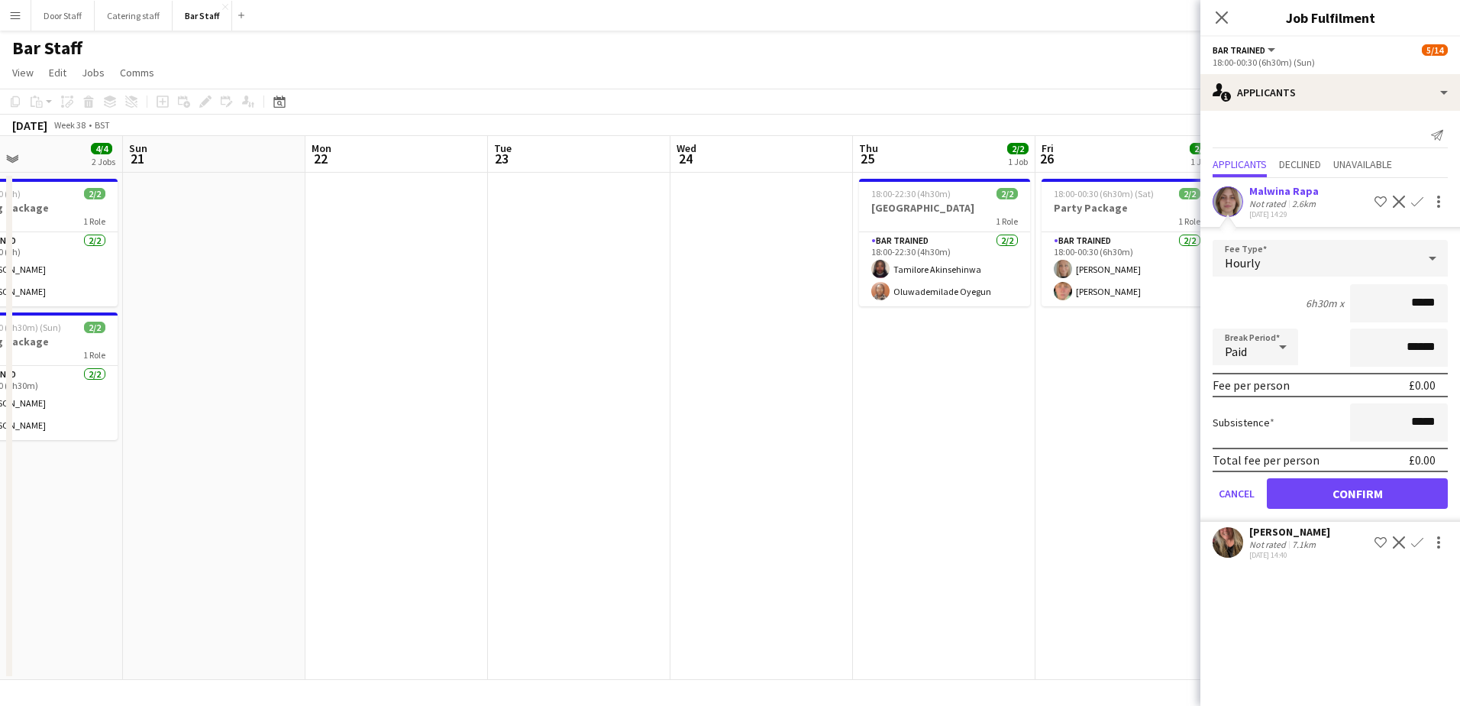
click at [1082, 475] on app-date-cell "18:00-00:30 (6h30m) (Sat) 2/2 Party Package 1 Role Bar trained [DATE] 18:00-00:…" at bounding box center [1127, 426] width 183 height 507
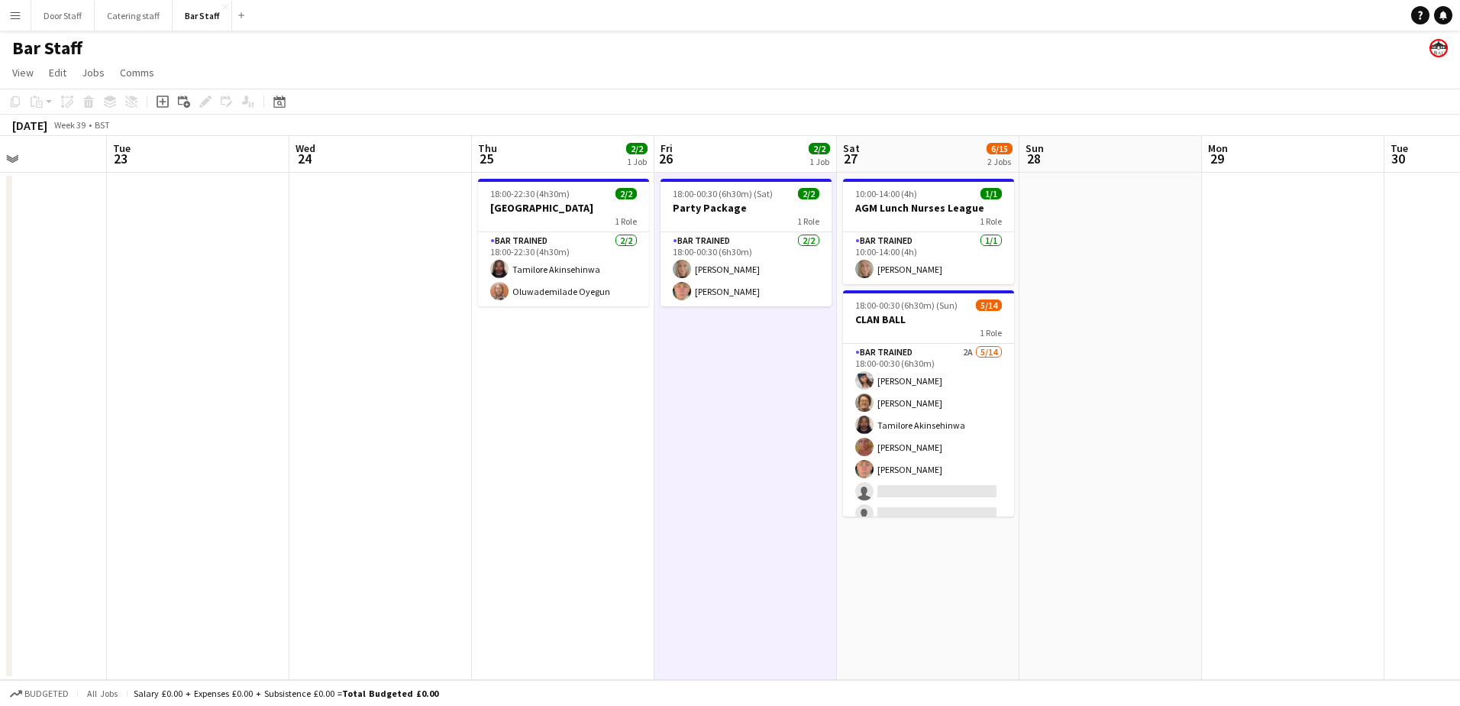
scroll to position [0, 442]
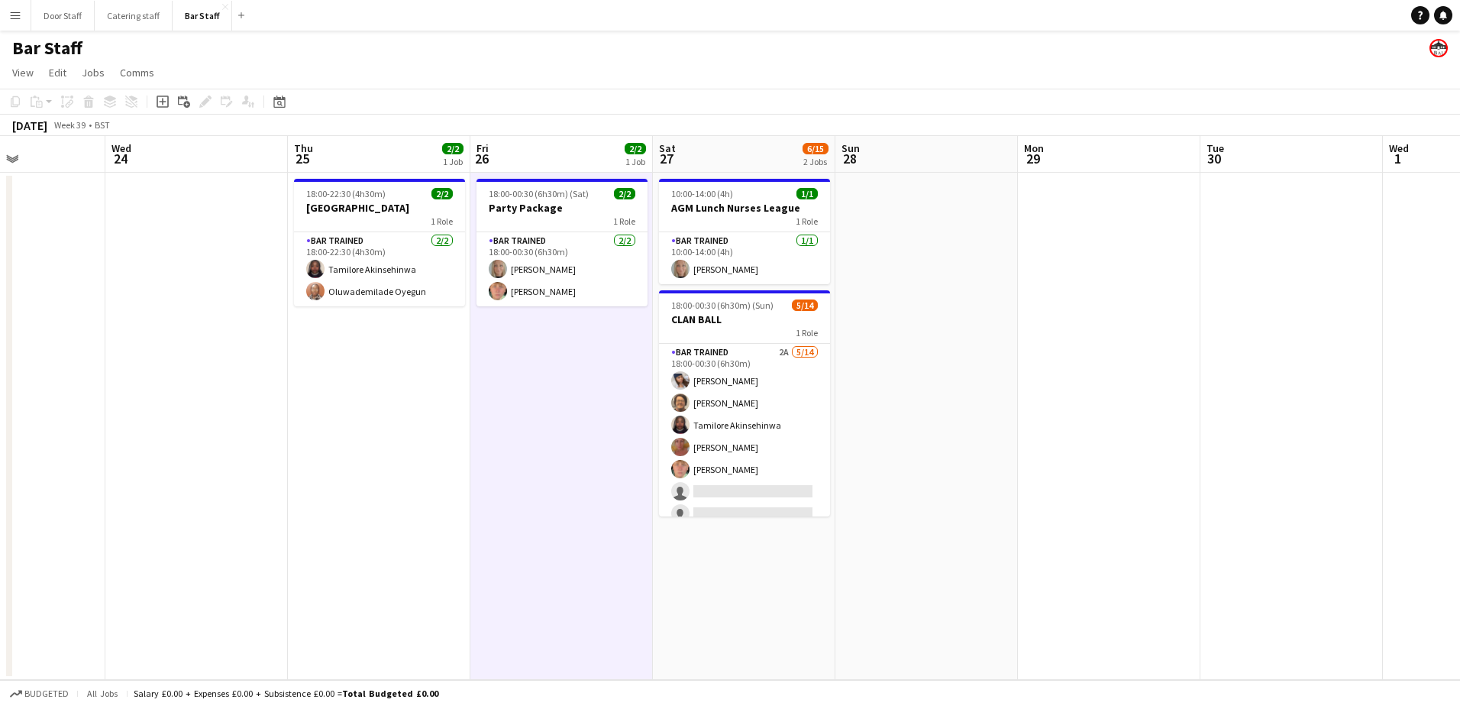
drag, startPoint x: 1027, startPoint y: 496, endPoint x: 462, endPoint y: 540, distance: 566.9
click at [462, 540] on app-calendar-viewport "Sun 21 Mon 22 Tue 23 Wed 24 Thu 25 2/2 1 Job Fri 26 2/2 1 Job Sat 27 6/15 2 Job…" at bounding box center [730, 408] width 1460 height 544
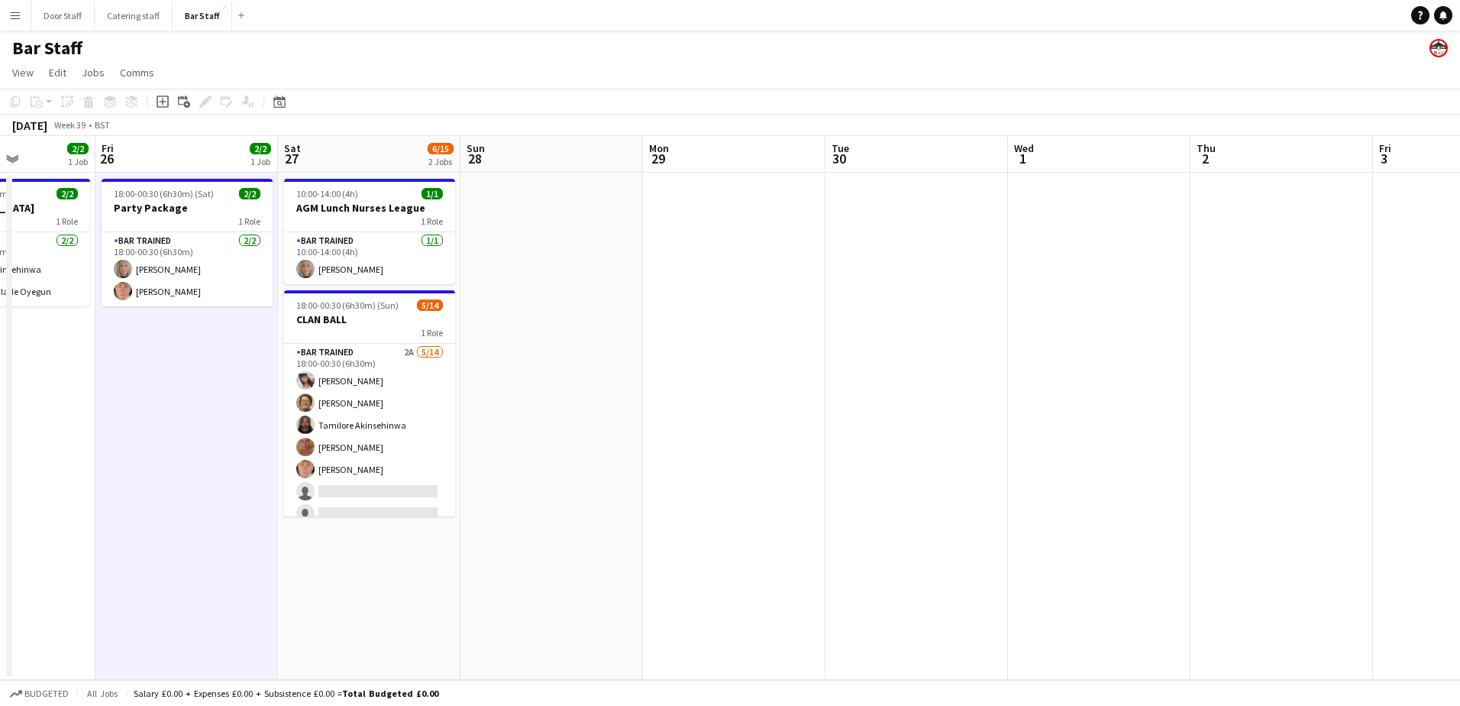
scroll to position [0, 464]
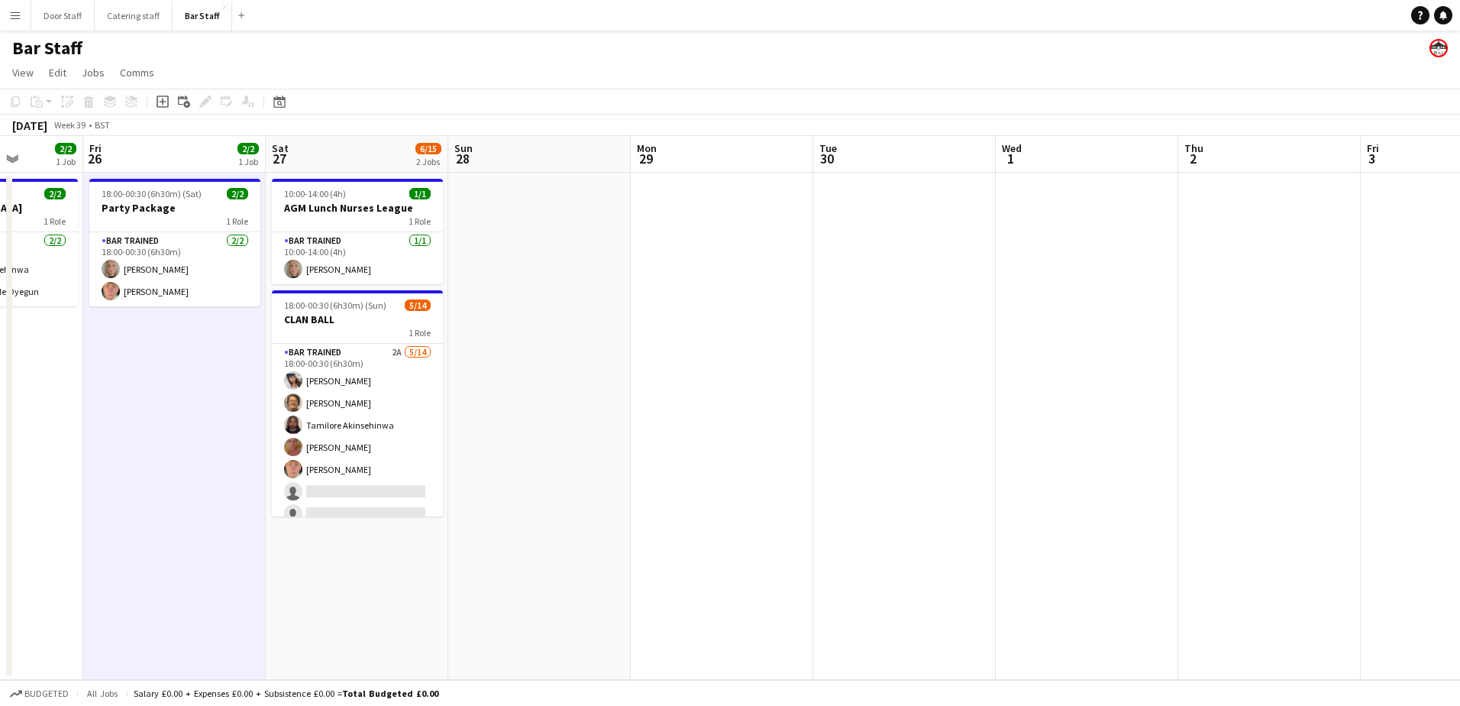
drag, startPoint x: 1028, startPoint y: 503, endPoint x: 641, endPoint y: 531, distance: 388.3
click at [641, 531] on app-calendar-viewport "Tue 23 Wed 24 Thu 25 2/2 1 Job Fri 26 2/2 1 Job Sat 27 6/15 2 Jobs Sun 28 Mon 2…" at bounding box center [730, 408] width 1460 height 544
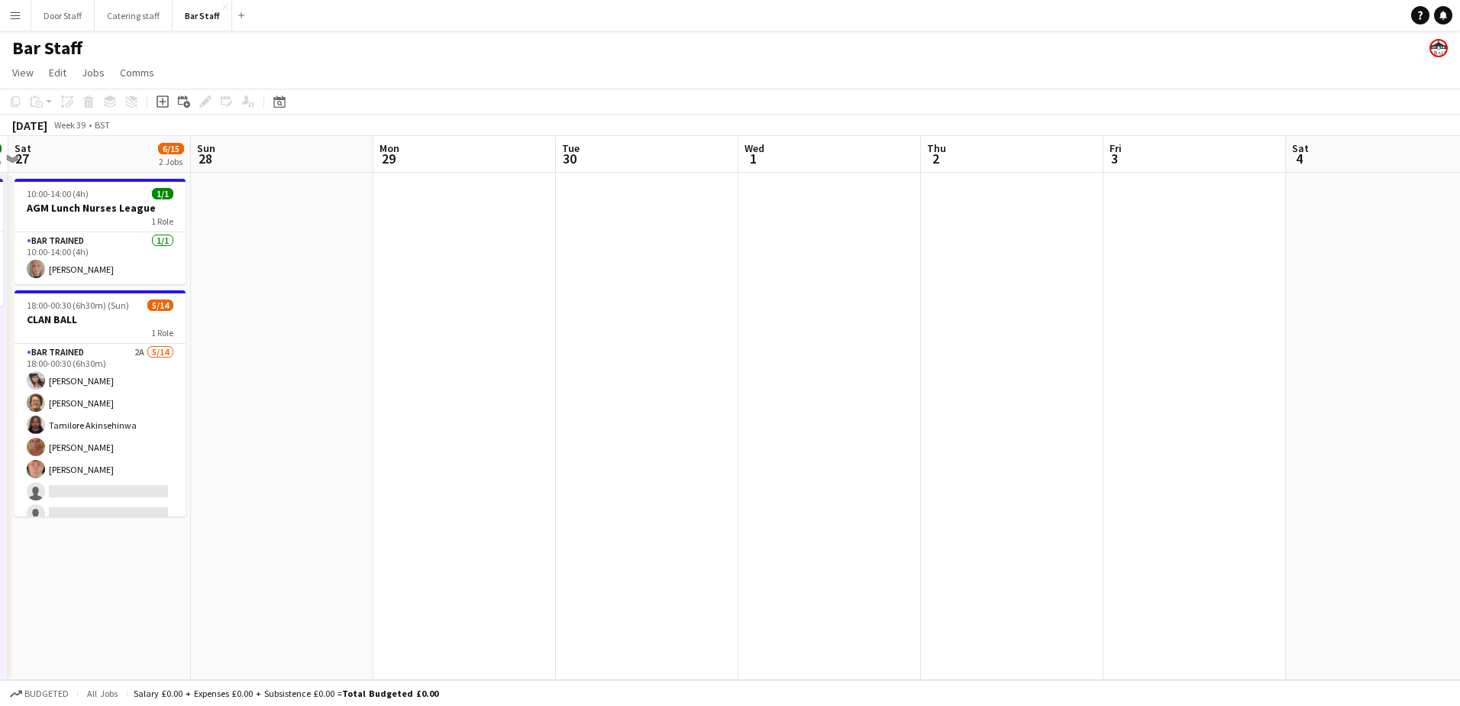
drag, startPoint x: 792, startPoint y: 494, endPoint x: 535, endPoint y: 483, distance: 257.6
click at [535, 483] on app-calendar-viewport "Thu 25 2/2 1 Job Fri 26 2/2 1 Job Sat 27 6/15 2 Jobs Sun 28 Mon 29 Tue 30 Wed 1…" at bounding box center [730, 408] width 1460 height 544
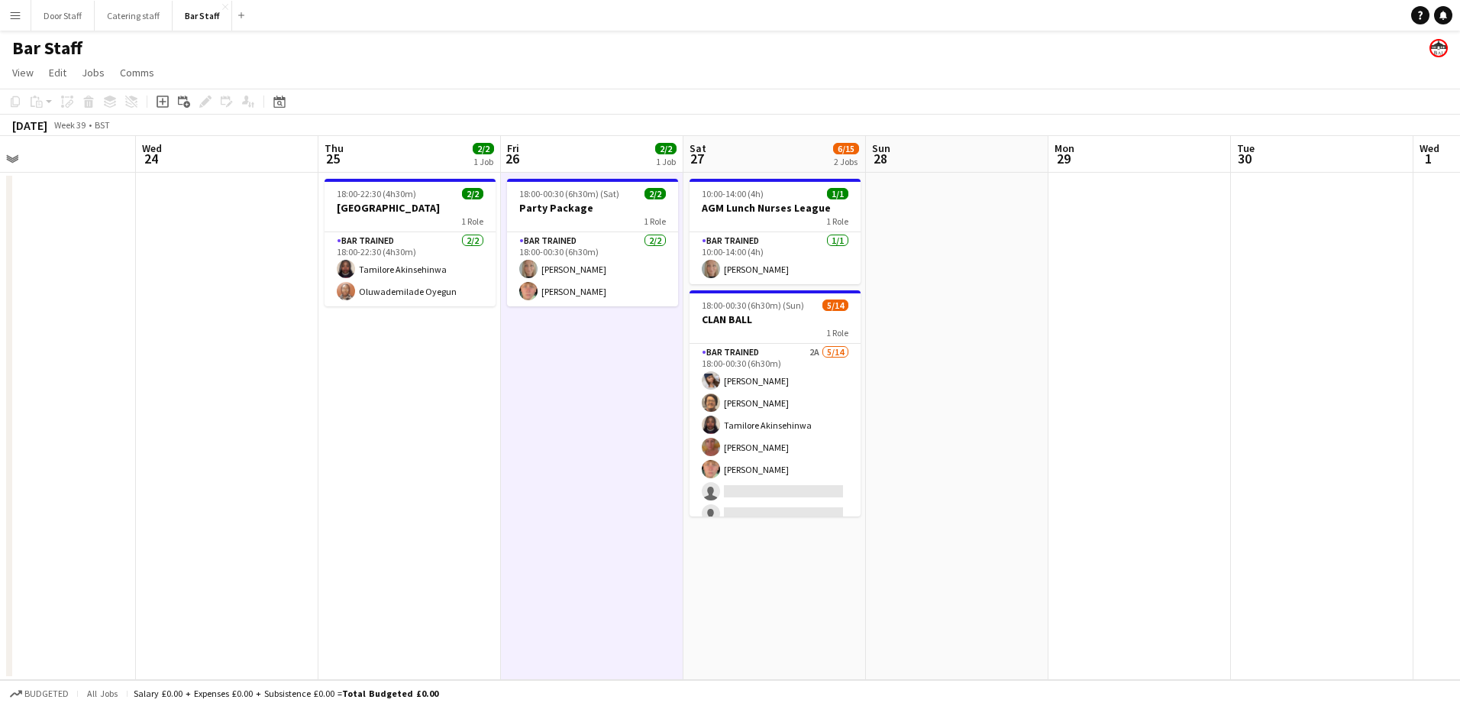
scroll to position [0, 438]
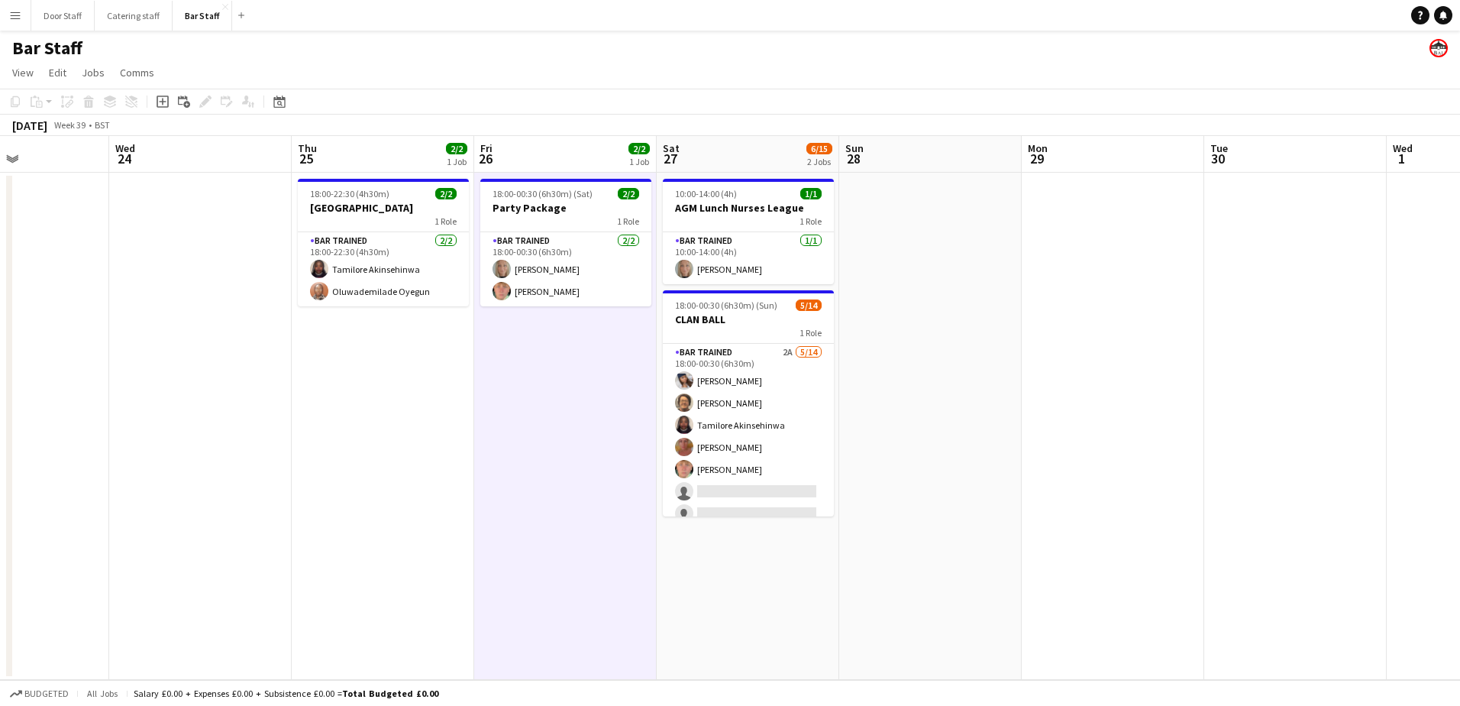
drag, startPoint x: 571, startPoint y: 617, endPoint x: 1216, endPoint y: 459, distance: 664.5
click at [1216, 459] on app-calendar-viewport "Sun 21 Mon 22 Tue 23 Wed 24 Thu 25 2/2 1 Job Fri 26 2/2 1 Job Sat 27 6/15 2 Job…" at bounding box center [730, 408] width 1460 height 544
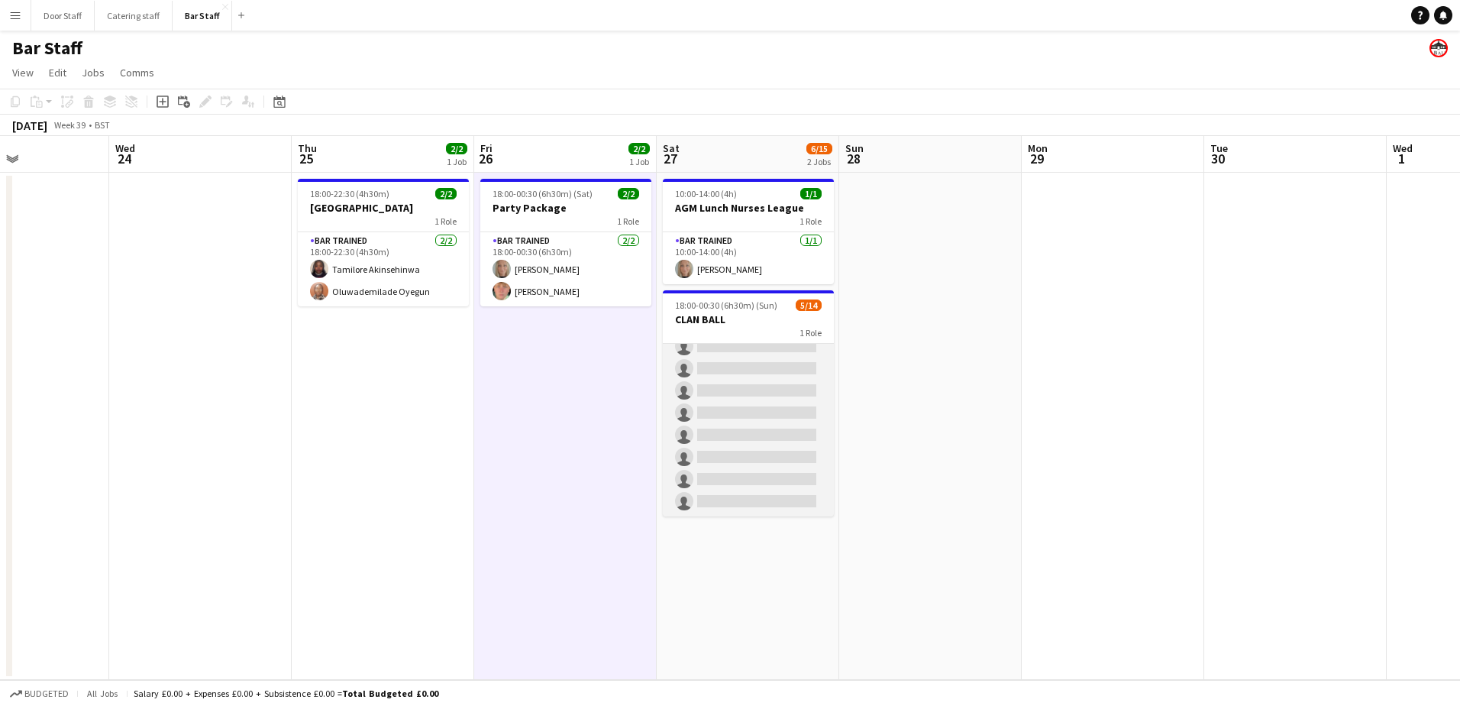
scroll to position [0, 0]
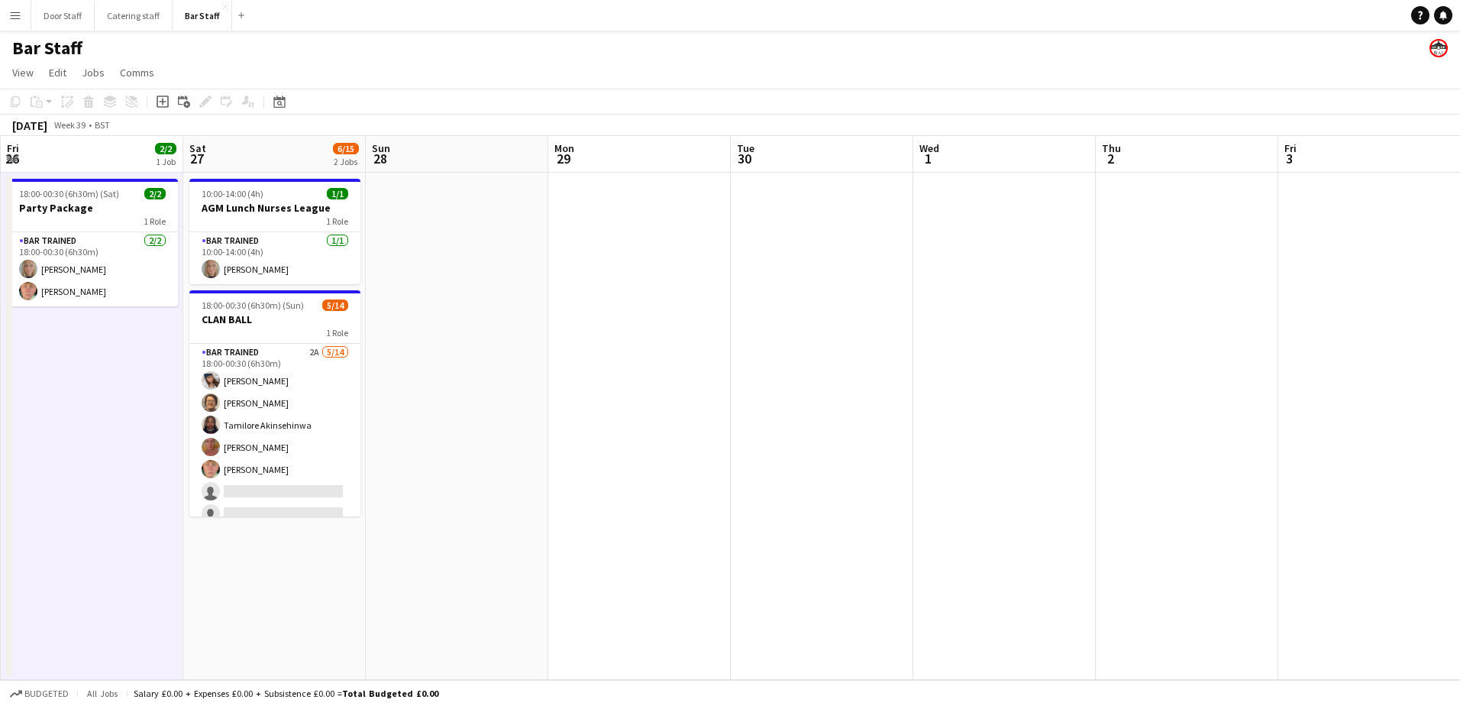
drag, startPoint x: 1012, startPoint y: 472, endPoint x: 234, endPoint y: 536, distance: 780.2
click at [231, 538] on app-calendar-viewport "Tue 23 Wed 24 Thu 25 2/2 1 Job Fri 26 2/2 1 Job Sat 27 6/15 2 Jobs Sun 28 Mon 2…" at bounding box center [730, 408] width 1460 height 544
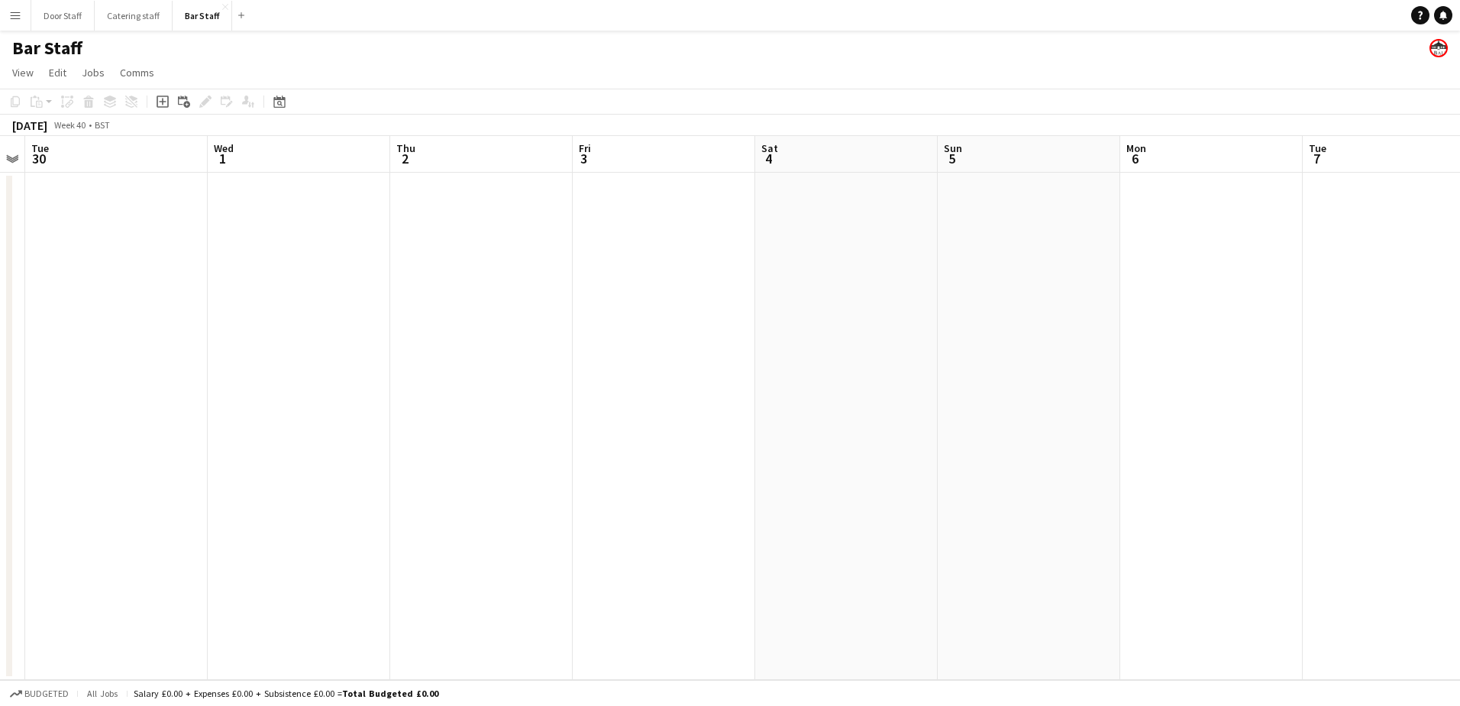
drag, startPoint x: 630, startPoint y: 424, endPoint x: 156, endPoint y: 422, distance: 474.3
click at [134, 424] on app-calendar-viewport "Sat 27 6/15 2 Jobs Sun 28 Mon 29 Tue 30 Wed 1 Thu 2 Fri 3 Sat 4 Sun 5 Mon 6 Tue…" at bounding box center [730, 408] width 1460 height 544
drag, startPoint x: 243, startPoint y: 652, endPoint x: -3, endPoint y: 716, distance: 254.0
click at [0, 705] on html "Menu Boards Boards Boards All jobs Status Workforce Workforce My Workforce Recr…" at bounding box center [730, 353] width 1460 height 706
drag, startPoint x: 749, startPoint y: 587, endPoint x: 259, endPoint y: 612, distance: 491.0
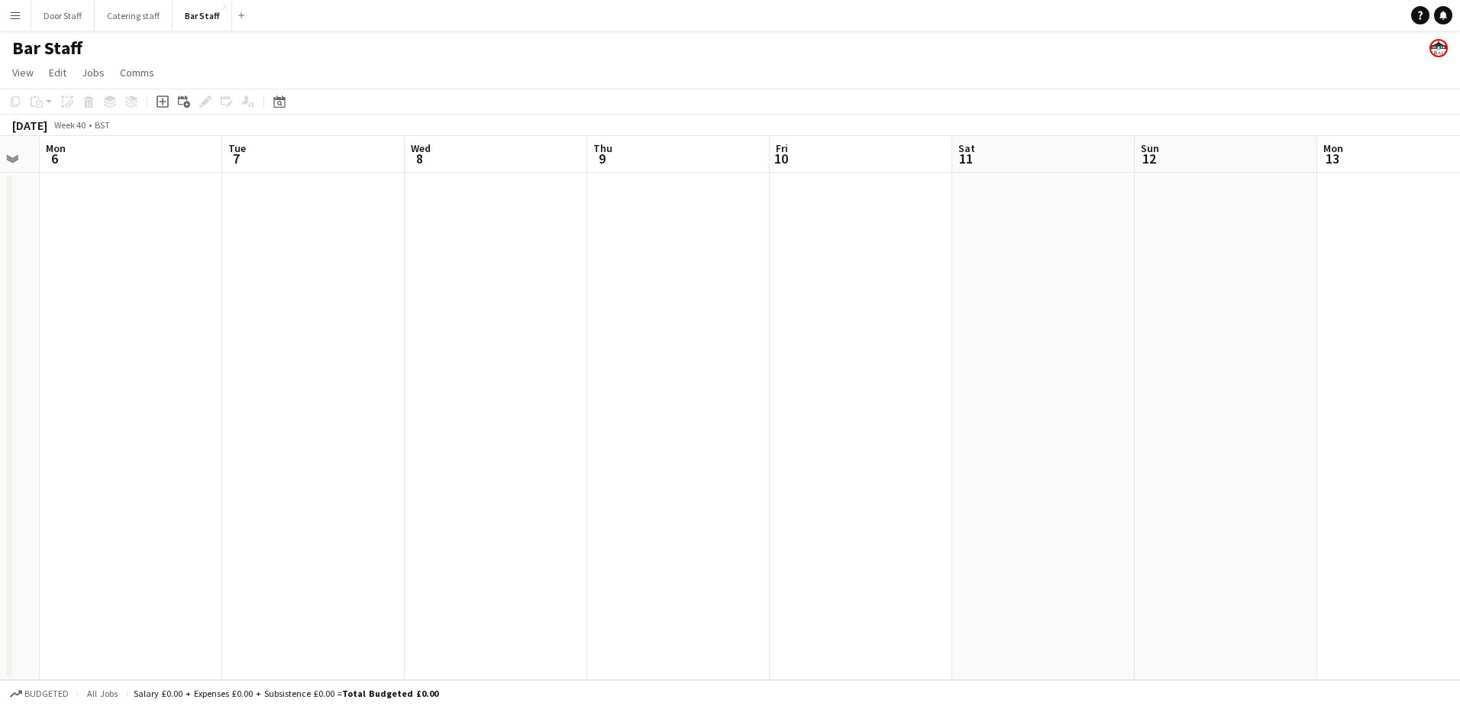
click at [0, 653] on html "Menu Boards Boards Boards All jobs Status Workforce Workforce My Workforce Recr…" at bounding box center [730, 353] width 1460 height 706
drag, startPoint x: 1015, startPoint y: 432, endPoint x: 112, endPoint y: 548, distance: 911.0
click at [112, 548] on app-calendar-viewport "Fri 3 Sat 4 Sun 5 Mon 6 Tue 7 Wed 8 Thu 9 Fri 10 Sat 11 Sun 12 Mon 13 Tue 14 We…" at bounding box center [730, 408] width 1460 height 544
drag, startPoint x: 794, startPoint y: 364, endPoint x: 77, endPoint y: 493, distance: 728.0
click at [77, 493] on app-calendar-viewport "Mon 13 Tue 14 Wed 15 Thu 16 Fri 17 Sat 18 Sun 19 Mon 20 Tue 21 Wed 22 Thu 23 Fr…" at bounding box center [730, 408] width 1460 height 544
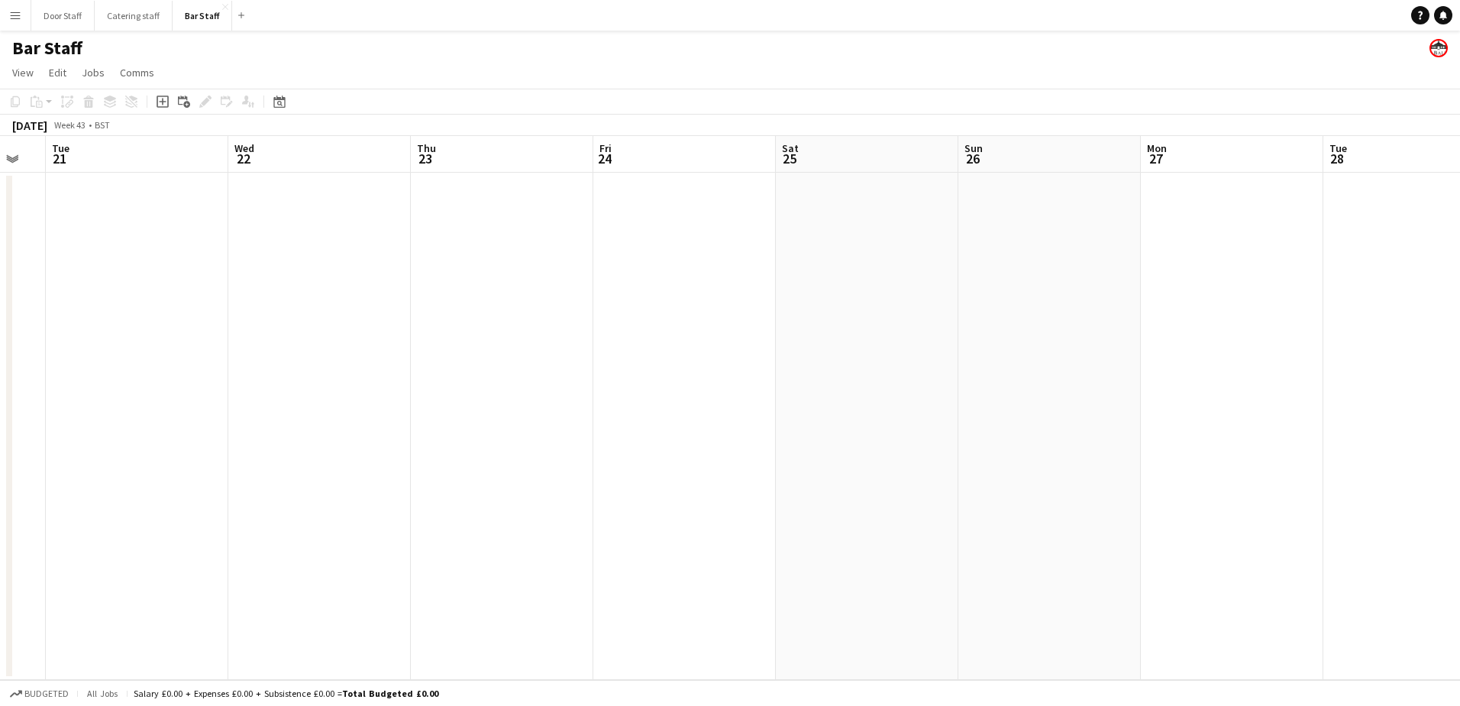
drag, startPoint x: 916, startPoint y: 412, endPoint x: 496, endPoint y: 456, distance: 422.3
click at [0, 517] on html "Menu Boards Boards Boards All jobs Status Workforce Workforce My Workforce Recr…" at bounding box center [730, 353] width 1460 height 706
drag, startPoint x: 523, startPoint y: 348, endPoint x: 256, endPoint y: 401, distance: 272.6
click at [247, 401] on app-calendar-viewport "Wed 22 Thu 23 Fri 24 Sat 25 Sun 26 Mon 27 Tue 28 Wed 29 Thu 30 Fri 31 Sat 1 Sun…" at bounding box center [730, 408] width 1460 height 544
click at [297, 438] on app-calendar-viewport "Fri 24 Sat 25 Sun 26 Mon 27 Tue 28 Wed 29 Thu 30 Fri 31 Sat 1 Sun 2 Mon 3 Tue 4…" at bounding box center [730, 408] width 1460 height 544
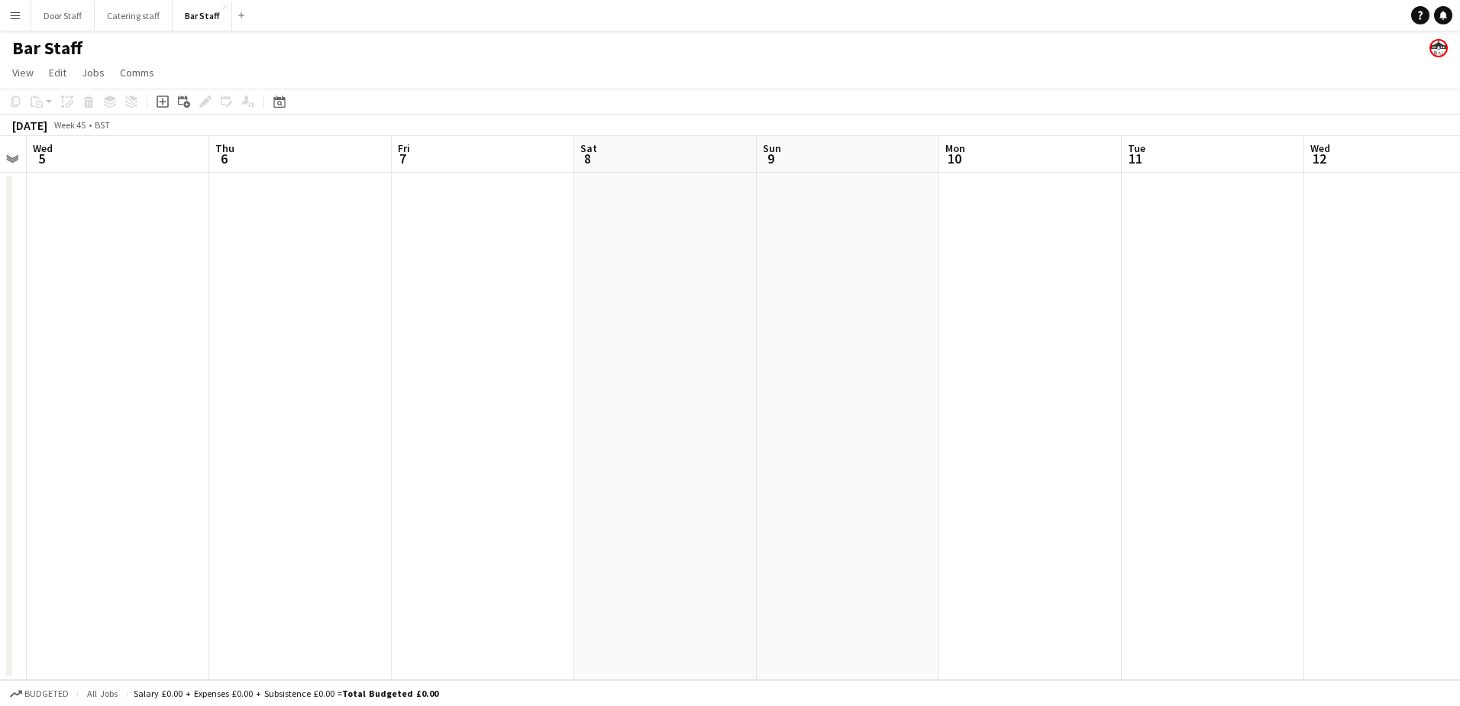
drag, startPoint x: 752, startPoint y: 354, endPoint x: -3, endPoint y: 595, distance: 793.0
click at [0, 595] on html "Menu Boards Boards Boards All jobs Status Workforce Workforce My Workforce Recr…" at bounding box center [730, 353] width 1460 height 706
drag, startPoint x: 471, startPoint y: 507, endPoint x: 0, endPoint y: 612, distance: 482.7
click at [0, 604] on html "Menu Boards Boards Boards All jobs Status Workforce Workforce My Workforce Recr…" at bounding box center [730, 353] width 1460 height 706
drag, startPoint x: 1039, startPoint y: 385, endPoint x: 216, endPoint y: 602, distance: 850.7
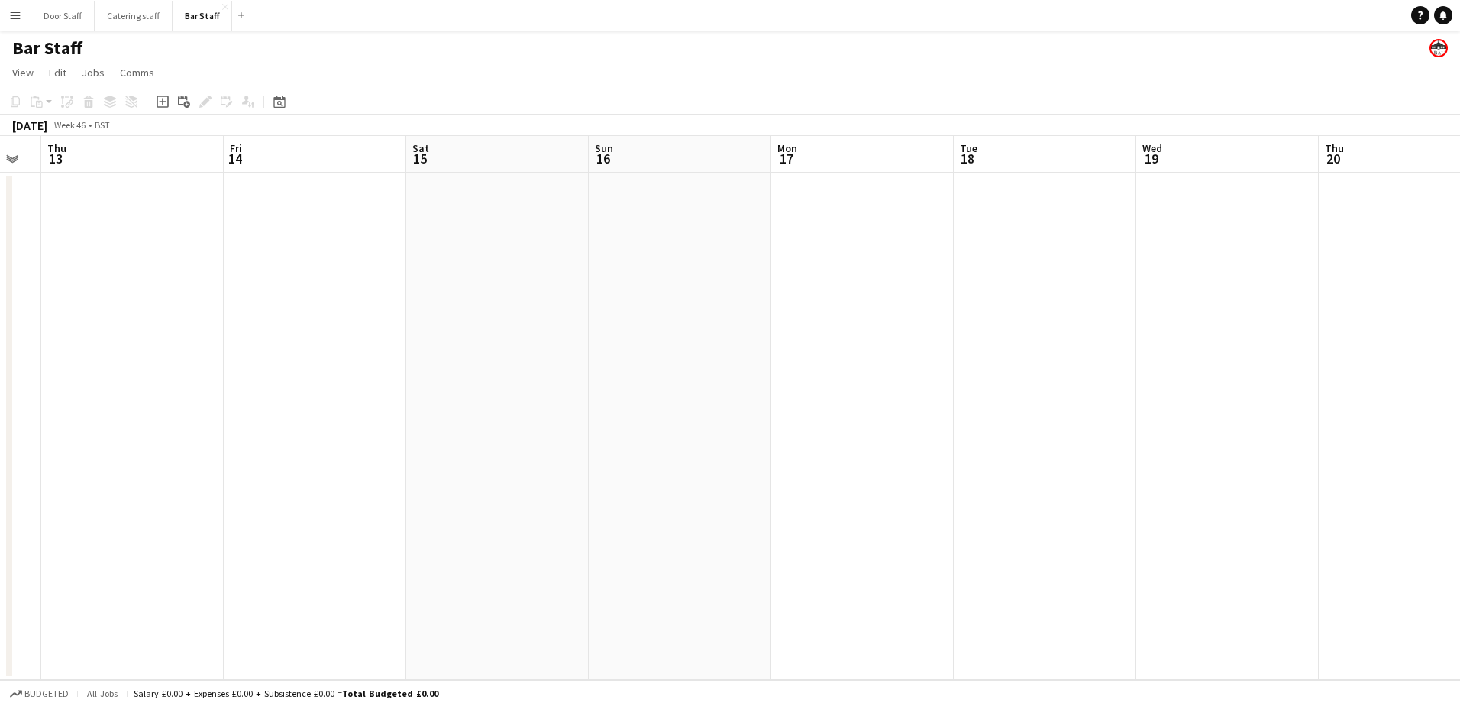
click at [0, 642] on html "Menu Boards Boards Boards All jobs Status Workforce Workforce My Workforce Recr…" at bounding box center [730, 353] width 1460 height 706
drag, startPoint x: 1311, startPoint y: 374, endPoint x: 187, endPoint y: 493, distance: 1130.6
click at [187, 493] on app-calendar-viewport "Thu 13 Fri 14 Sat 15 Sun 16 Mon 17 Tue 18 Wed 19 Thu 20 Fri 21 Sat 22 Sun 23 Mo…" at bounding box center [730, 408] width 1460 height 544
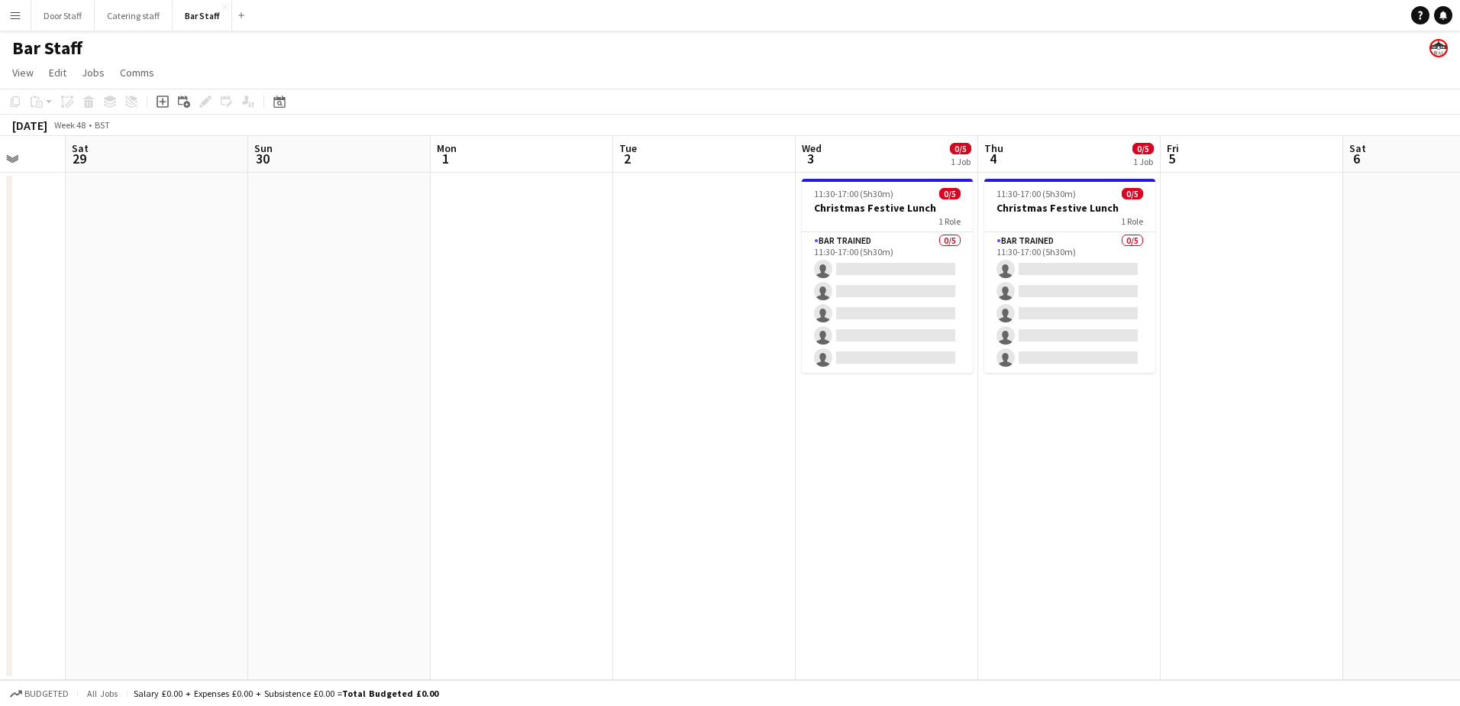
drag, startPoint x: 1045, startPoint y: 313, endPoint x: 199, endPoint y: 454, distance: 857.3
click at [202, 453] on app-calendar-viewport "Tue 25 Wed 26 Thu 27 Fri 28 Sat 29 Sun 30 Mon 1 Tue 2 Wed 3 0/5 1 Job Thu 4 0/5…" at bounding box center [730, 408] width 1460 height 544
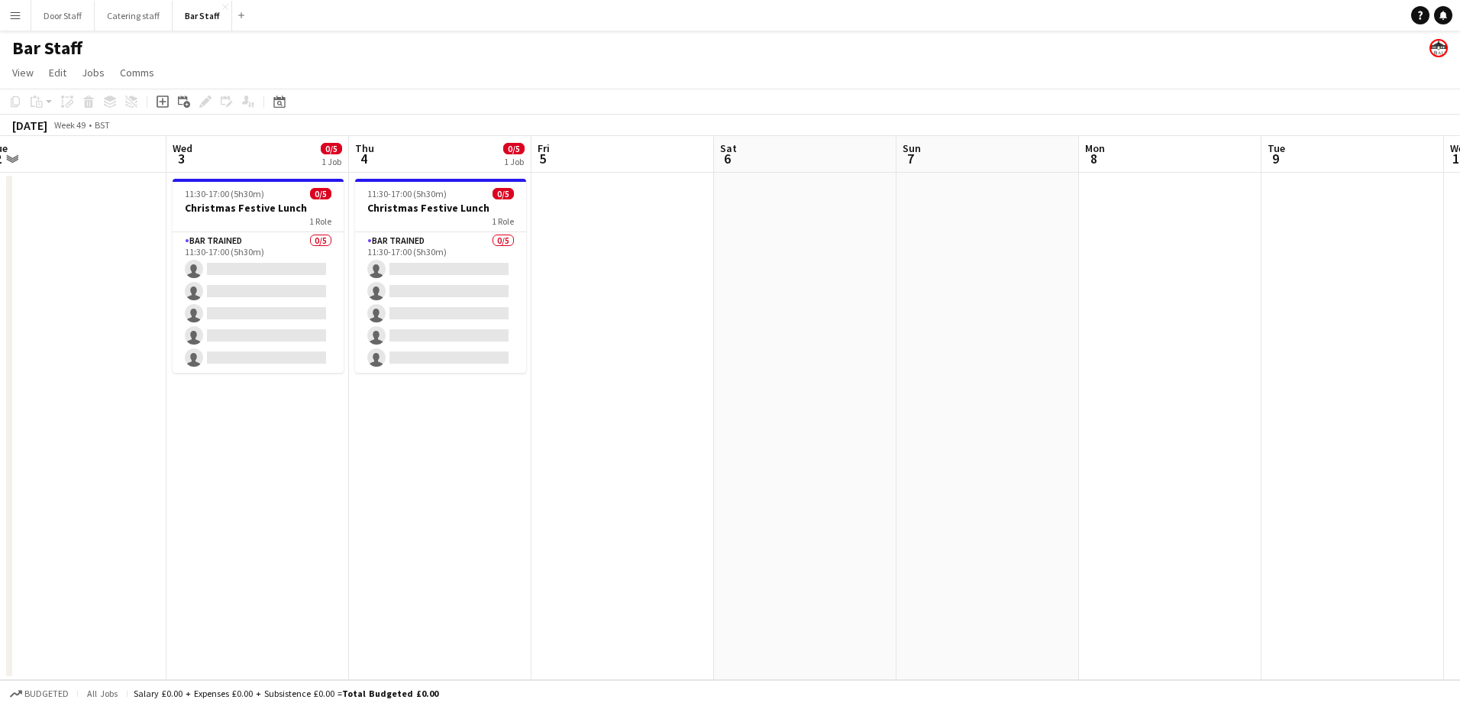
scroll to position [0, 456]
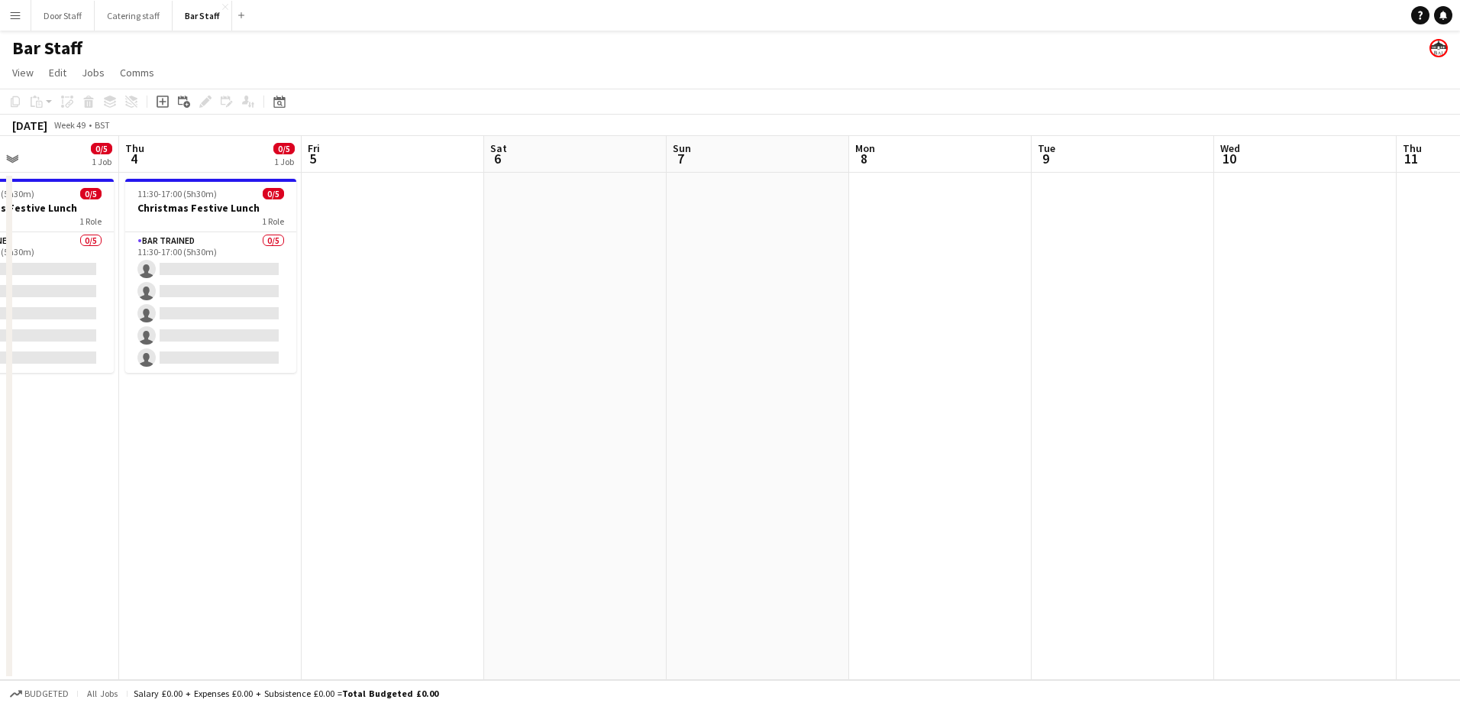
drag, startPoint x: 1460, startPoint y: 223, endPoint x: 296, endPoint y: 446, distance: 1185.2
click at [296, 446] on app-calendar-viewport "Sun 30 Mon 1 Tue 2 Wed 3 0/5 1 Job Thu 4 0/5 1 Job Fri 5 Sat 6 Sun 7 Mon 8 Tue …" at bounding box center [730, 408] width 1460 height 544
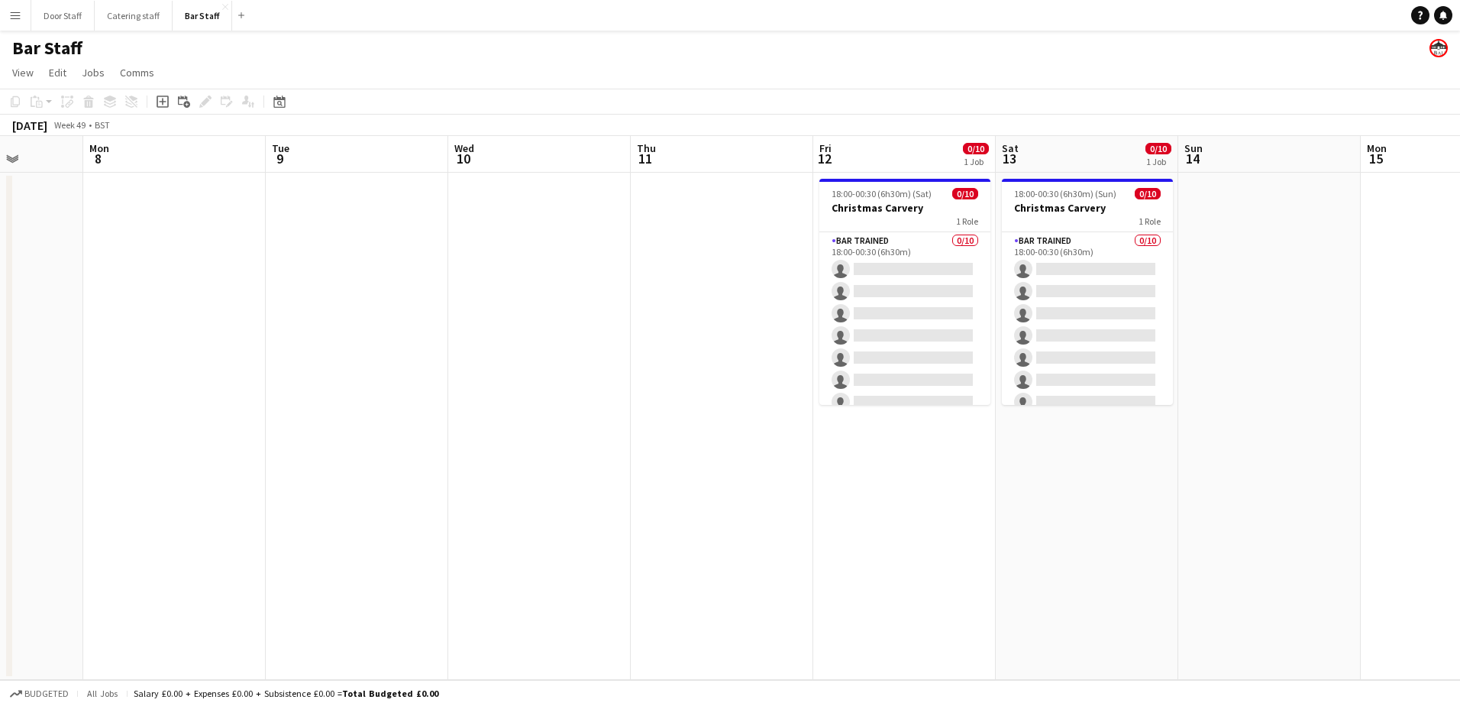
drag, startPoint x: 839, startPoint y: 337, endPoint x: 267, endPoint y: 472, distance: 587.1
click at [267, 472] on app-calendar-viewport "Fri 5 Sat 6 Sun 7 Mon 8 Tue 9 Wed 10 Thu 11 Fri 12 0/10 1 Job Sat 13 0/10 1 Job…" at bounding box center [730, 408] width 1460 height 544
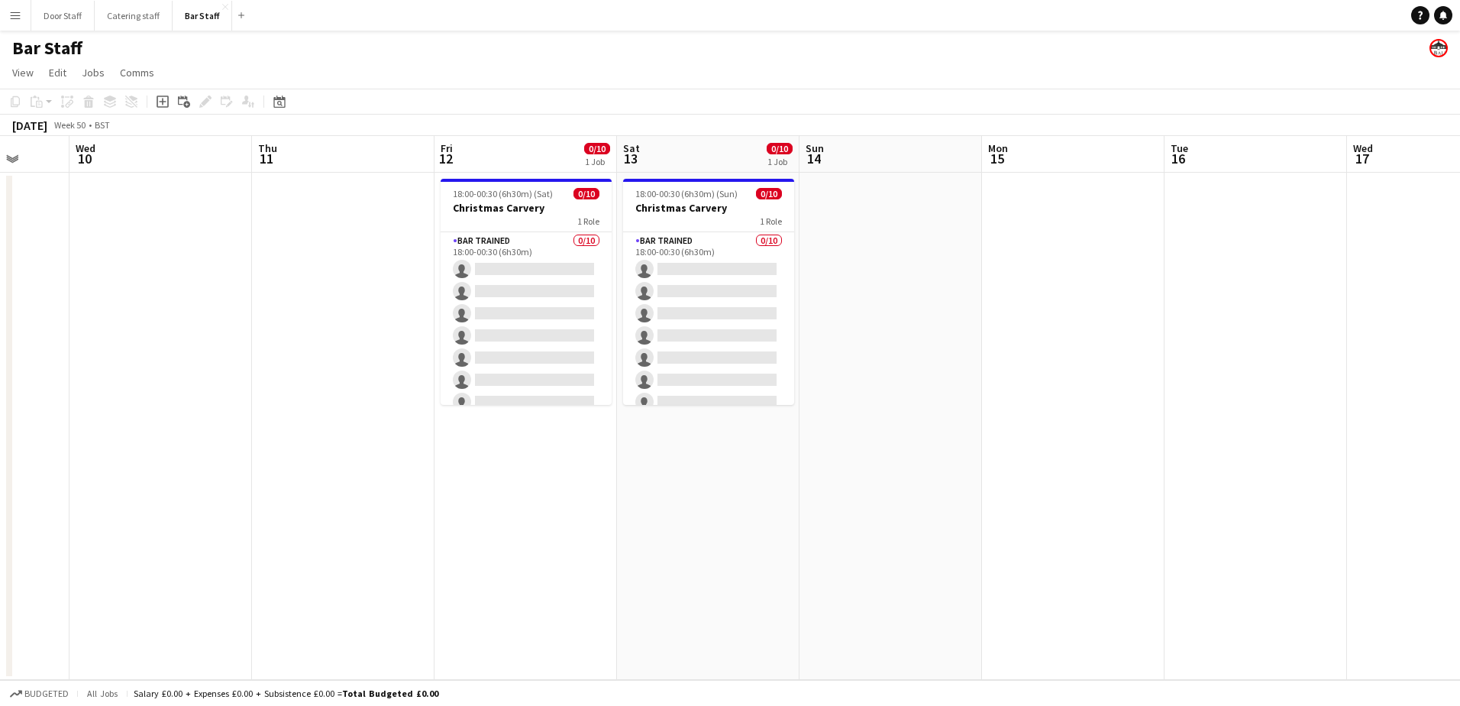
scroll to position [0, 484]
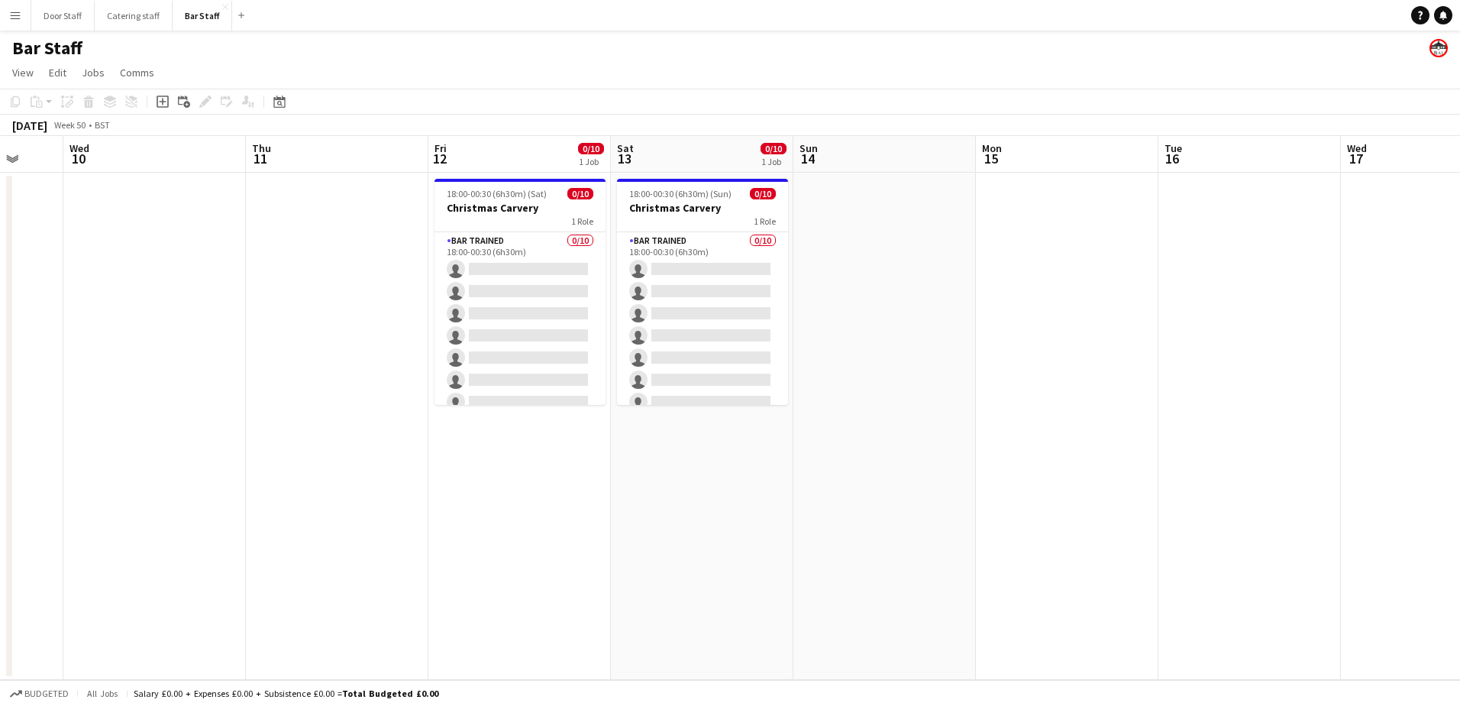
drag, startPoint x: 642, startPoint y: 426, endPoint x: 259, endPoint y: 511, distance: 392.7
click at [259, 511] on app-calendar-viewport "Sun 7 Mon 8 Tue 9 Wed 10 Thu 11 Fri 12 0/10 1 Job Sat 13 0/10 1 Job Sun 14 Mon …" at bounding box center [730, 408] width 1460 height 544
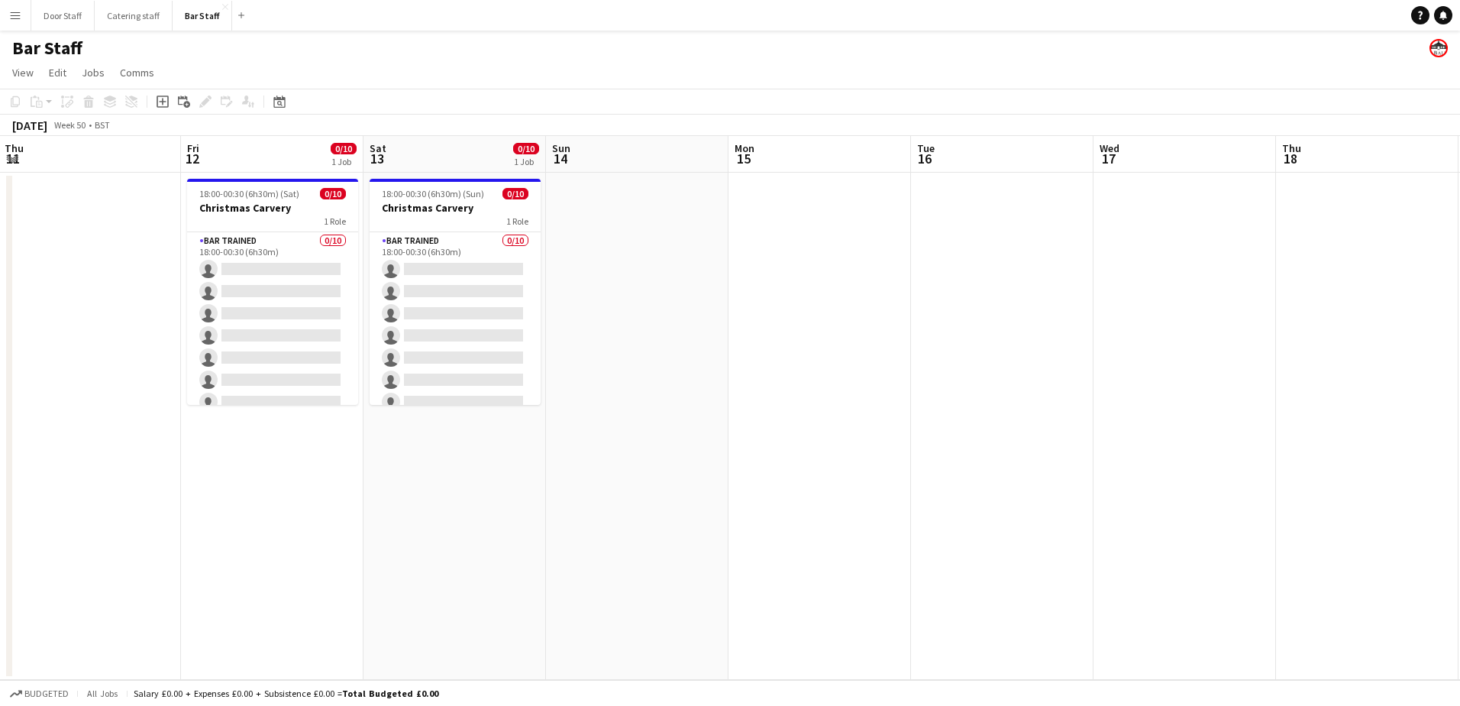
scroll to position [0, 551]
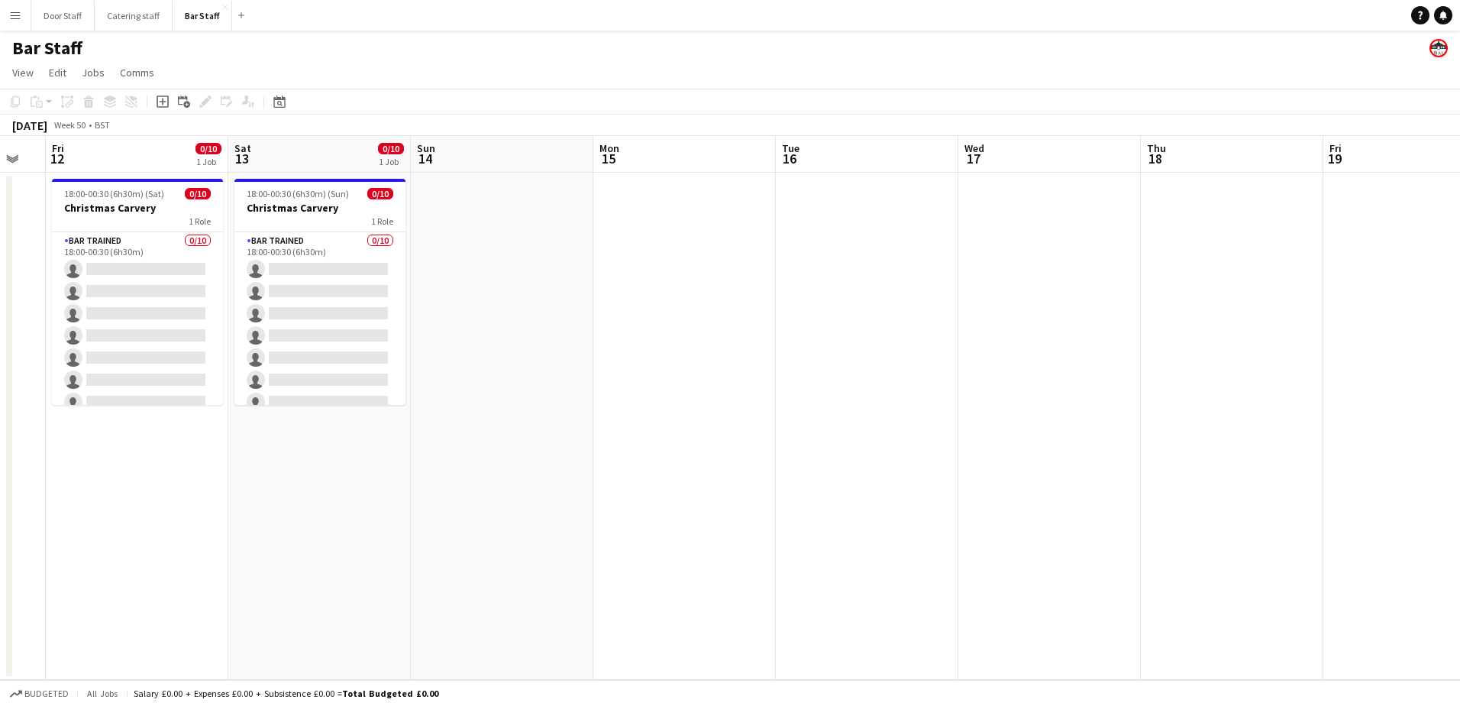
drag, startPoint x: 817, startPoint y: 503, endPoint x: 397, endPoint y: 554, distance: 422.3
click at [397, 554] on app-calendar-viewport "Tue 9 Wed 10 Thu 11 Fri 12 0/10 1 Job Sat 13 0/10 1 Job Sun 14 Mon 15 Tue 16 We…" at bounding box center [730, 408] width 1460 height 544
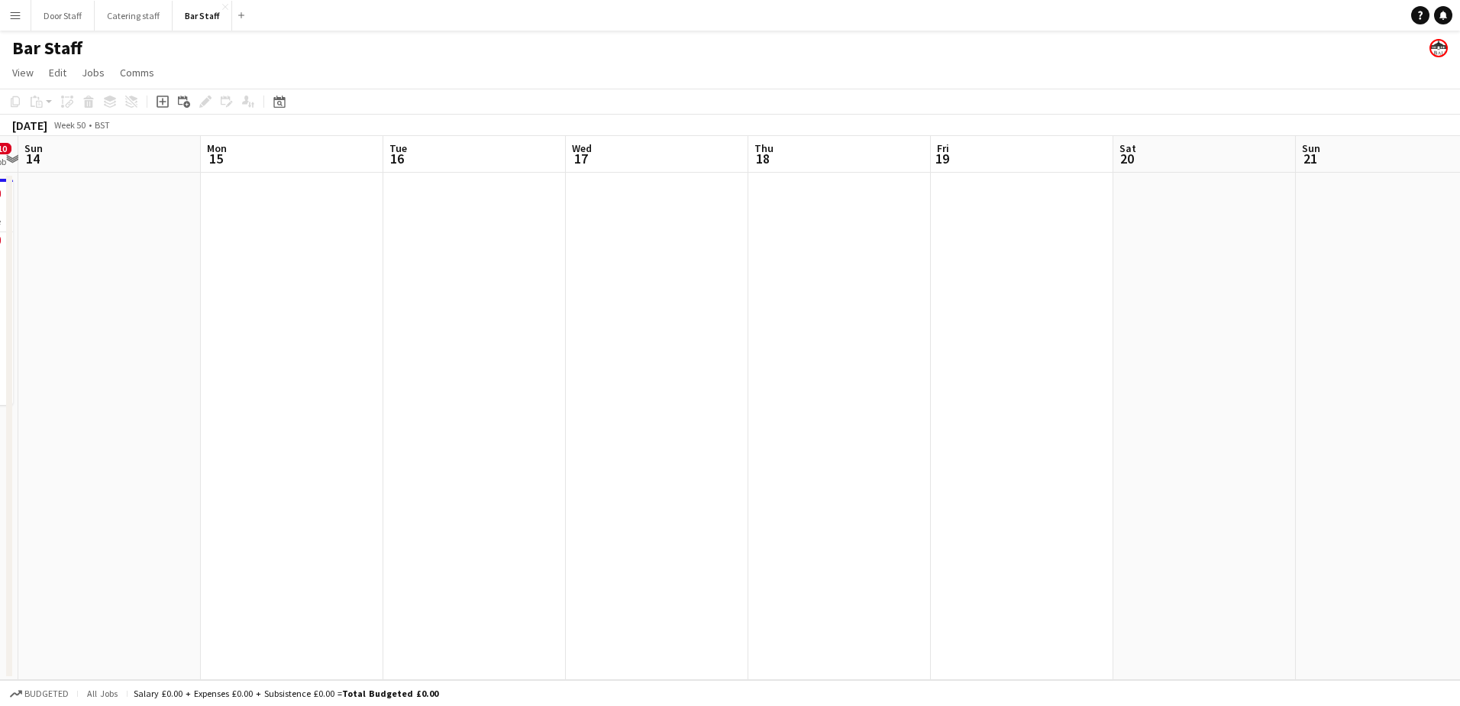
drag, startPoint x: 786, startPoint y: 435, endPoint x: 354, endPoint y: 478, distance: 433.7
click at [353, 478] on app-calendar-viewport "Thu 11 Fri 12 0/10 1 Job Sat 13 0/10 1 Job Sun 14 Mon 15 Tue 16 Wed 17 Thu 18 F…" at bounding box center [730, 408] width 1460 height 544
drag, startPoint x: 752, startPoint y: 377, endPoint x: 227, endPoint y: 486, distance: 535.8
click at [192, 493] on app-calendar-viewport "Sun 14 Mon 15 Tue 16 Wed 17 Thu 18 Fri 19 Sat 20 Sun 21 Mon 22 Tue 23 Wed 24 Th…" at bounding box center [730, 408] width 1460 height 544
drag, startPoint x: 581, startPoint y: 414, endPoint x: 141, endPoint y: 467, distance: 443.9
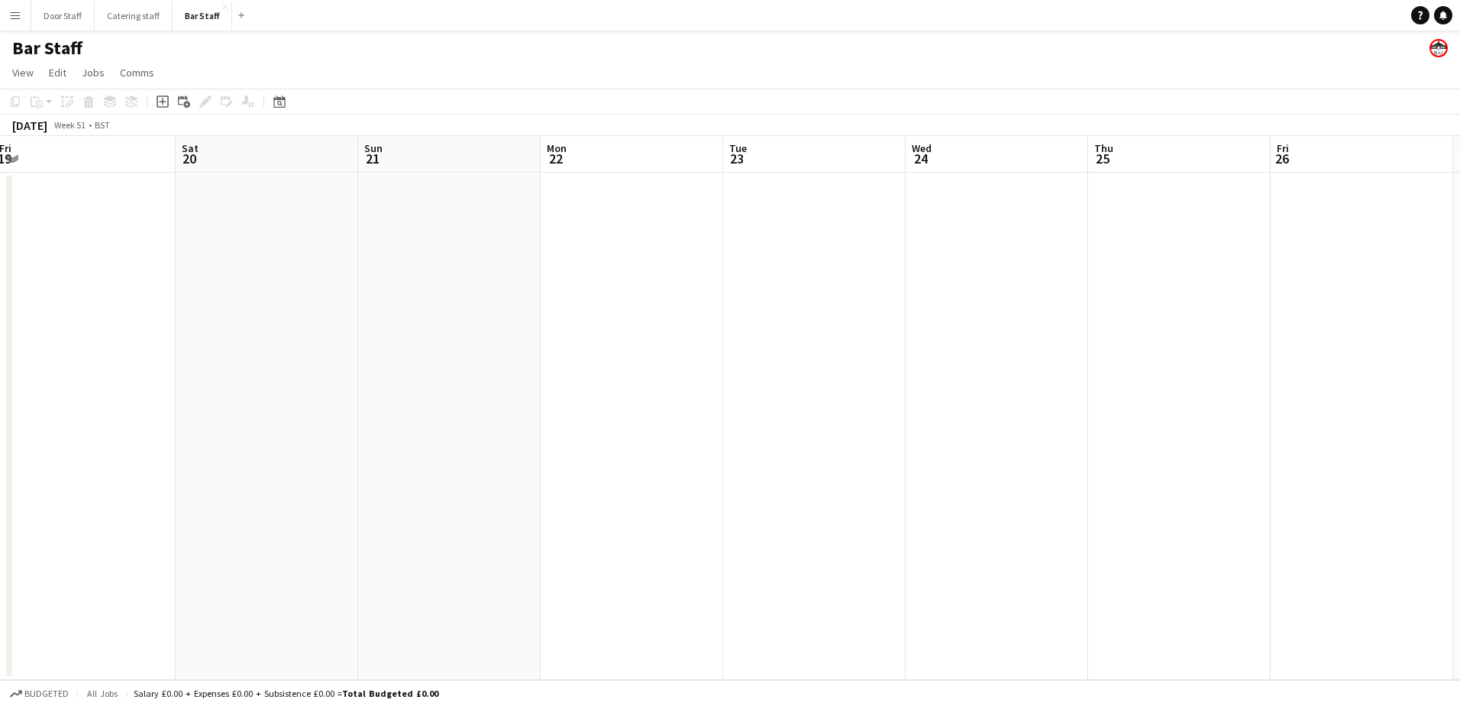
click at [141, 467] on app-calendar-viewport "Wed 17 Thu 18 Fri 19 Sat 20 Sun 21 Mon 22 Tue 23 Wed 24 Thu 25 Fri 26 Sat 27 Su…" at bounding box center [730, 408] width 1460 height 544
drag, startPoint x: 633, startPoint y: 361, endPoint x: 1121, endPoint y: 273, distance: 495.9
click at [1130, 279] on app-calendar-viewport "Thu 18 Fri 19 Sat 20 Sun 21 Mon 22 Tue 23 Wed 24 Thu 25 Fri 26 Sat 27 Sun 28 Mo…" at bounding box center [730, 408] width 1460 height 544
drag, startPoint x: 451, startPoint y: 388, endPoint x: 1033, endPoint y: 260, distance: 596.0
click at [1033, 260] on app-calendar-viewport "Fri 12 0/10 1 Job Sat 13 0/10 1 Job Sun 14 Mon 15 Tue 16 Wed 17 Thu 18 Fri 19 S…" at bounding box center [730, 408] width 1460 height 544
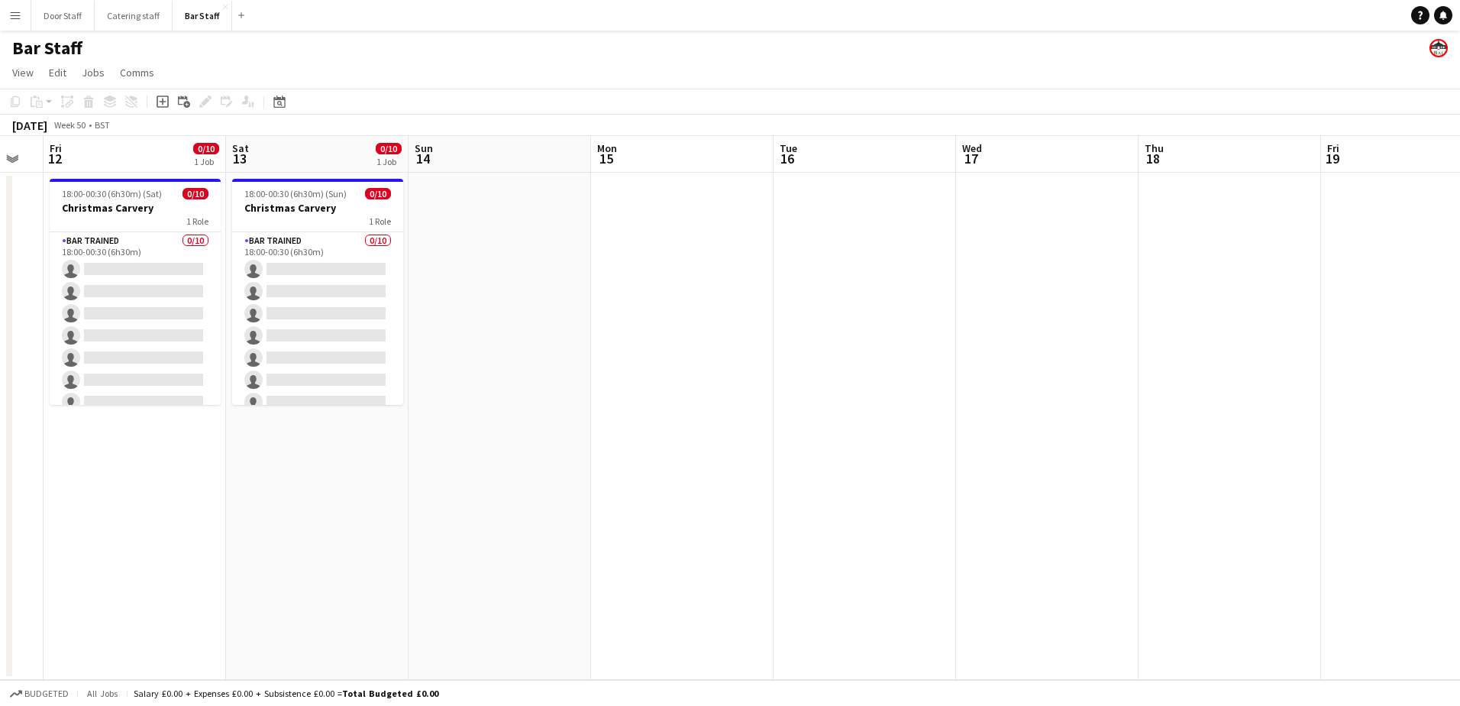
drag, startPoint x: 475, startPoint y: 399, endPoint x: 854, endPoint y: 310, distance: 389.2
click at [854, 310] on app-calendar-viewport "Wed 10 Thu 11 Fri 12 0/10 1 Job Sat 13 0/10 1 Job Sun 14 Mon 15 Tue 16 Wed 17 T…" at bounding box center [730, 408] width 1460 height 544
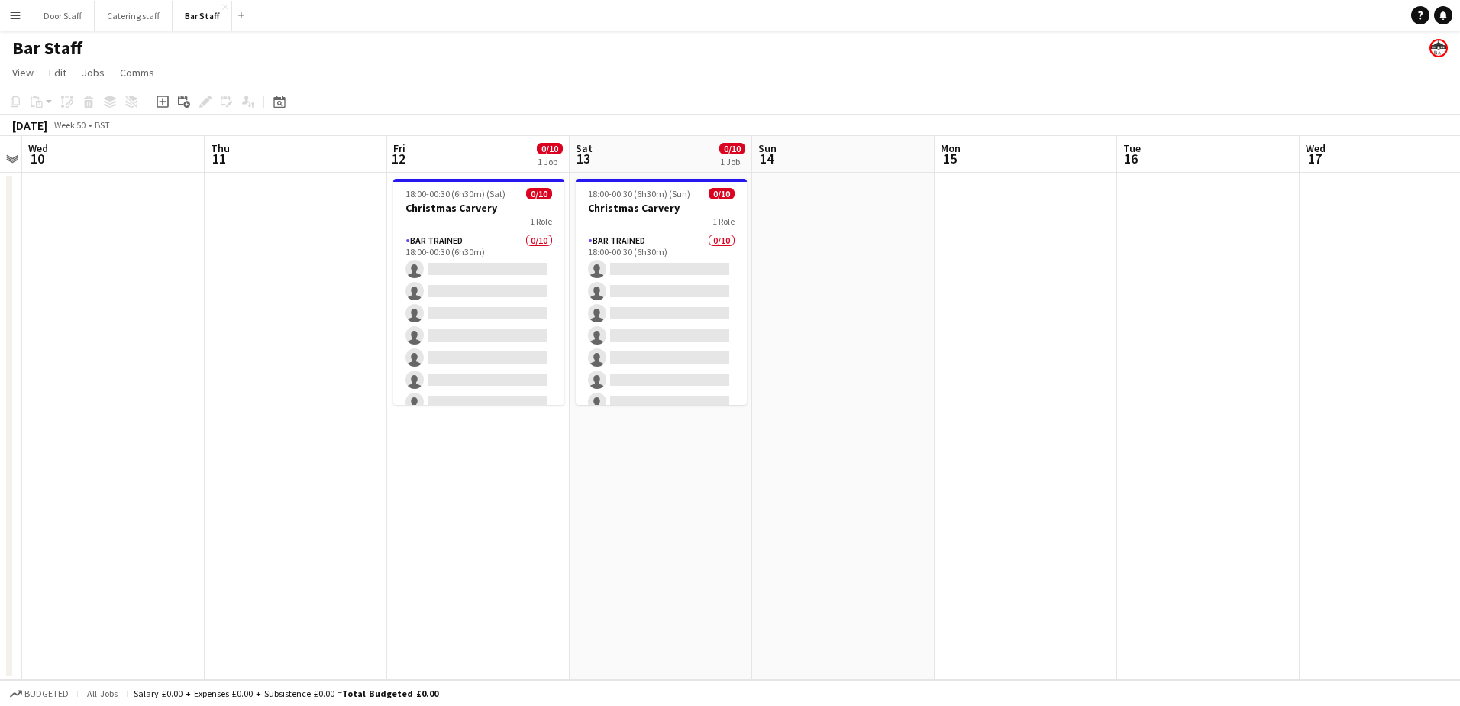
scroll to position [0, 338]
drag, startPoint x: 381, startPoint y: 440, endPoint x: 548, endPoint y: 412, distance: 168.8
click at [548, 412] on app-calendar-viewport "Mon 8 Tue 9 Wed 10 Thu 11 Fri 12 0/10 1 Job Sat 13 0/10 1 Job Sun 14 Mon 15 Tue…" at bounding box center [730, 408] width 1460 height 544
